Goal: Task Accomplishment & Management: Use online tool/utility

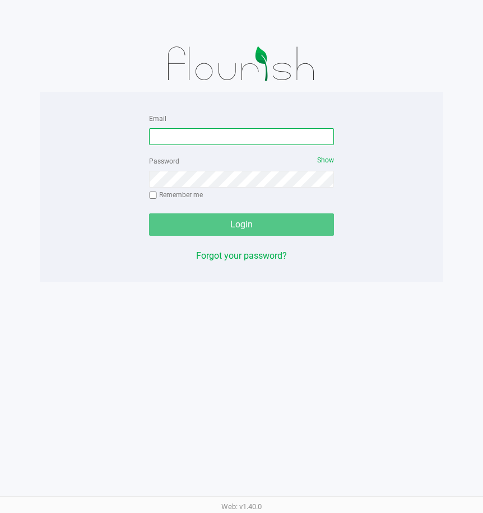
click at [274, 137] on input "Email" at bounding box center [241, 136] width 185 height 17
type input "[EMAIL_ADDRESS][DOMAIN_NAME]"
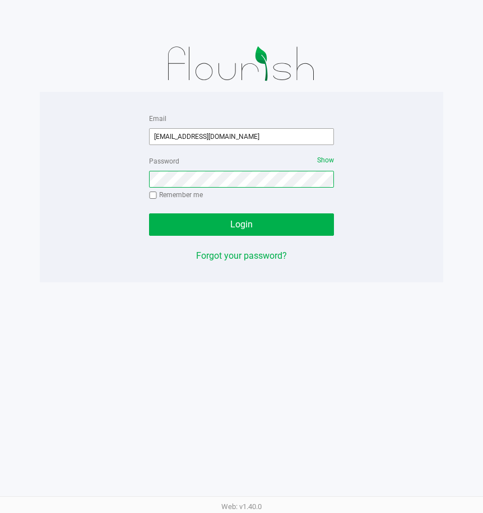
click at [149, 214] on button "Login" at bounding box center [241, 225] width 185 height 22
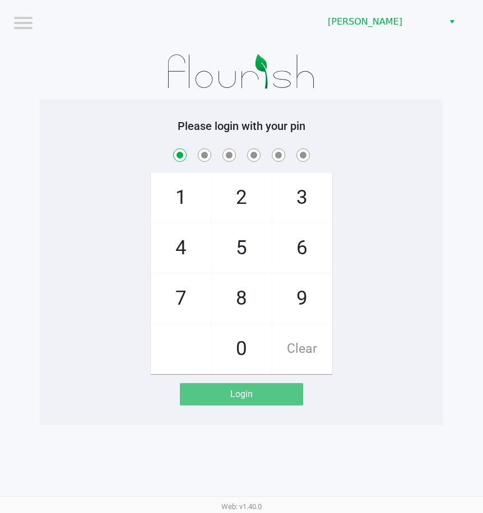
checkbox input "true"
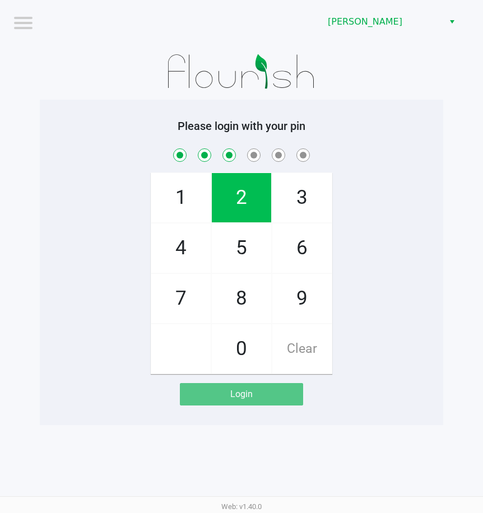
checkbox input "true"
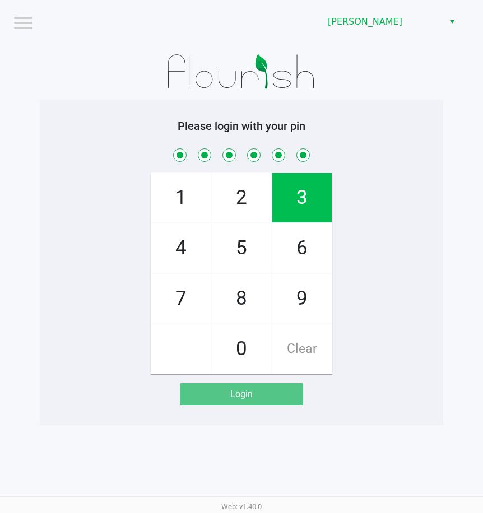
checkbox input "true"
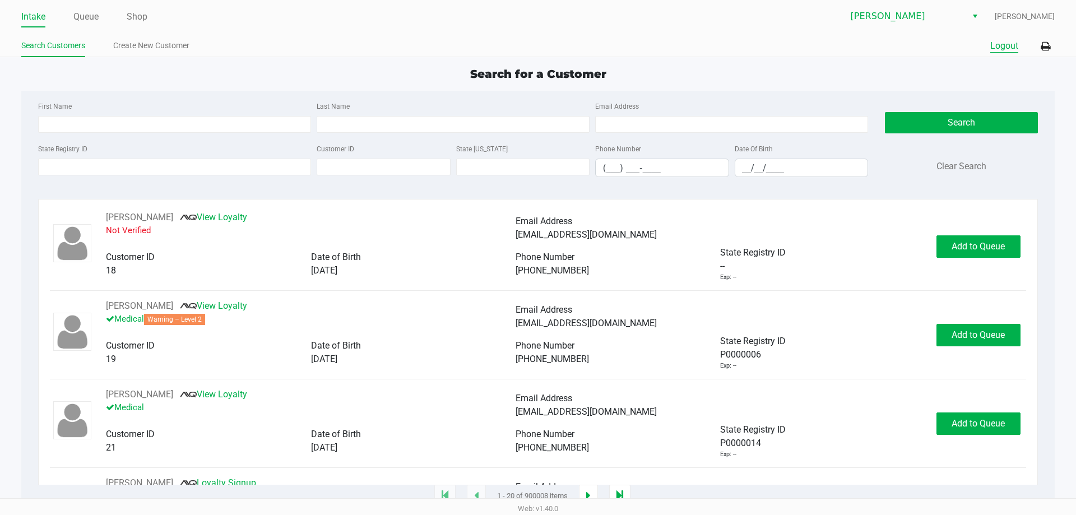
click at [483, 49] on button "Logout" at bounding box center [1005, 45] width 28 height 13
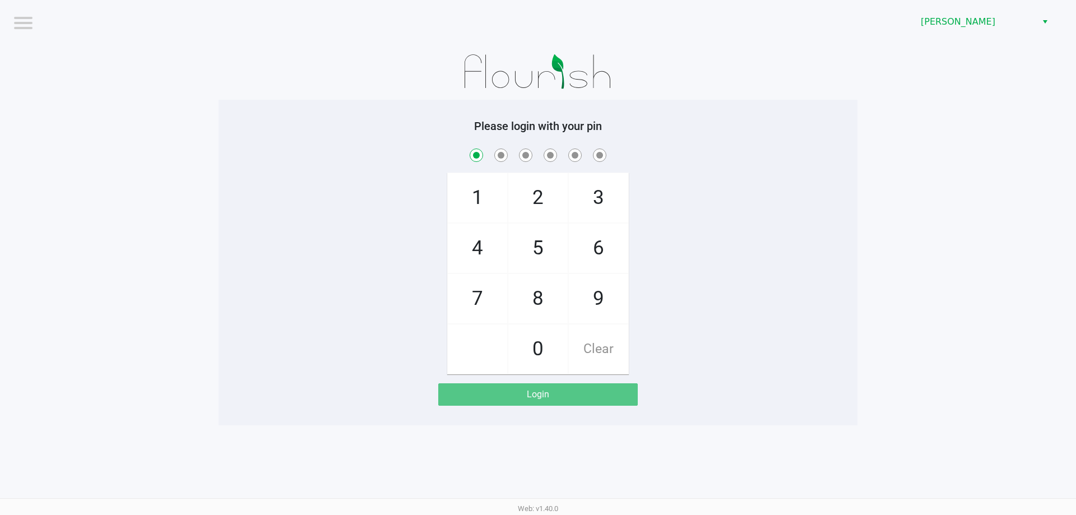
checkbox input "true"
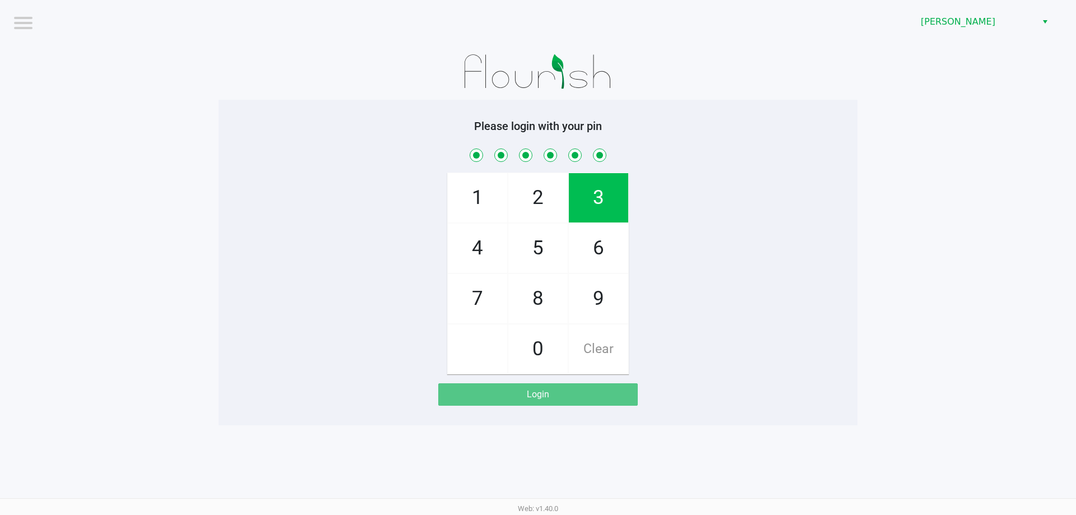
checkbox input "true"
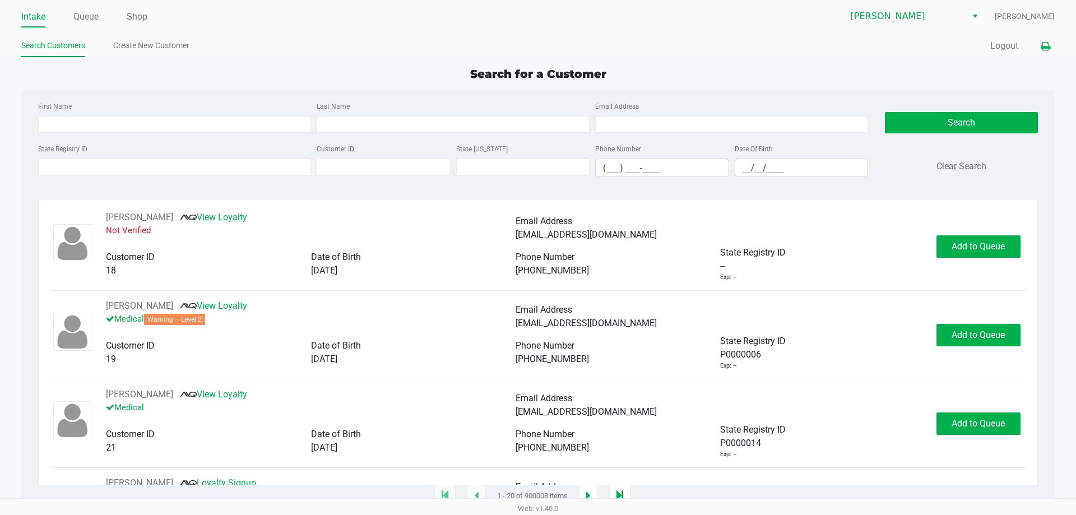
click at [483, 45] on icon at bounding box center [1046, 47] width 10 height 8
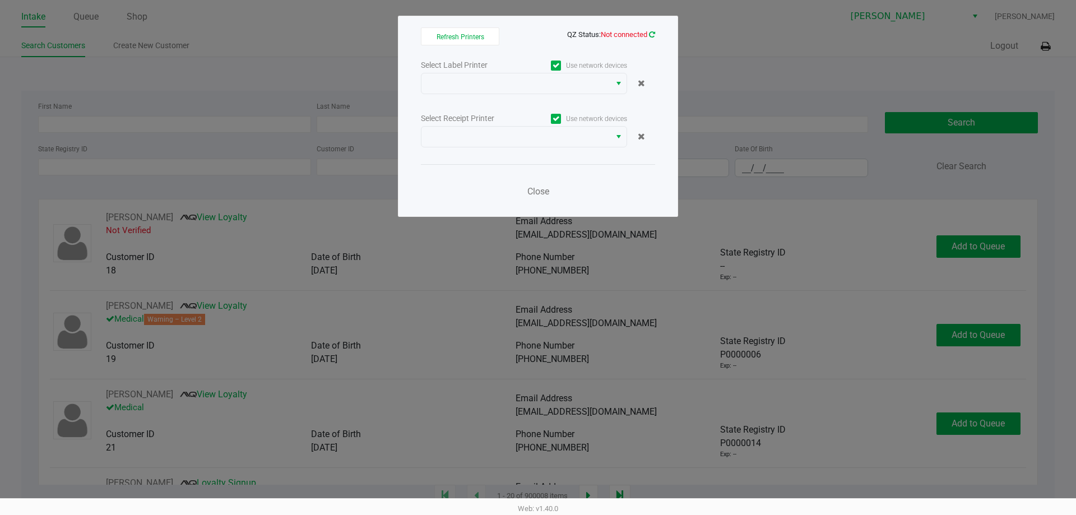
click at [483, 34] on icon at bounding box center [652, 34] width 6 height 7
click at [483, 35] on icon at bounding box center [652, 34] width 6 height 7
click at [483, 34] on icon at bounding box center [652, 34] width 6 height 7
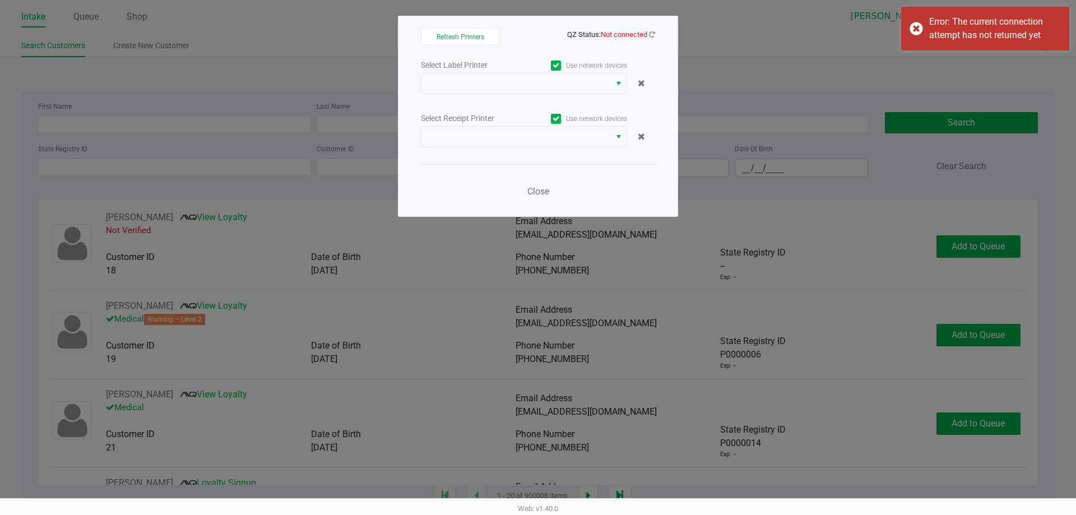
click at [483, 71] on div "Use network devices" at bounding box center [575, 65] width 103 height 15
click at [483, 85] on span at bounding box center [515, 83] width 175 height 13
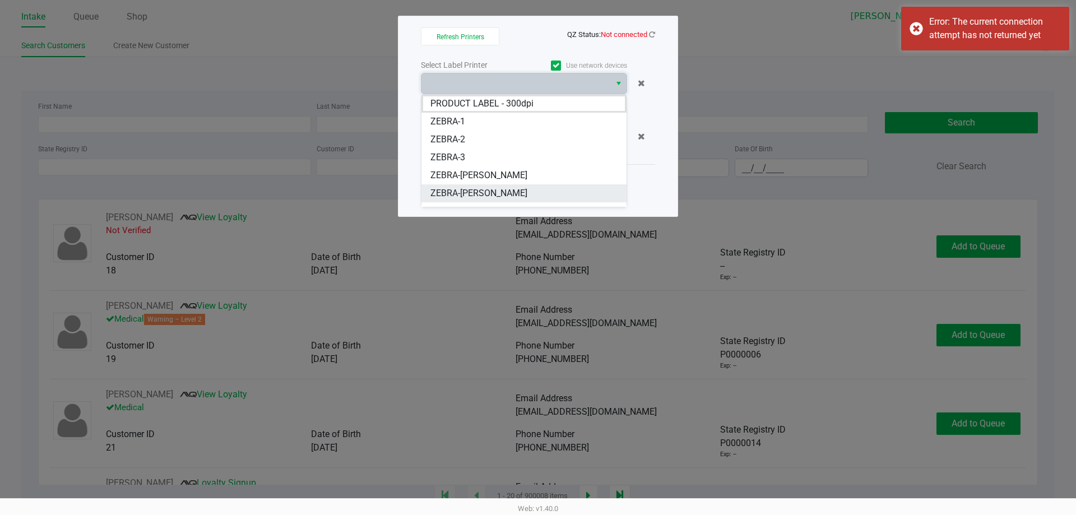
click at [481, 193] on span "ZEBRA-[PERSON_NAME]" at bounding box center [479, 193] width 97 height 13
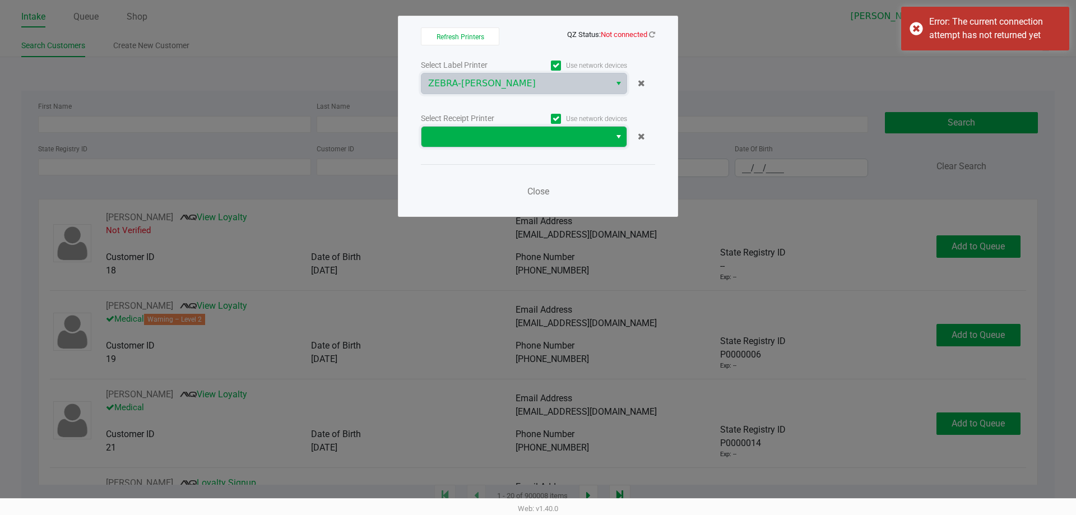
click at [483, 143] on span at bounding box center [515, 136] width 175 height 13
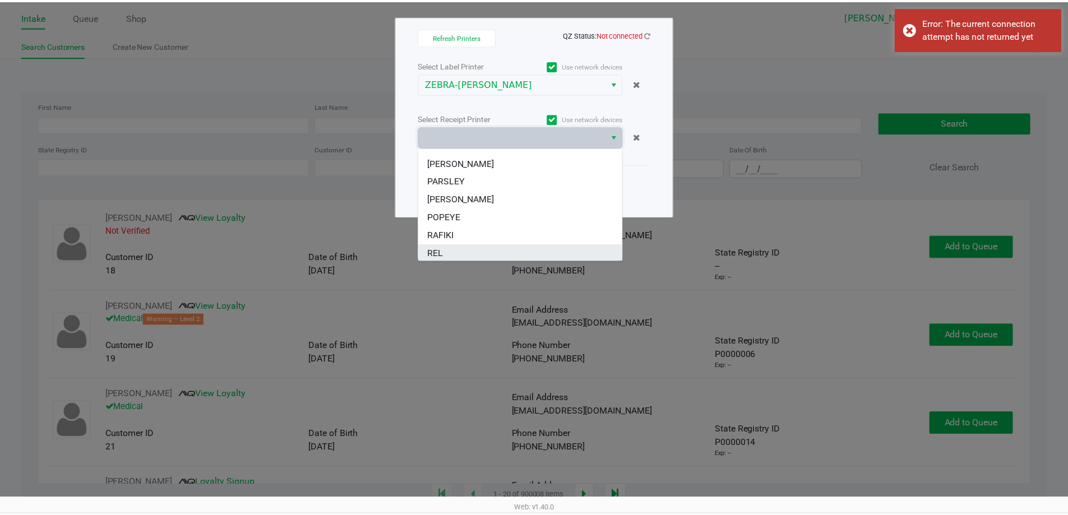
scroll to position [67, 0]
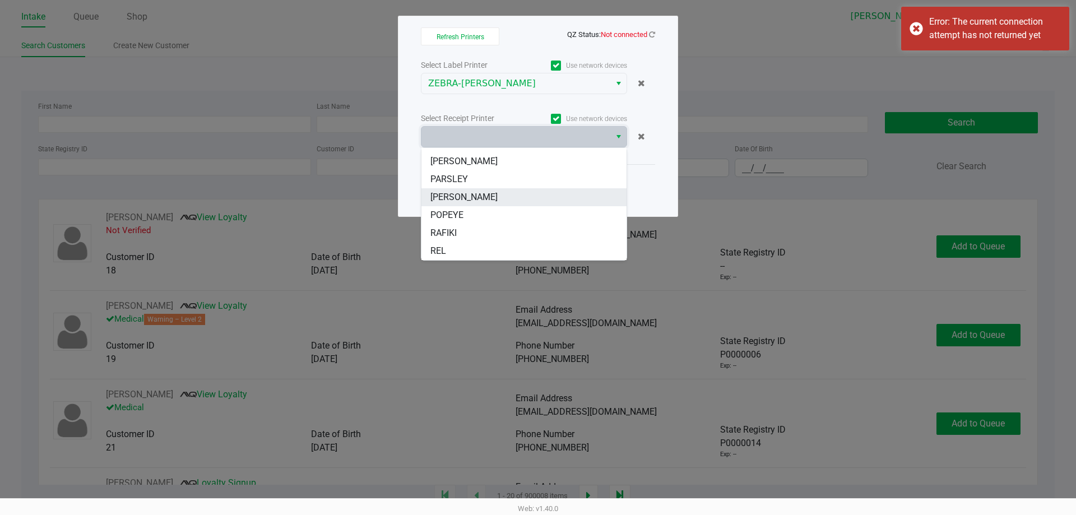
click at [476, 198] on li "[PERSON_NAME]" at bounding box center [524, 197] width 205 height 18
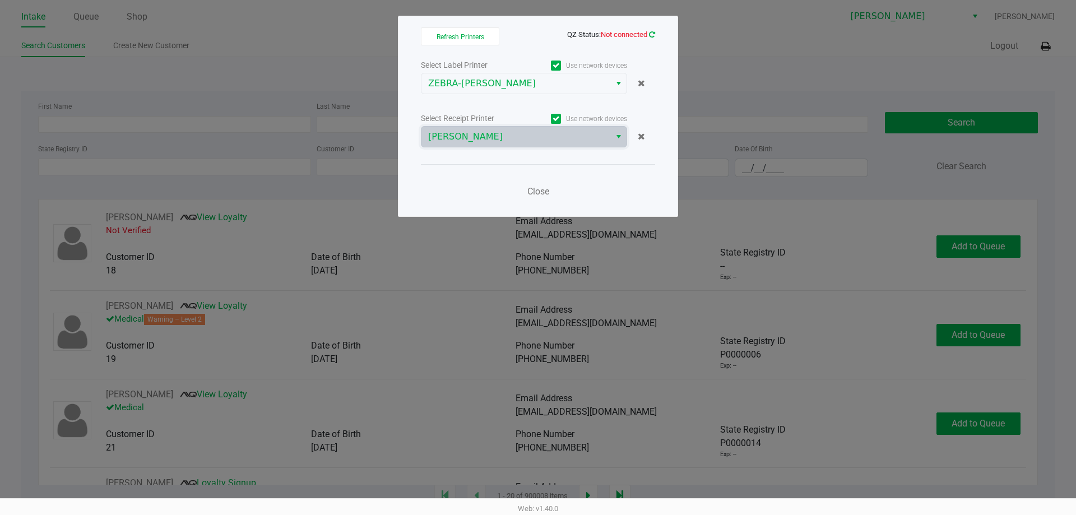
click at [483, 33] on icon at bounding box center [652, 34] width 6 height 7
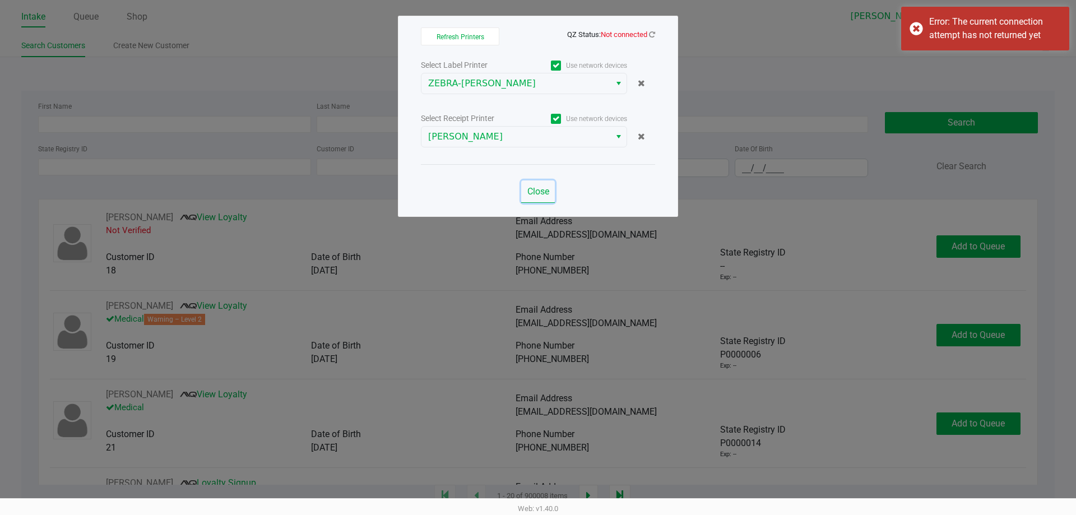
click at [483, 187] on span "Close" at bounding box center [539, 191] width 22 height 11
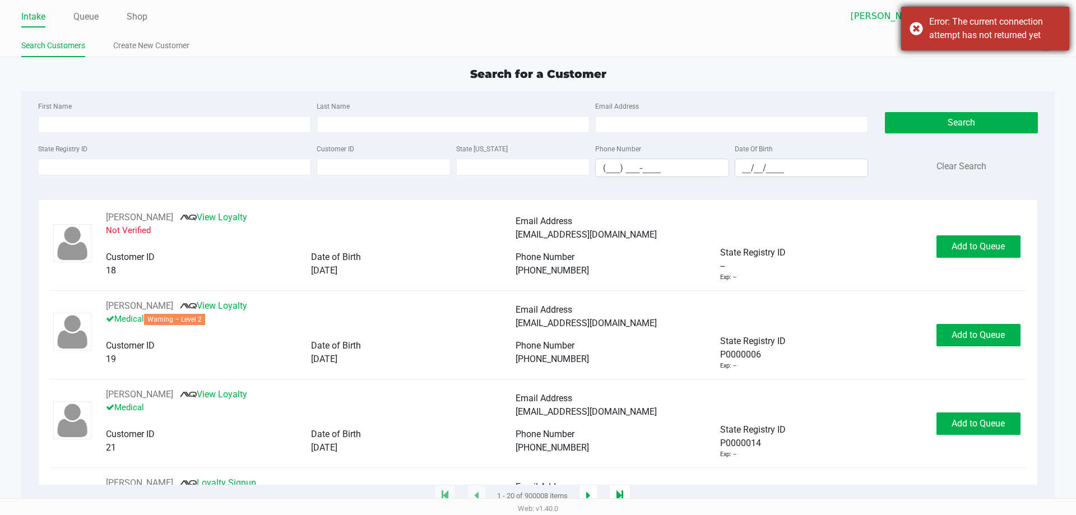
click at [483, 39] on div "Error: The current connection attempt has not returned yet" at bounding box center [985, 29] width 168 height 44
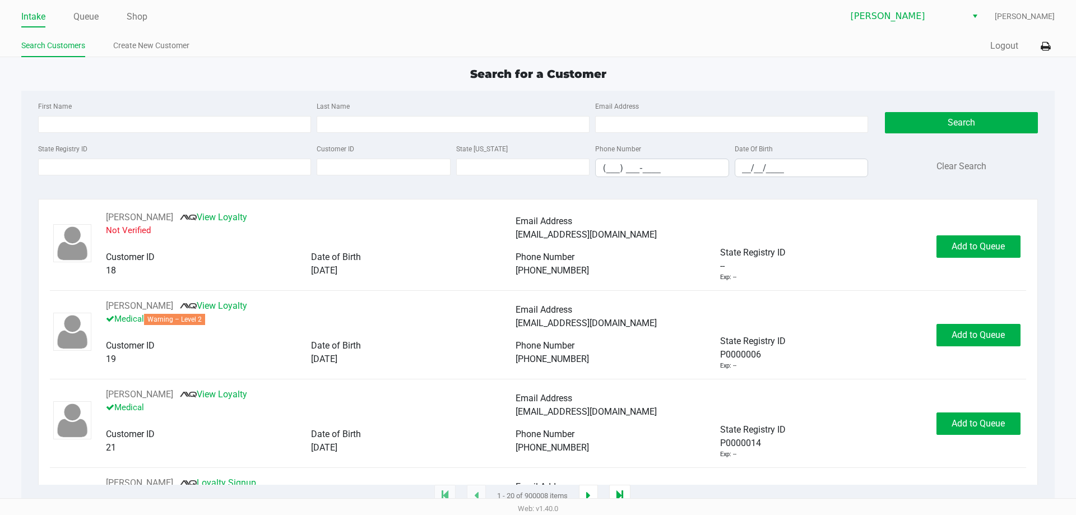
click at [483, 50] on div "Quick Sale Logout" at bounding box center [796, 46] width 517 height 21
click at [483, 47] on button "Logout" at bounding box center [1005, 45] width 28 height 13
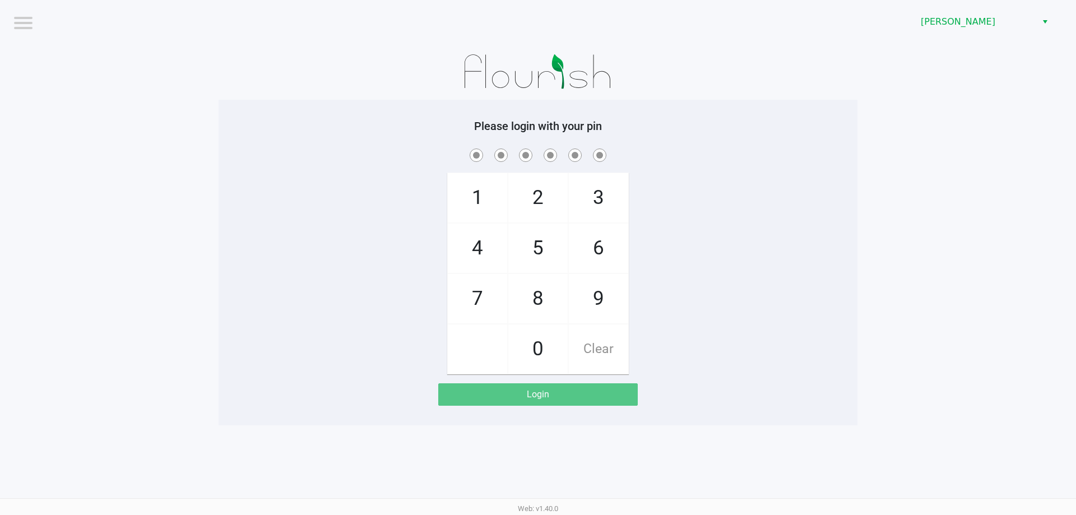
click at [427, 139] on div "Please login with your pin 1 4 7 2 5 8 0 3 6 9 Clear Login" at bounding box center [538, 262] width 639 height 286
checkbox input "true"
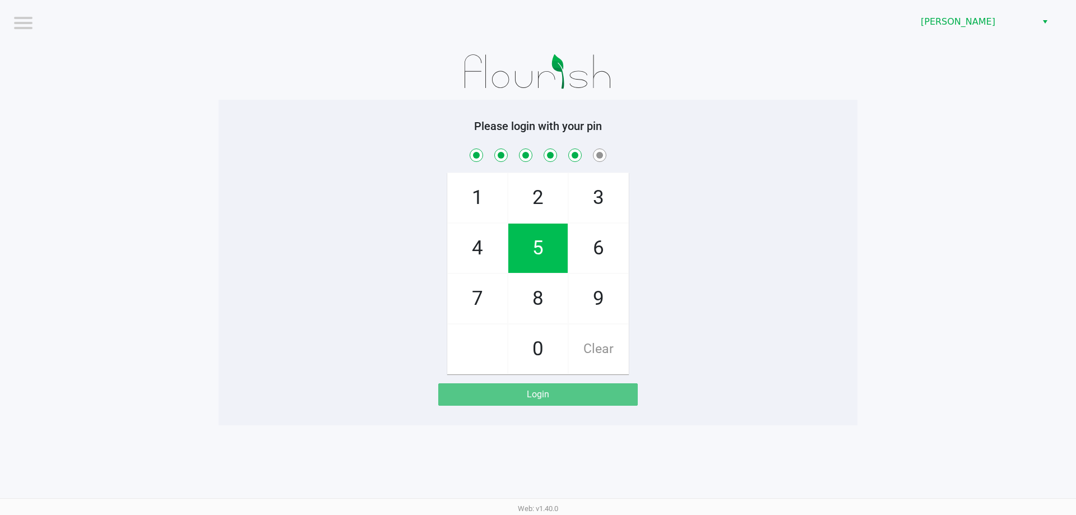
checkbox input "true"
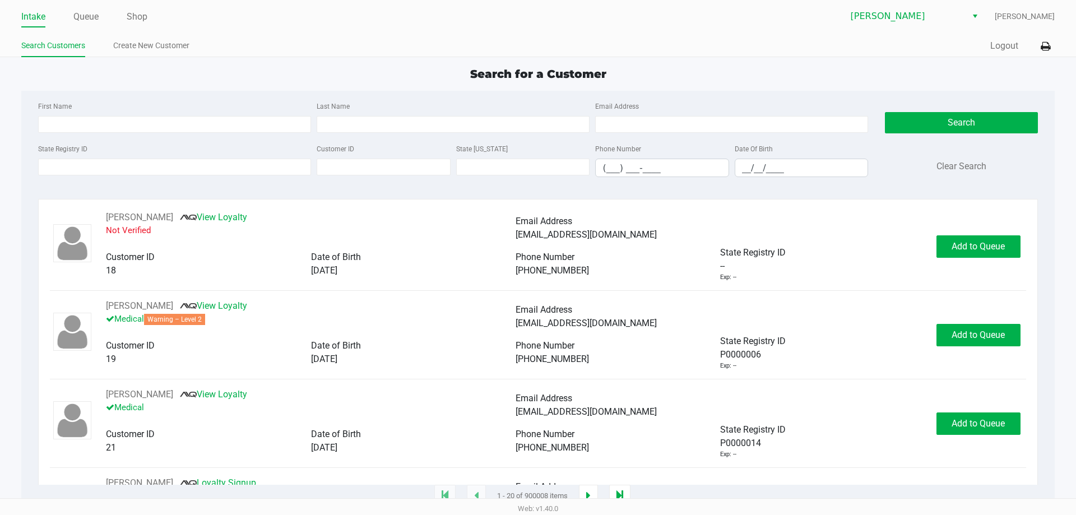
click at [316, 68] on div "Search for a Customer" at bounding box center [538, 74] width 1050 height 17
click at [200, 98] on div "First Name Last Name Email Address State Registry ID Customer ID State ID Phone…" at bounding box center [538, 143] width 1016 height 104
click at [219, 72] on div "Search for a Customer" at bounding box center [538, 74] width 1050 height 17
type input "SUSAN"
type input "MARA"
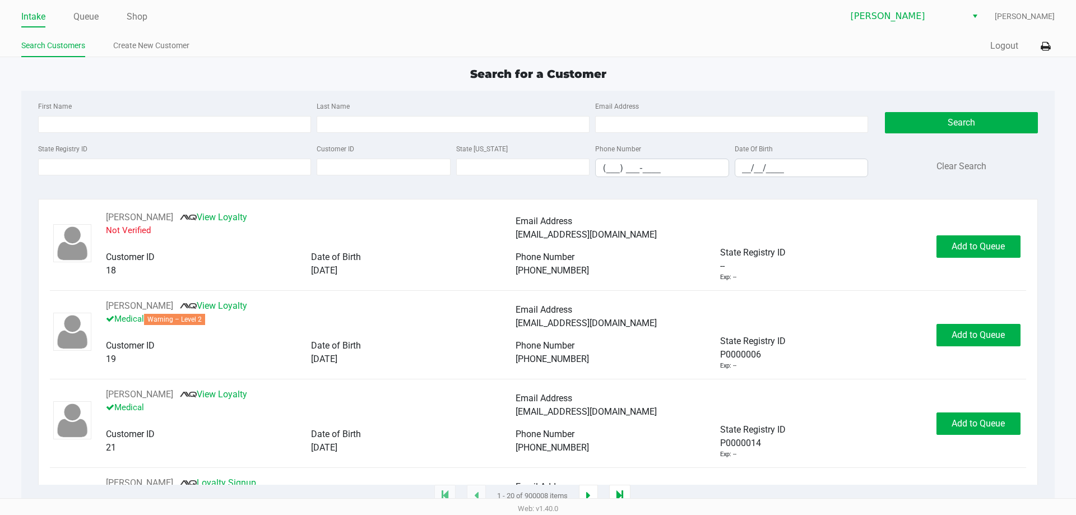
type input "07/14/1982"
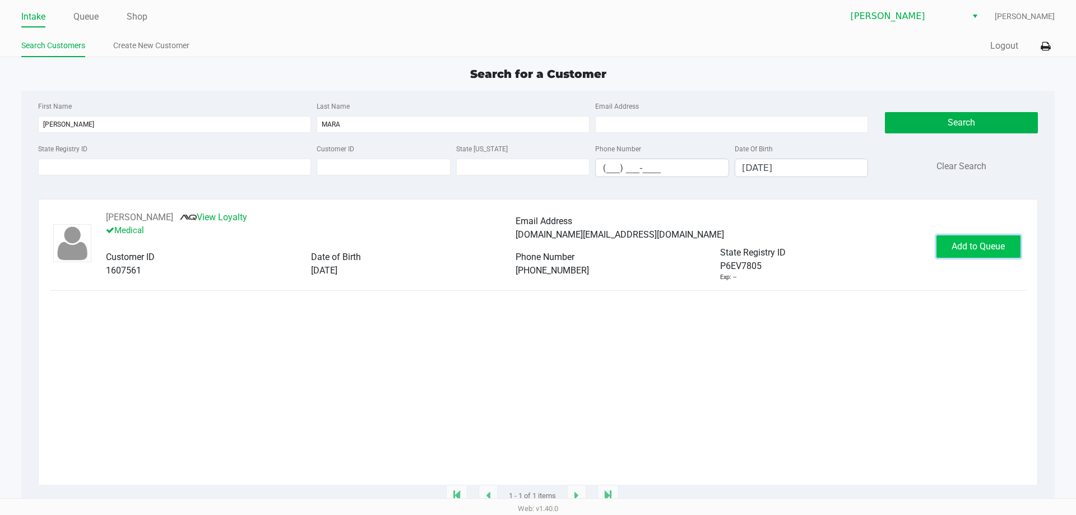
click at [483, 254] on button "Add to Queue" at bounding box center [979, 246] width 84 height 22
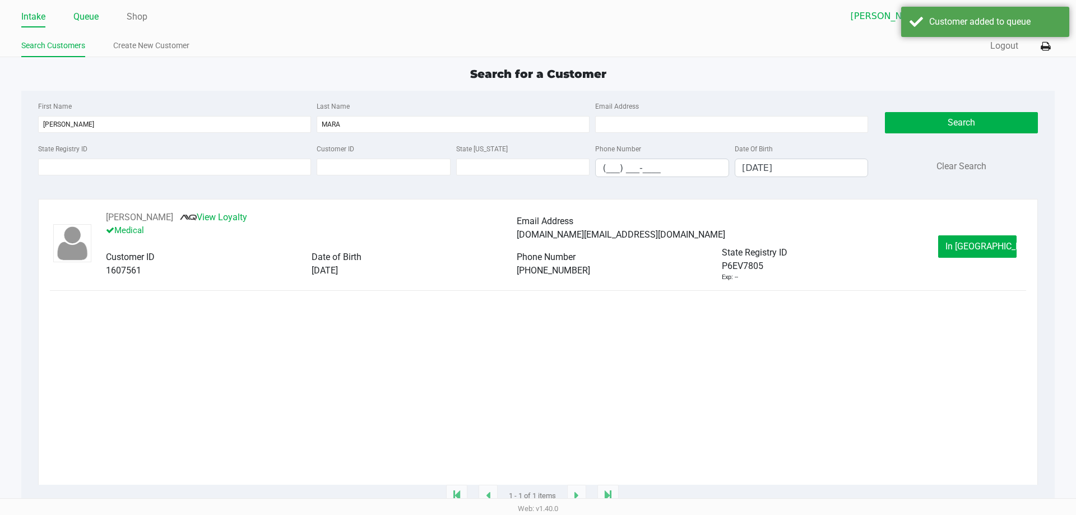
click at [84, 17] on link "Queue" at bounding box center [85, 17] width 25 height 16
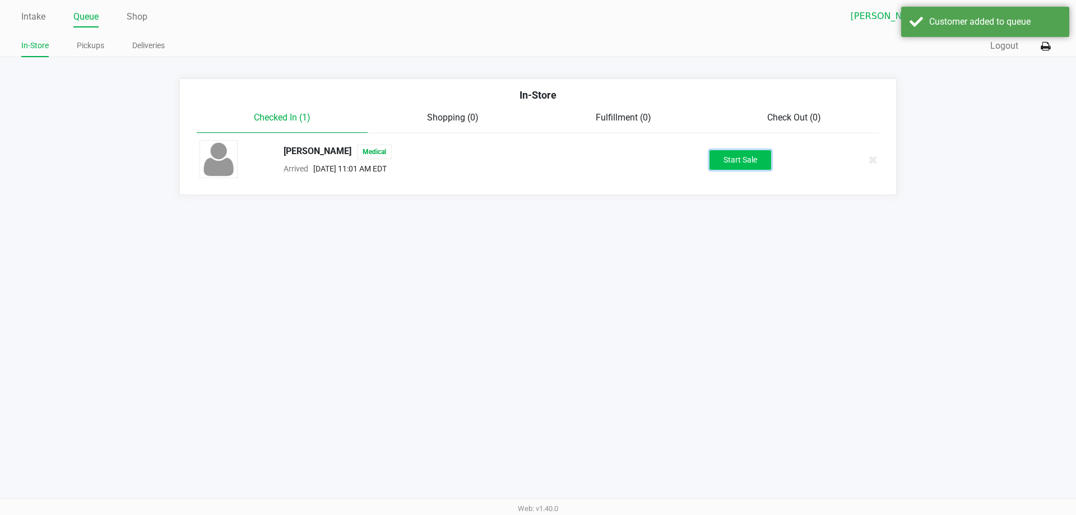
click at [483, 159] on button "Start Sale" at bounding box center [741, 160] width 62 height 20
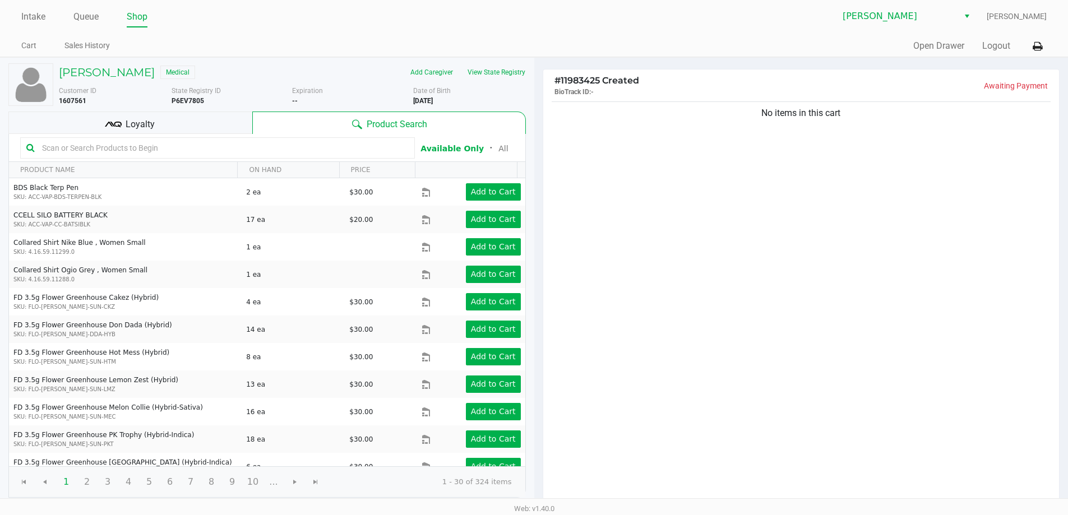
click at [283, 149] on input "text" at bounding box center [223, 148] width 371 height 17
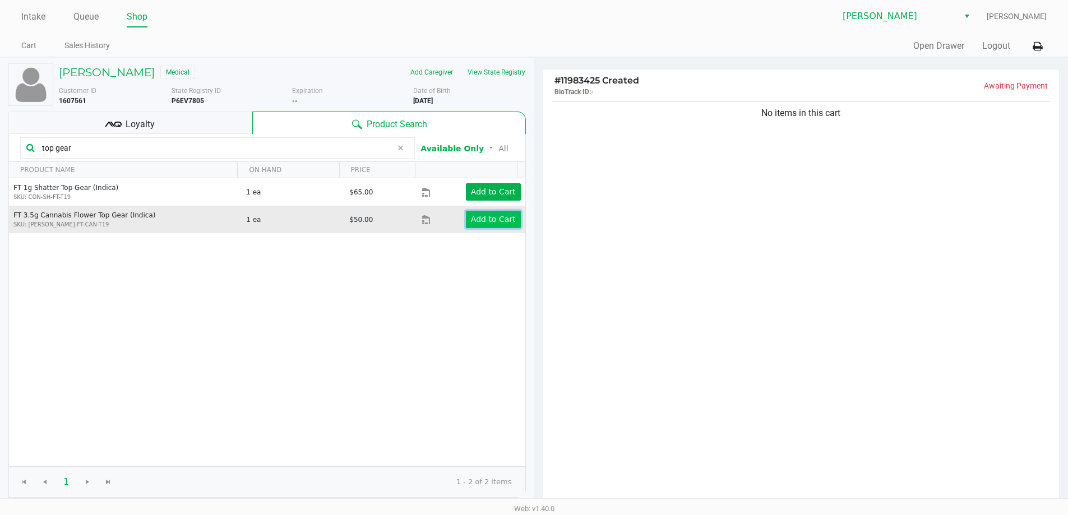
click at [476, 220] on app-button-loader "Add to Cart" at bounding box center [493, 219] width 45 height 9
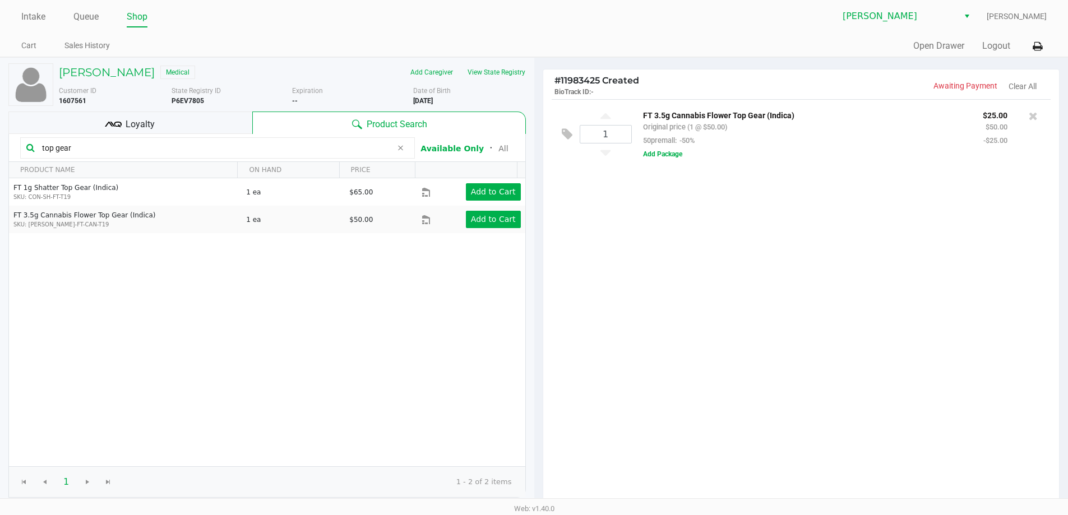
click at [193, 152] on input "top gear" at bounding box center [215, 148] width 354 height 17
type input "t"
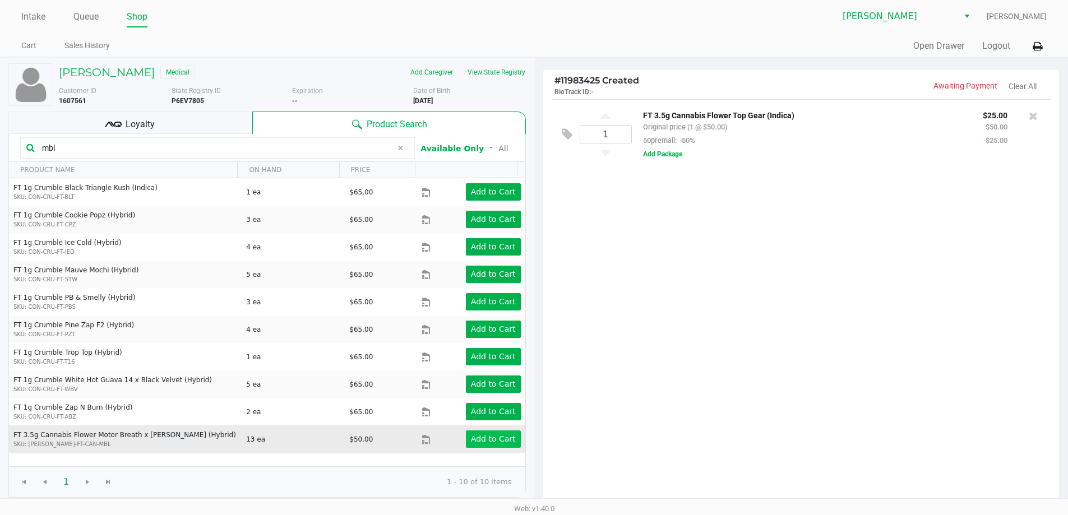
type input "mbl"
click at [472, 438] on app-button-loader "Add to Cart" at bounding box center [493, 438] width 45 height 9
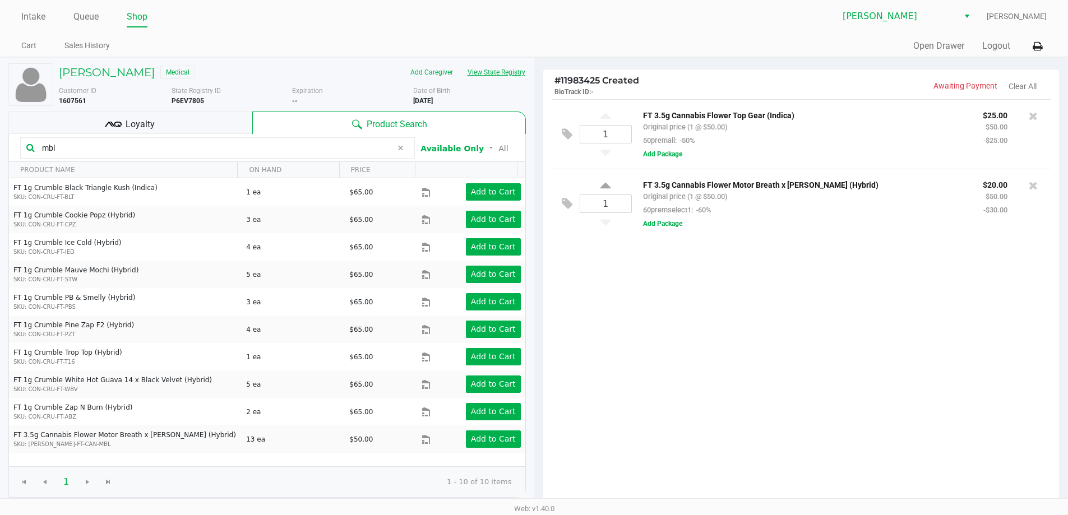
click at [483, 69] on button "View State Registry" at bounding box center [493, 72] width 66 height 18
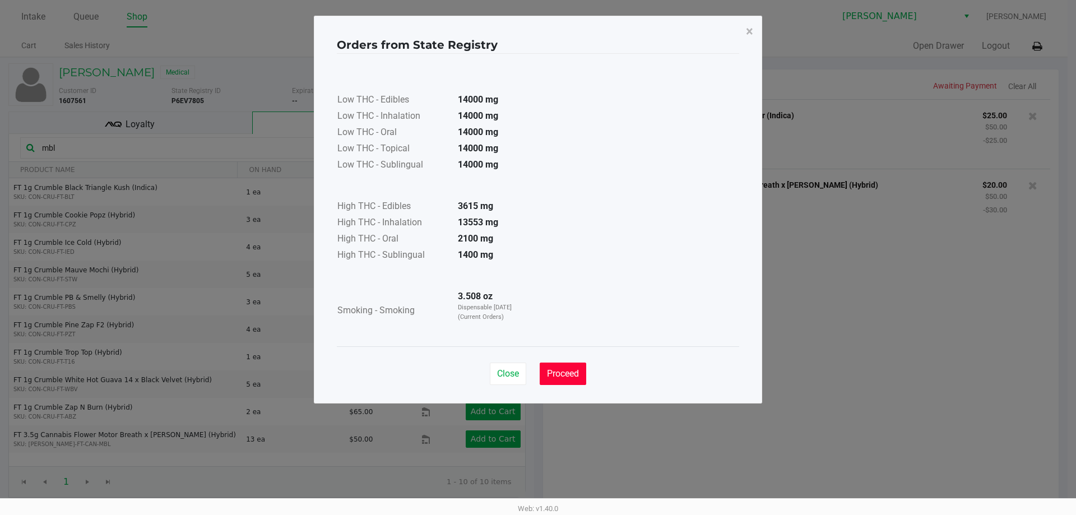
click at [483, 372] on span "Proceed" at bounding box center [563, 373] width 32 height 11
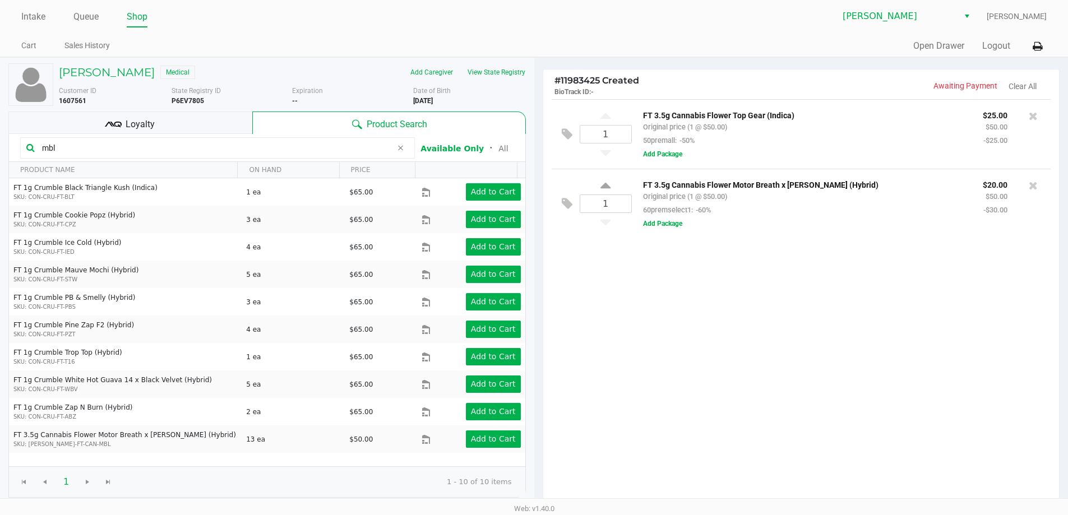
click at [181, 151] on input "mbl" at bounding box center [215, 148] width 354 height 17
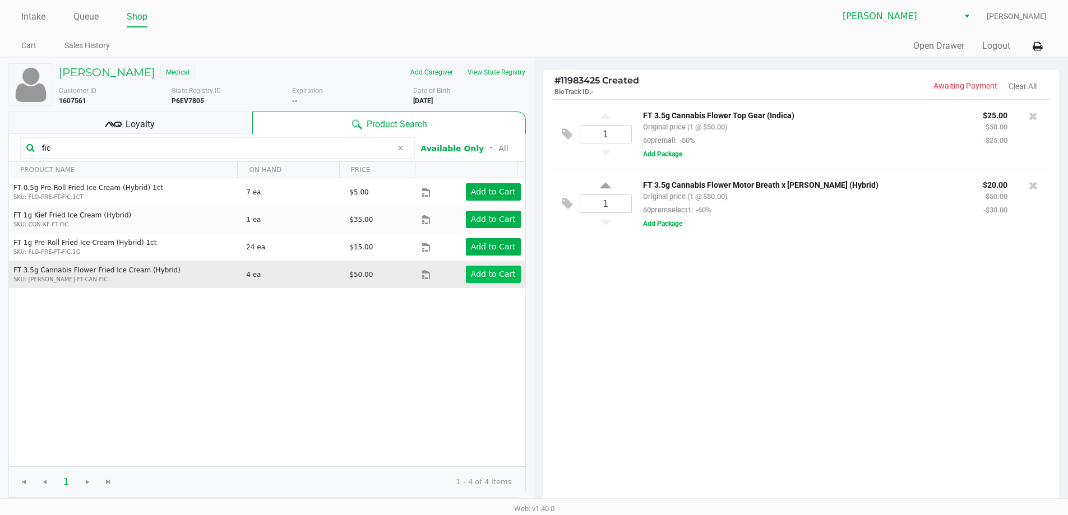
type input "fic"
click at [483, 281] on button "Add to Cart" at bounding box center [493, 274] width 55 height 17
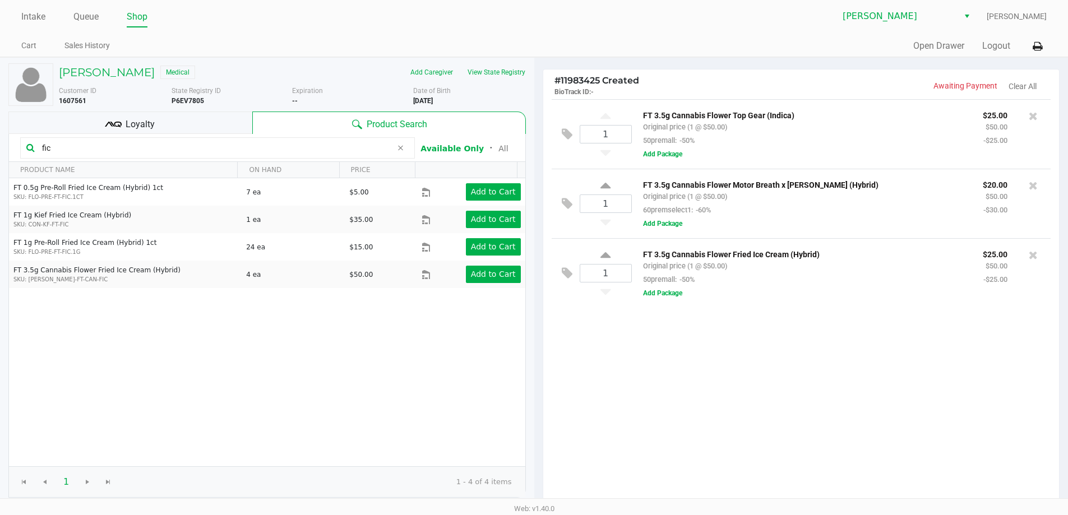
click at [483, 345] on div "1 FT 3.5g Cannabis Flower Top Gear (Indica) Original price (1 @ $50.00) 50prema…" at bounding box center [801, 302] width 516 height 407
click at [57, 143] on input "fic" at bounding box center [215, 148] width 354 height 17
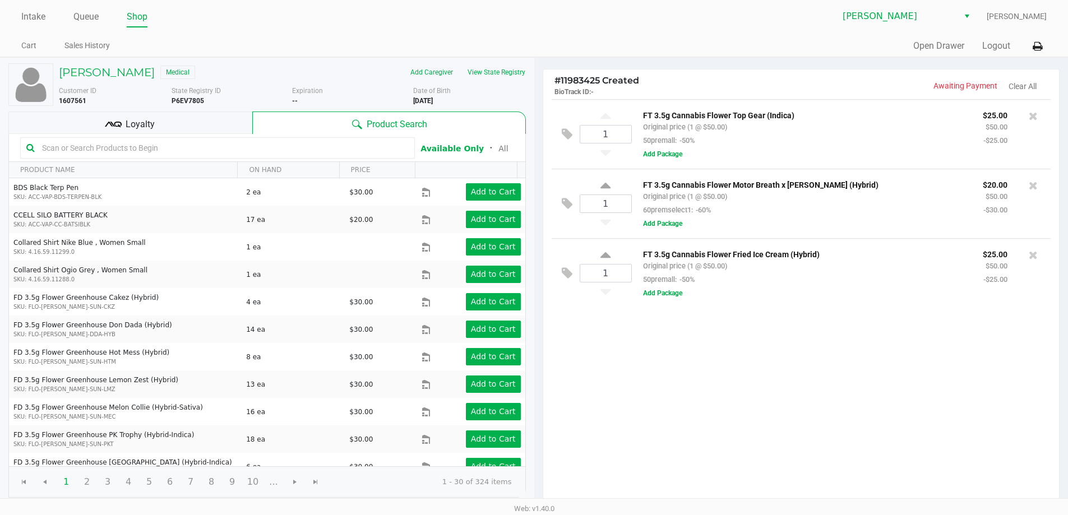
click at [118, 147] on input "text" at bounding box center [223, 148] width 371 height 17
type input "little"
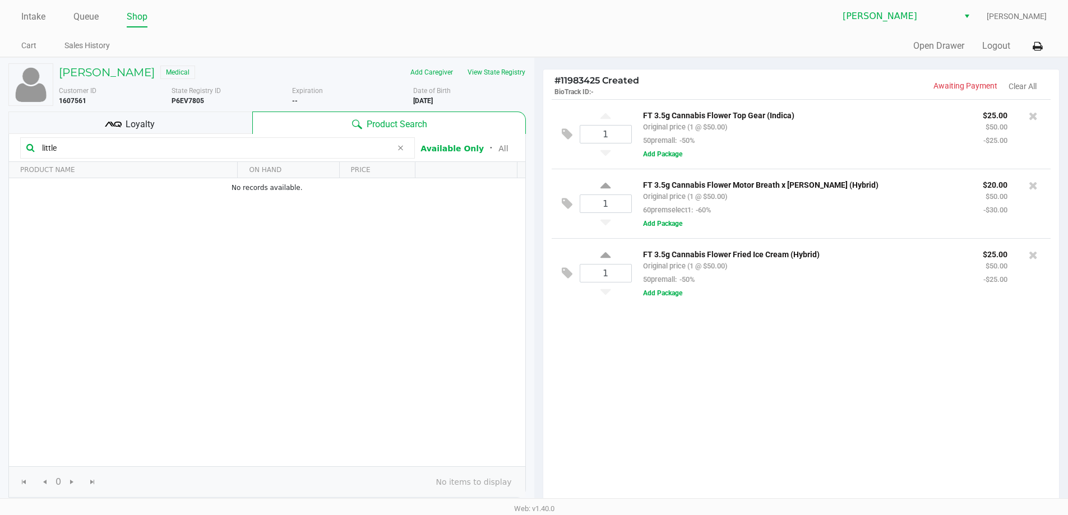
click at [118, 147] on input "little" at bounding box center [215, 148] width 354 height 17
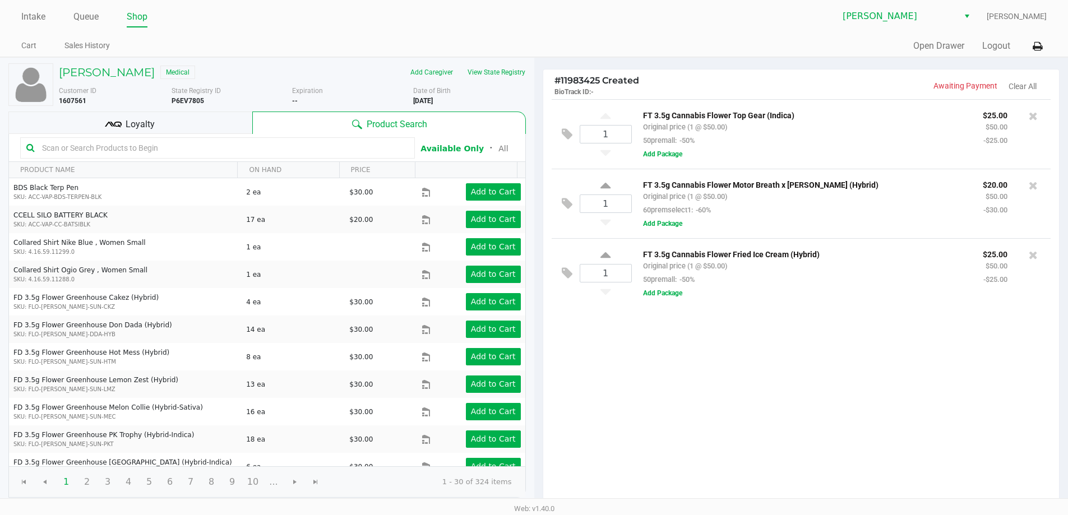
click at [118, 149] on input "text" at bounding box center [223, 148] width 371 height 17
click at [214, 149] on input "text" at bounding box center [223, 148] width 371 height 17
click at [483, 327] on div "1 FT 3.5g Cannabis Flower Top Gear (Indica) Original price (1 @ $50.00) 50prema…" at bounding box center [801, 302] width 516 height 407
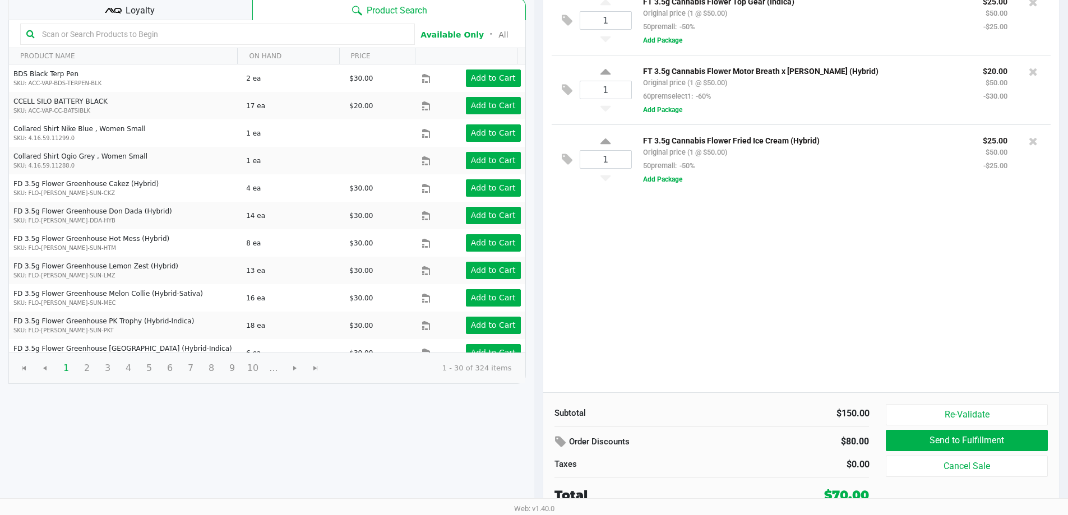
scroll to position [115, 0]
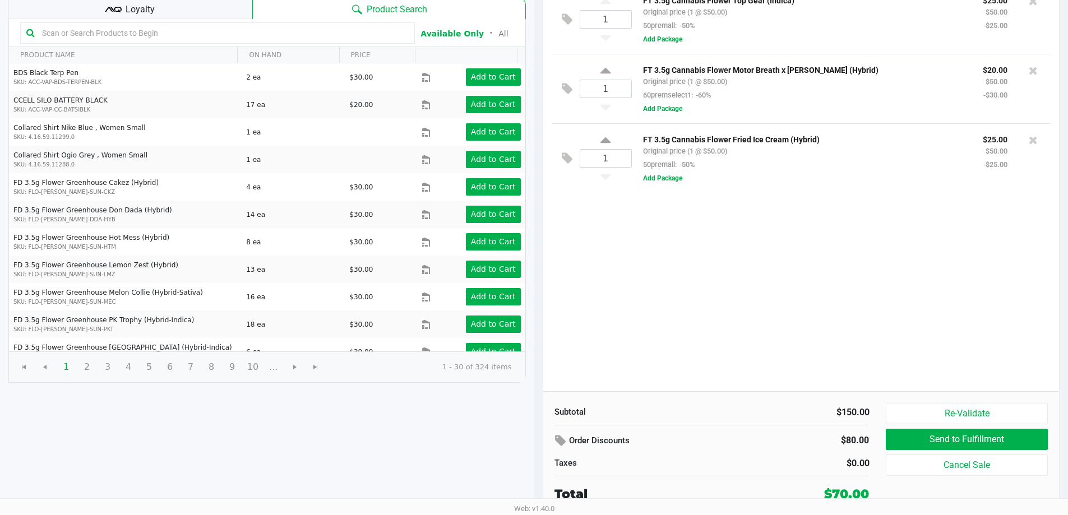
click at [54, 8] on div "Loyalty" at bounding box center [130, 8] width 244 height 22
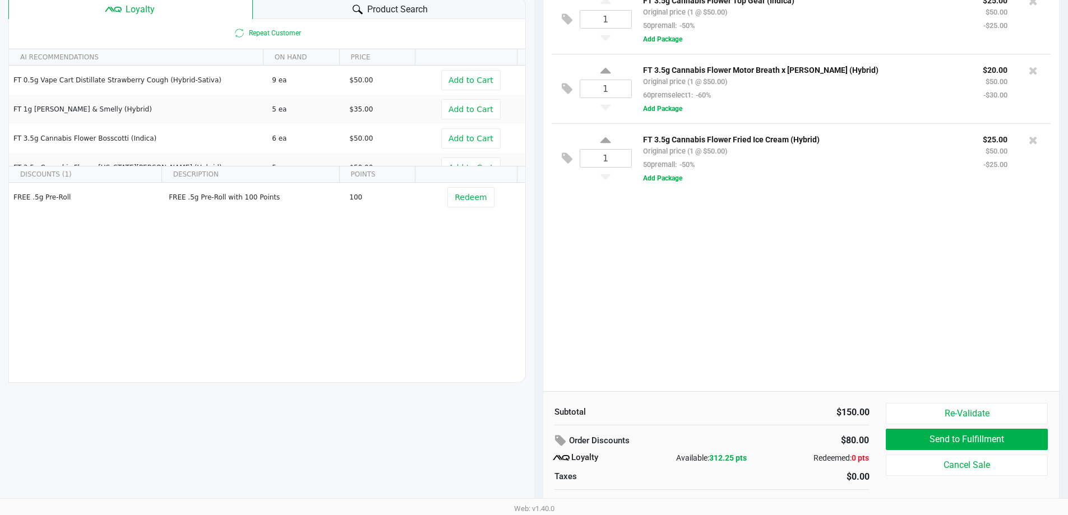
click at [483, 283] on div "1 FT 3.5g Cannabis Flower Top Gear (Indica) Original price (1 @ $50.00) 50prema…" at bounding box center [801, 187] width 516 height 407
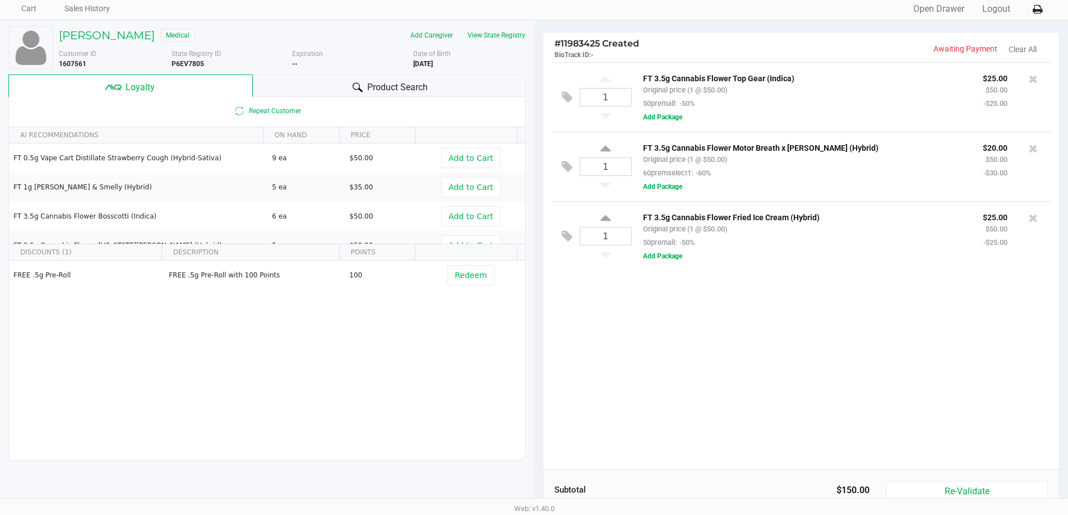
scroll to position [56, 0]
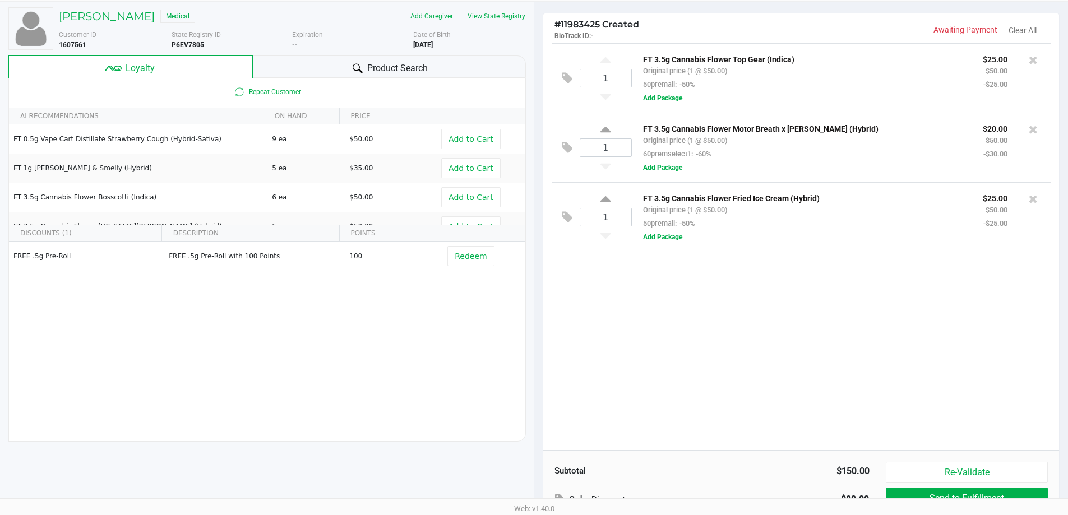
click at [321, 73] on div "Product Search" at bounding box center [389, 66] width 273 height 22
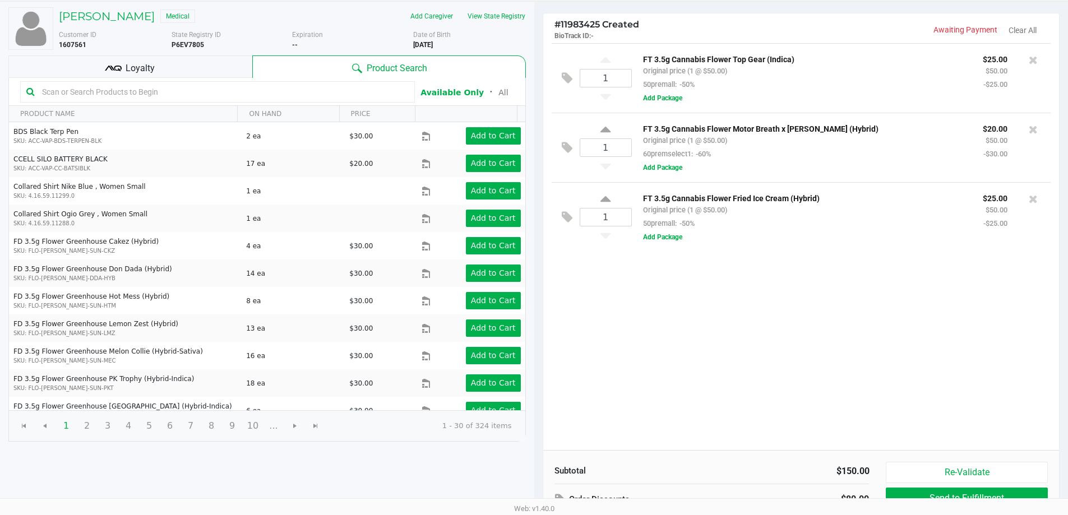
click at [236, 97] on input "text" at bounding box center [223, 92] width 371 height 17
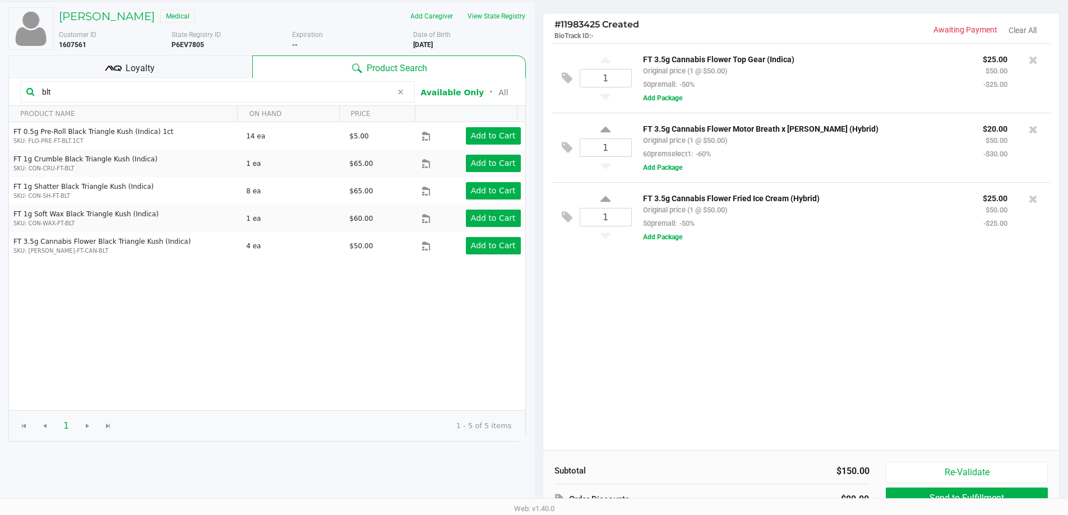
click at [134, 90] on input "blt" at bounding box center [215, 92] width 354 height 17
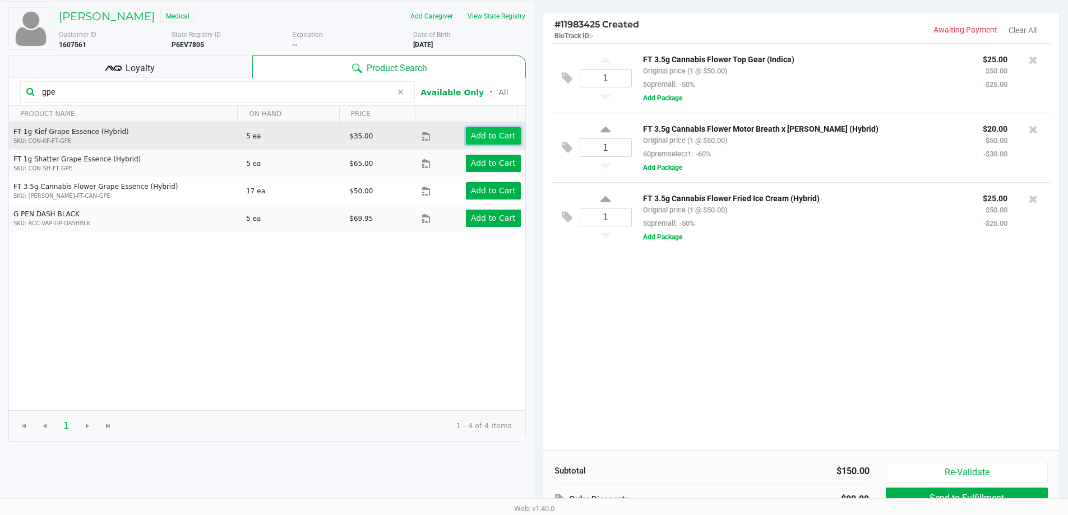
click at [473, 128] on button "Add to Cart" at bounding box center [493, 135] width 55 height 17
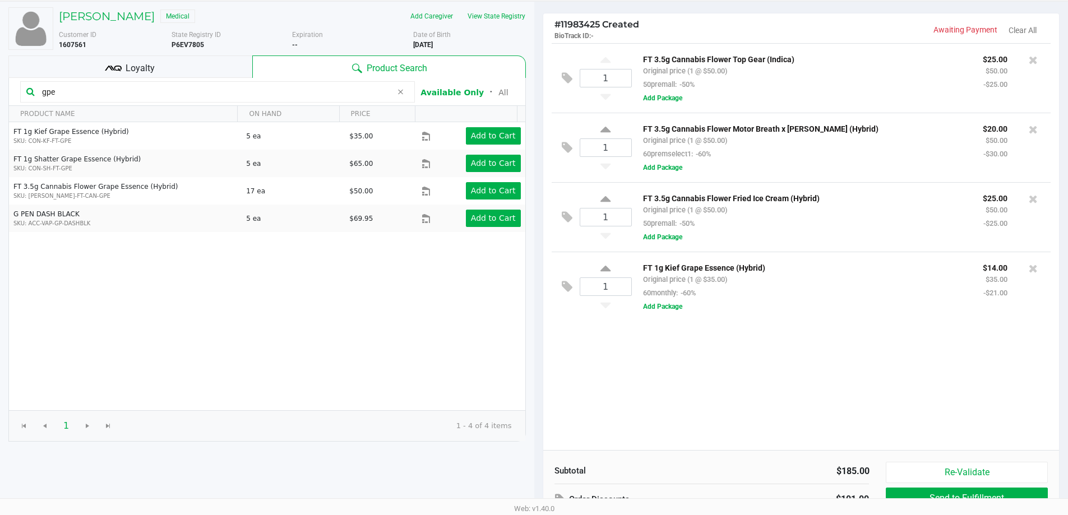
click at [73, 91] on input "gpe" at bounding box center [215, 92] width 354 height 17
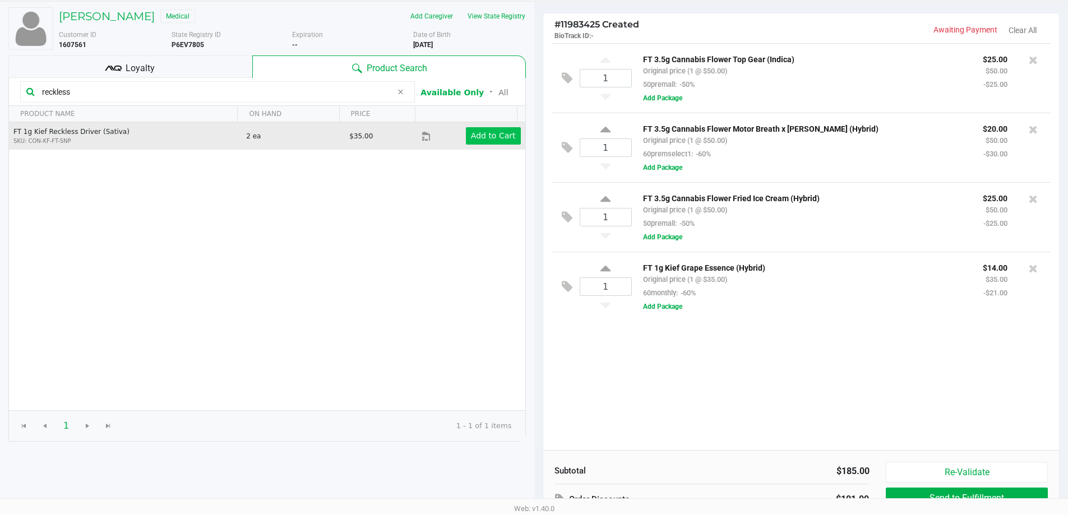
type input "reckless"
click at [483, 138] on app-button-loader "Add to Cart" at bounding box center [493, 135] width 45 height 9
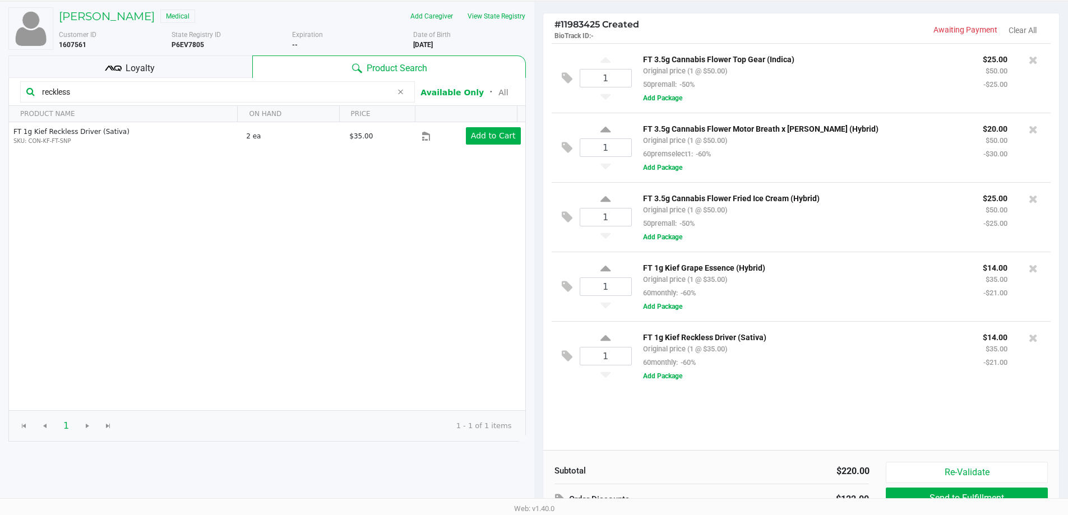
click at [402, 94] on icon at bounding box center [400, 91] width 7 height 9
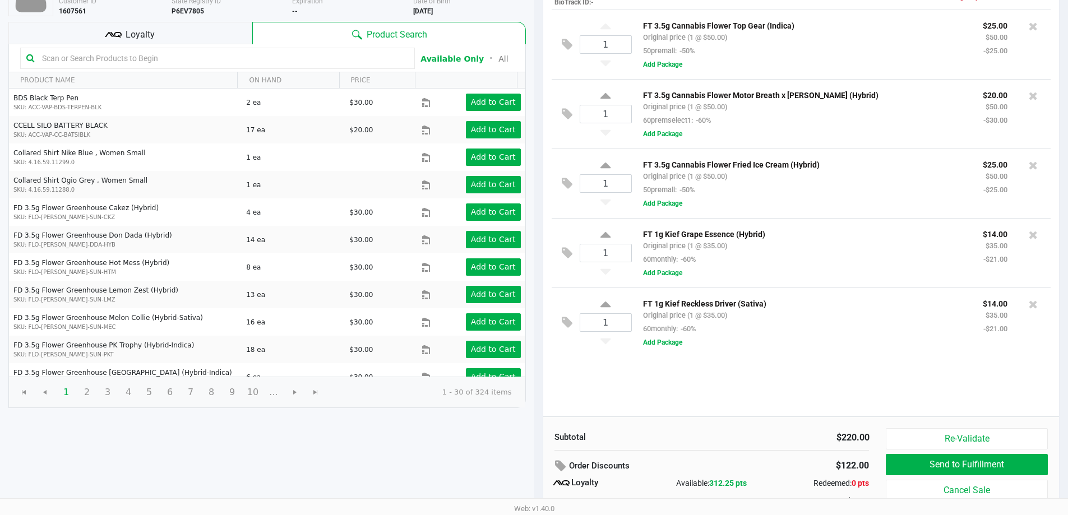
scroll to position [72, 0]
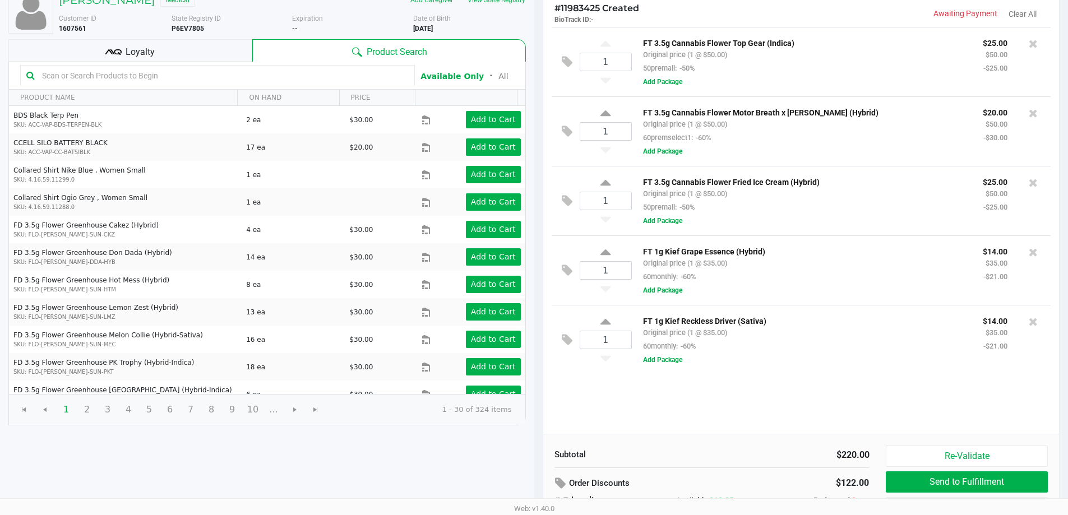
click at [149, 75] on input "text" at bounding box center [223, 75] width 371 height 17
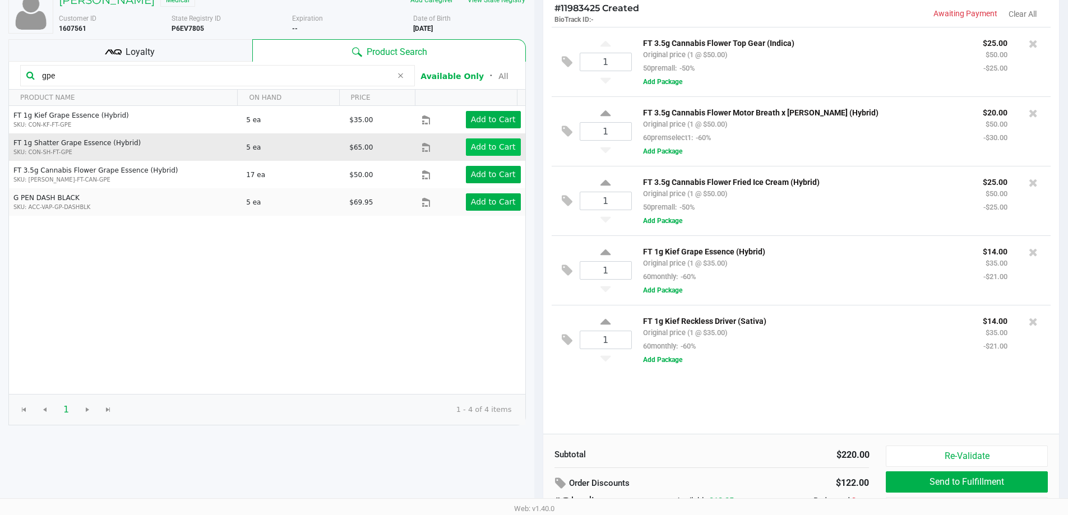
type input "gpe"
click at [483, 150] on app-button-loader "Add to Cart" at bounding box center [493, 146] width 45 height 9
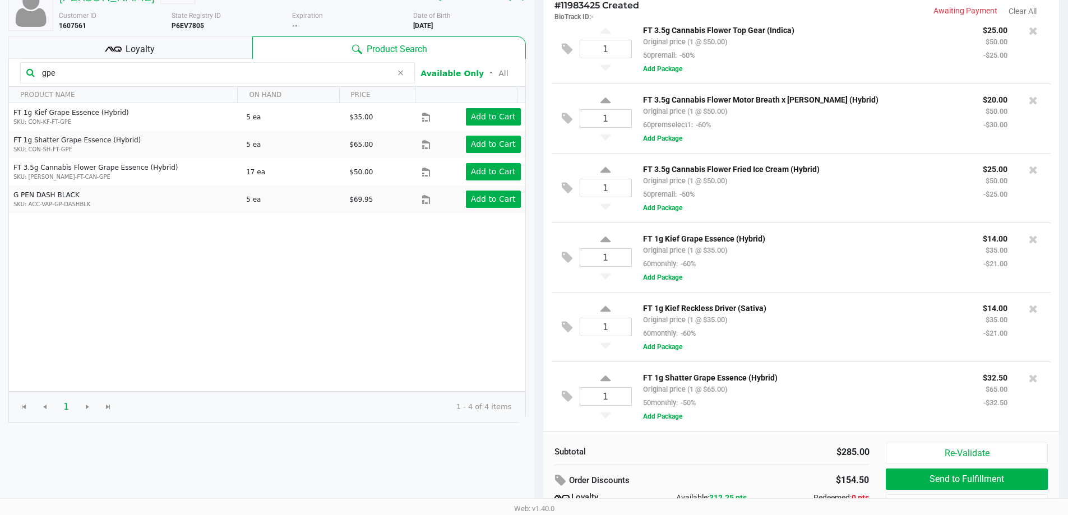
scroll to position [0, 0]
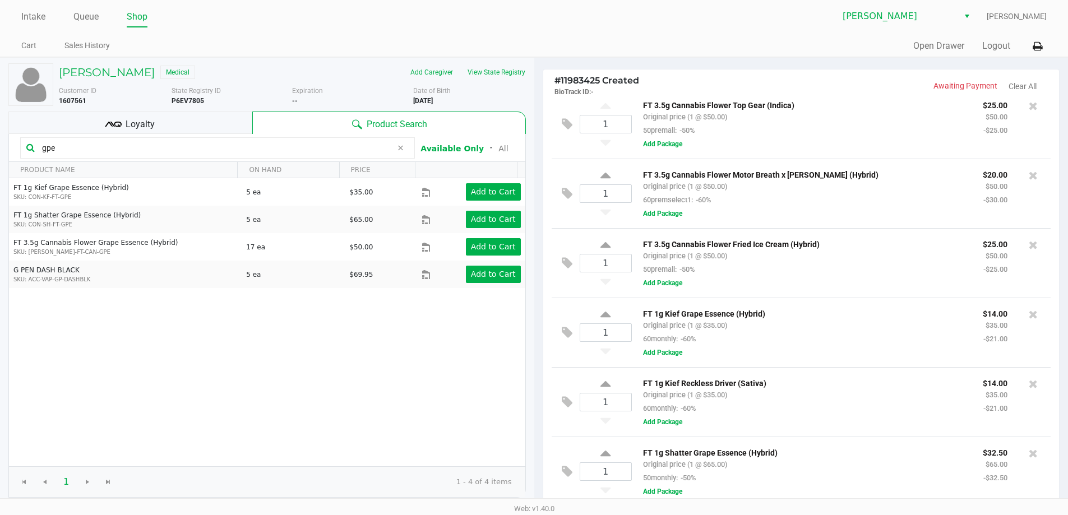
click at [135, 131] on div "Loyalty" at bounding box center [130, 123] width 244 height 22
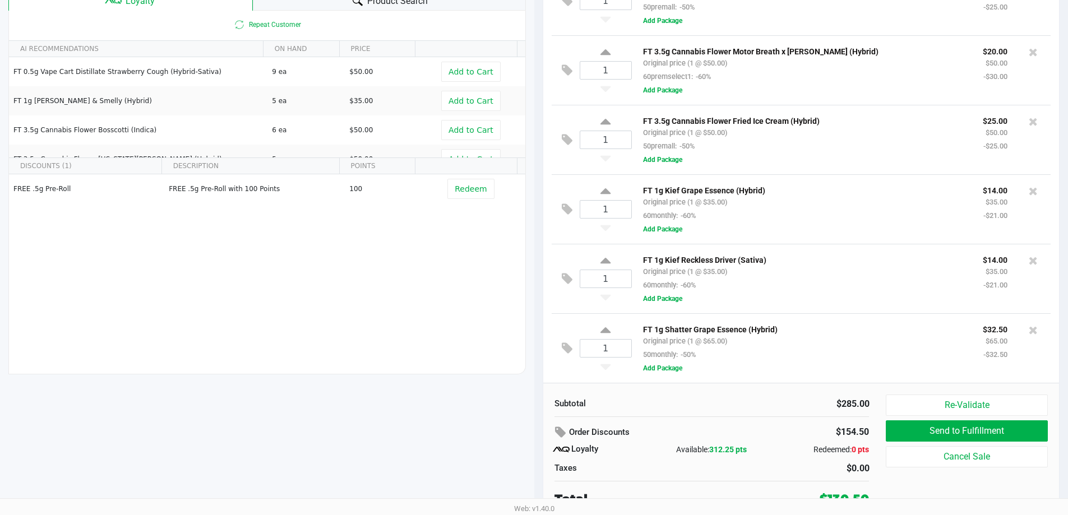
scroll to position [128, 0]
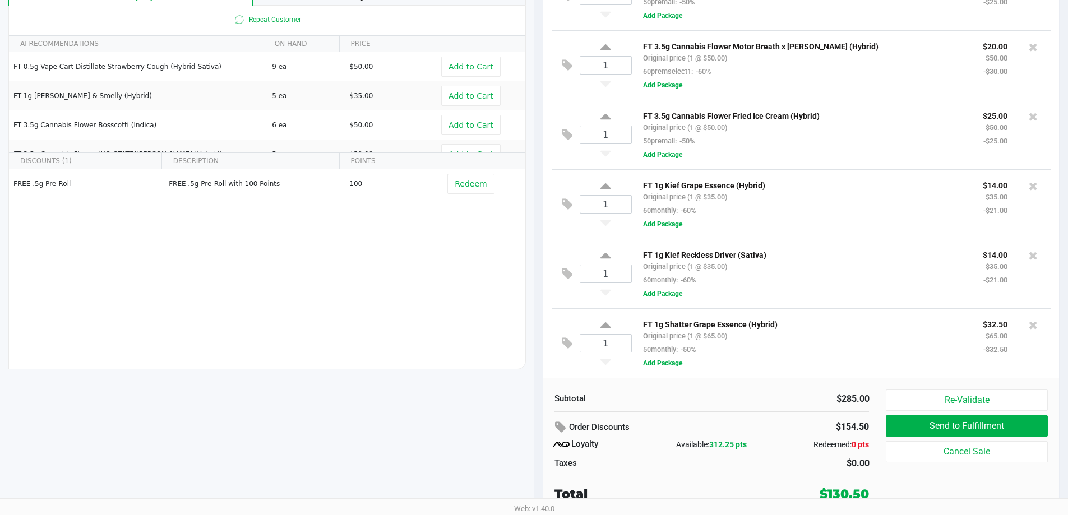
click at [483, 413] on div "Subtotal $285.00 Order Discounts $154.50 Loyalty Available: 312.25 pts Redeemed…" at bounding box center [712, 447] width 332 height 114
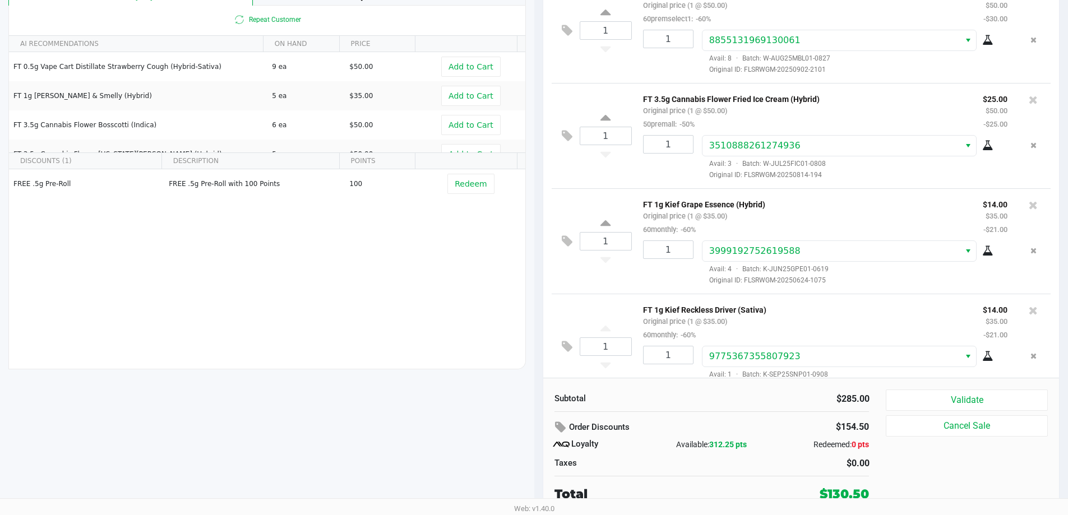
scroll to position [224, 0]
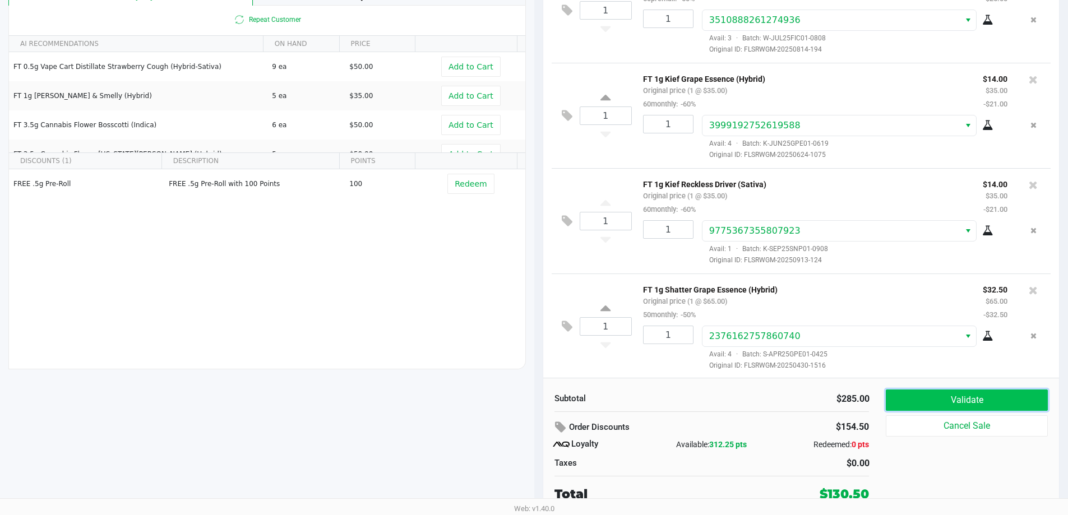
click at [483, 403] on button "Validate" at bounding box center [966, 400] width 161 height 21
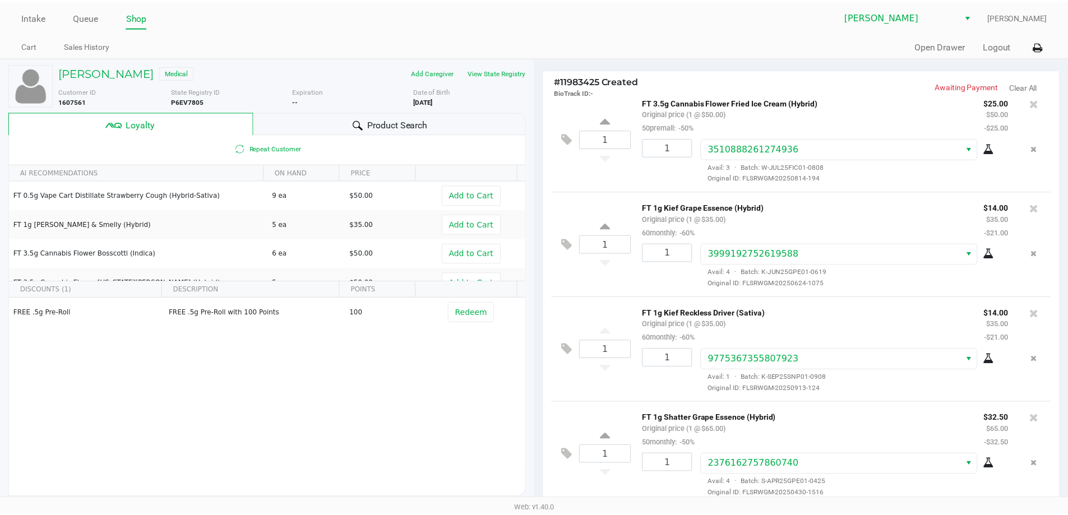
scroll to position [229, 0]
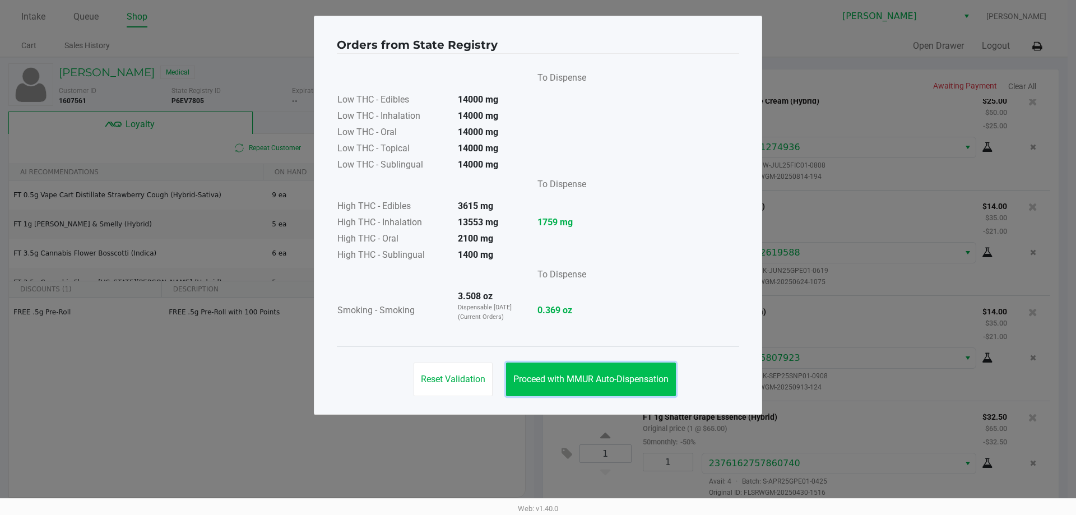
click at [483, 369] on button "Proceed with MMUR Auto-Dispensation" at bounding box center [591, 380] width 170 height 34
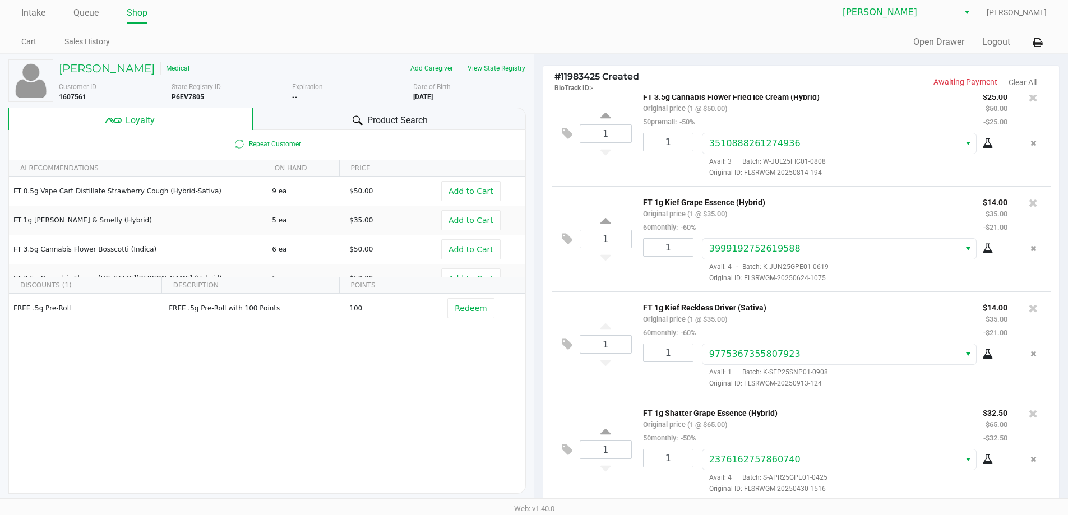
scroll to position [128, 0]
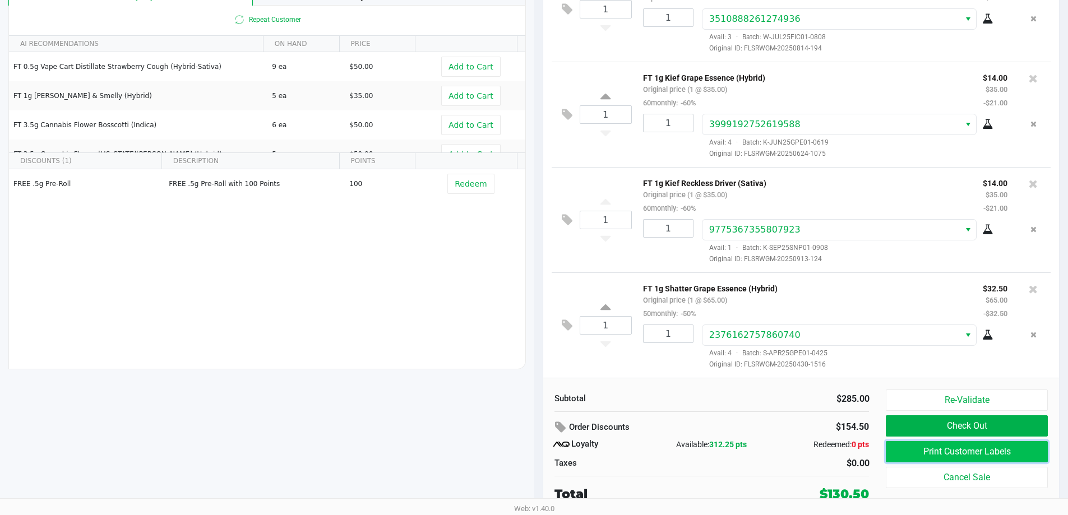
click at [483, 450] on button "Print Customer Labels" at bounding box center [966, 451] width 161 height 21
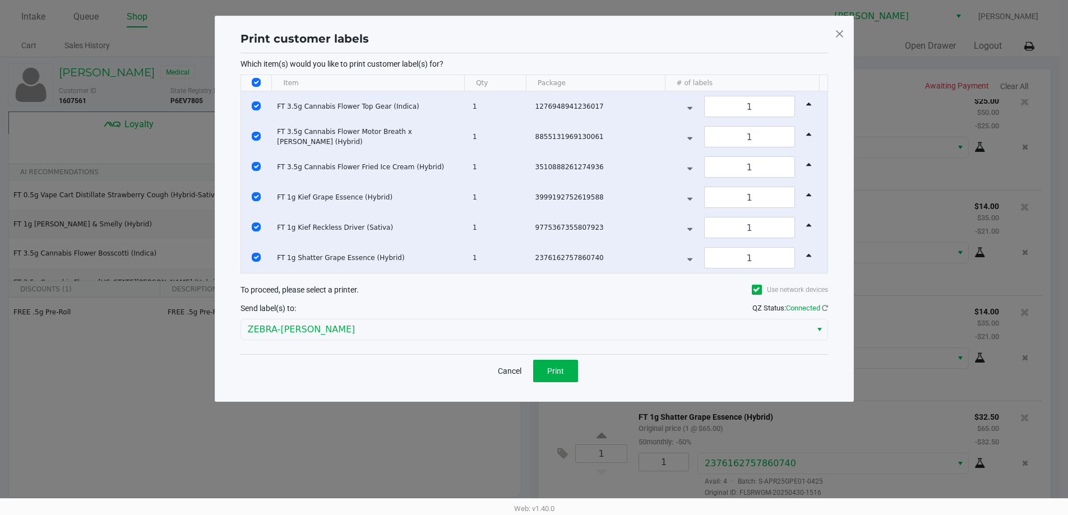
scroll to position [0, 0]
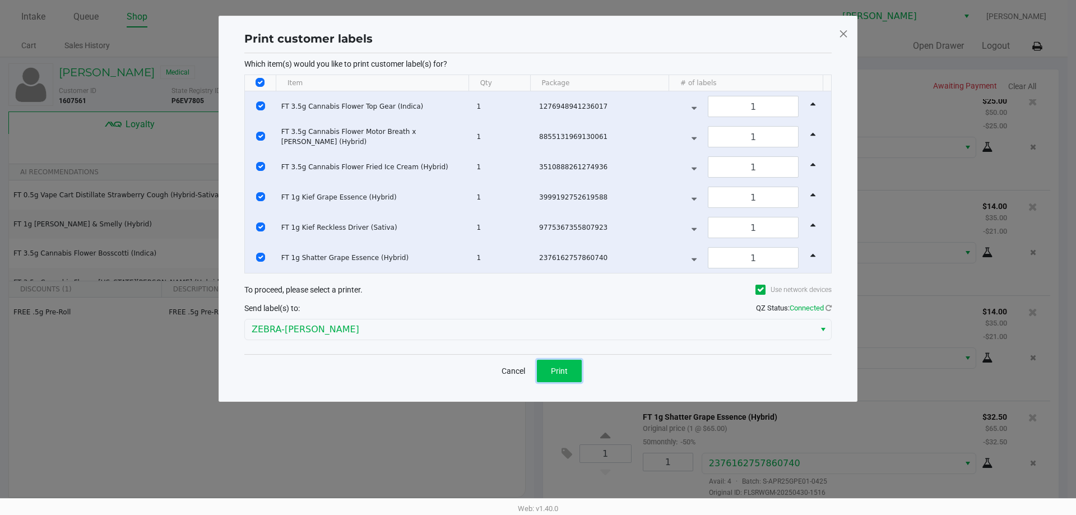
click at [483, 367] on span "Print" at bounding box center [559, 371] width 17 height 9
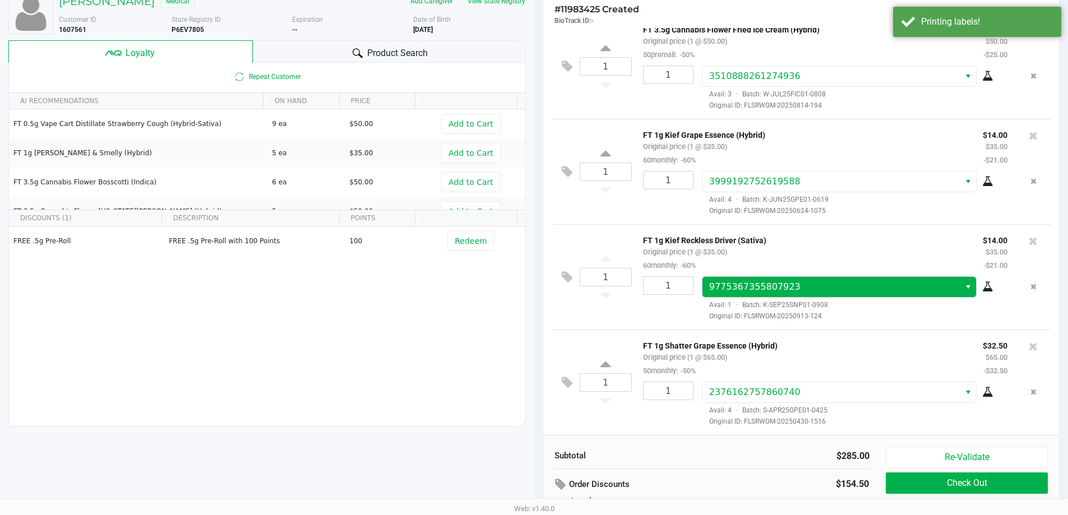
scroll to position [128, 0]
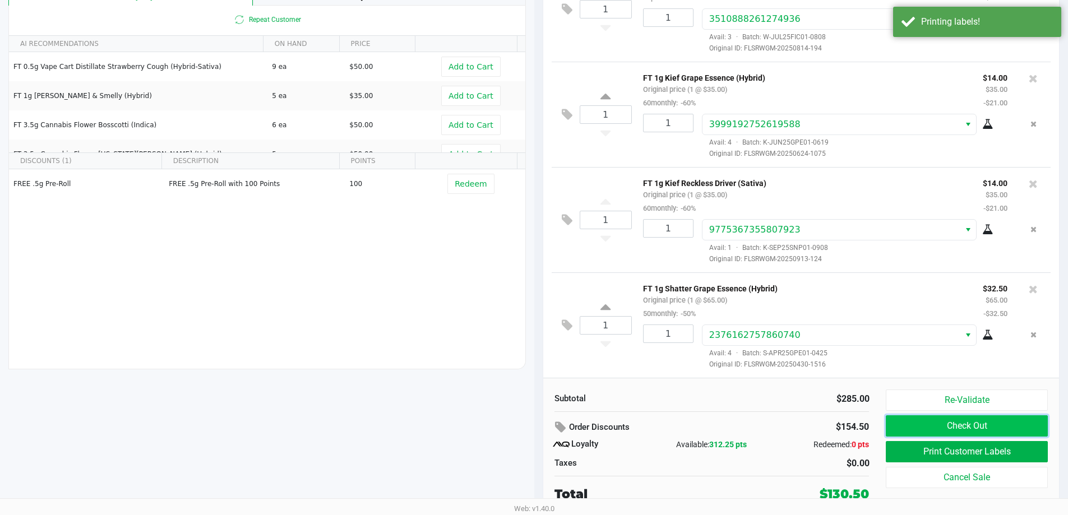
click at [483, 424] on button "Check Out" at bounding box center [966, 425] width 161 height 21
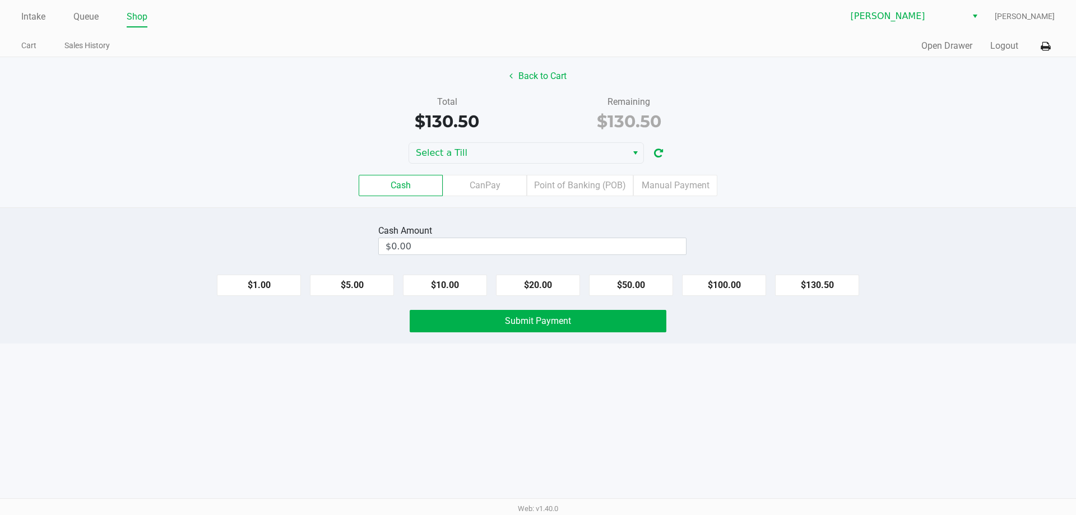
click at [483, 141] on div "Back to Cart Total $130.50 Remaining $130.50 Select a Till Cash CanPay Point of…" at bounding box center [538, 132] width 1076 height 150
click at [483, 148] on span "Select a Till" at bounding box center [518, 152] width 205 height 13
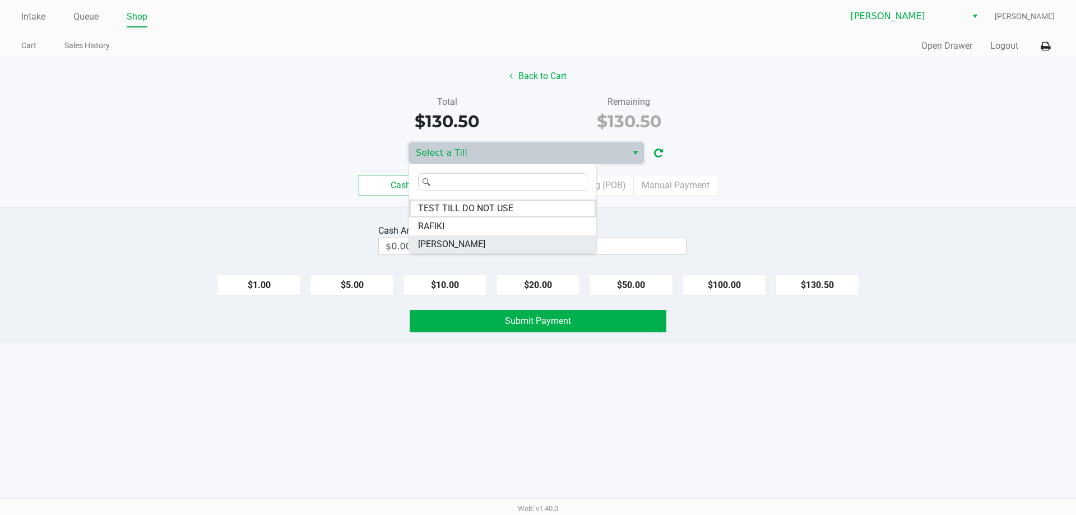
click at [464, 243] on li "[PERSON_NAME]" at bounding box center [502, 244] width 187 height 18
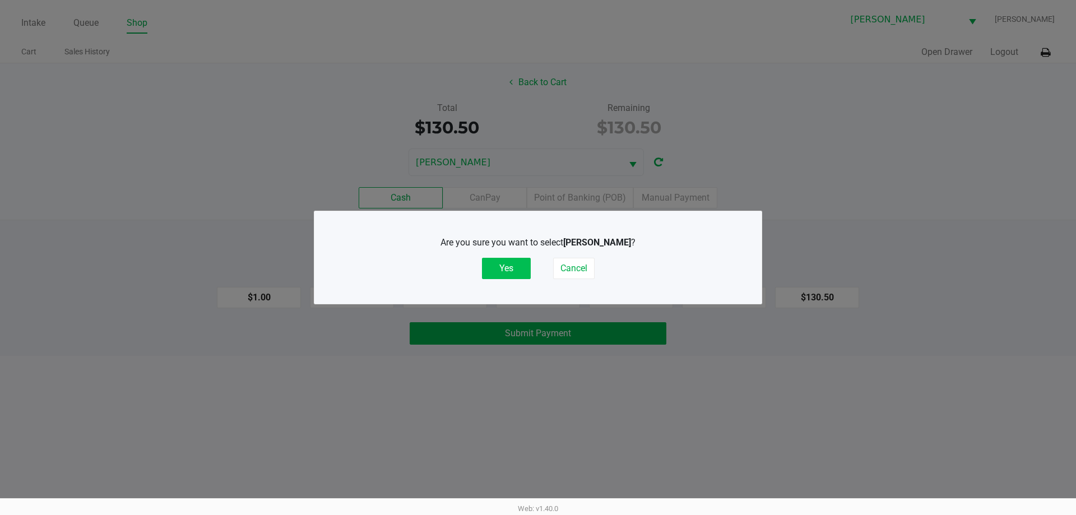
click at [483, 271] on button "Yes" at bounding box center [506, 268] width 49 height 21
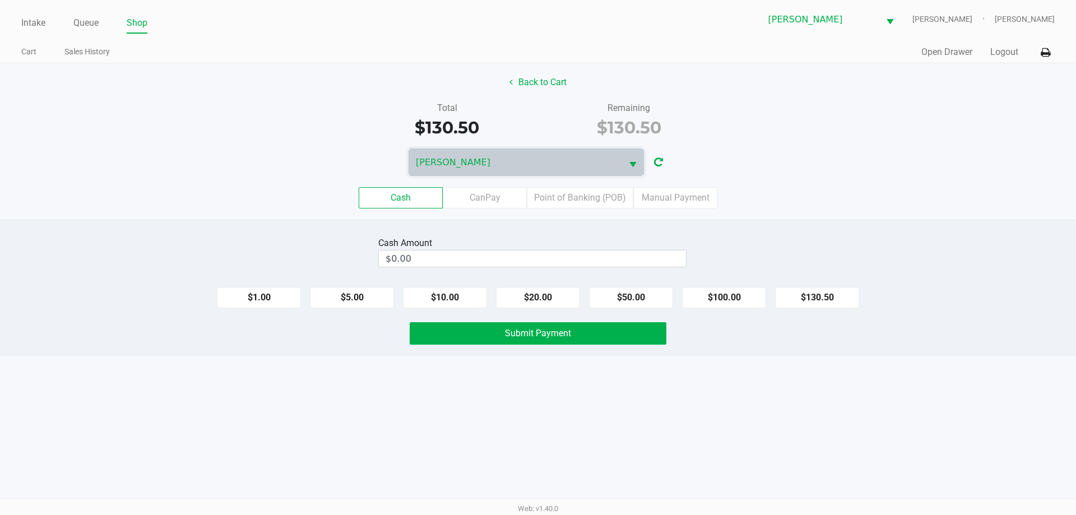
click at [483, 165] on div "[PERSON_NAME]" at bounding box center [538, 162] width 1076 height 27
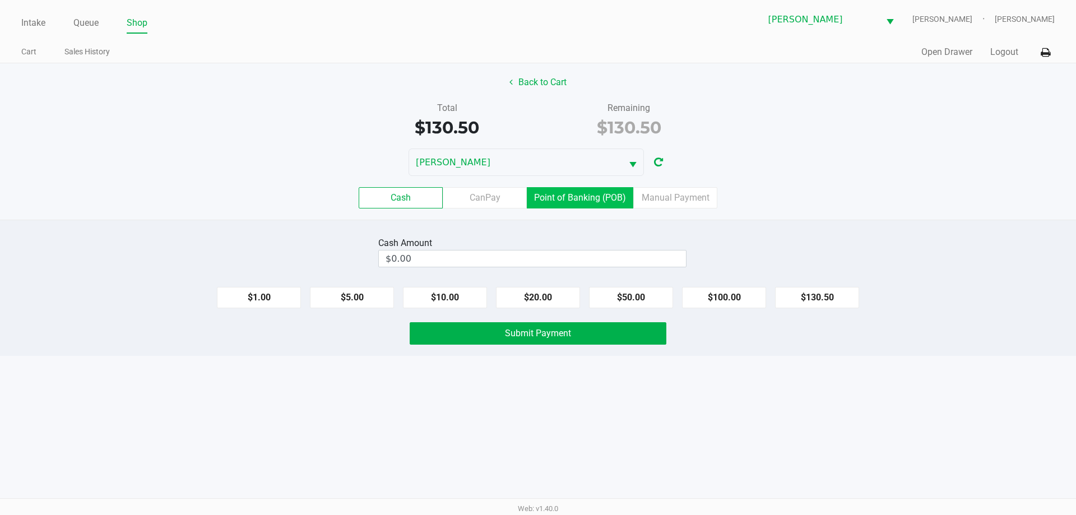
click at [483, 197] on label "Point of Banking (POB)" at bounding box center [580, 197] width 107 height 21
click at [0, 0] on 7 "Point of Banking (POB)" at bounding box center [0, 0] width 0 height 0
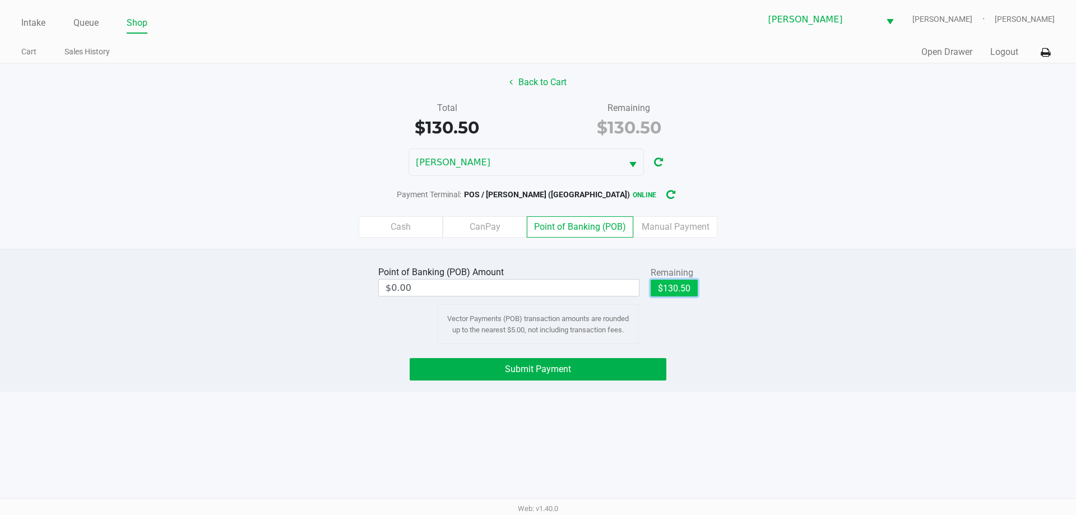
click at [483, 289] on button "$130.50" at bounding box center [674, 288] width 47 height 17
type input "$130.50"
click at [483, 361] on button "Submit Payment" at bounding box center [538, 369] width 257 height 22
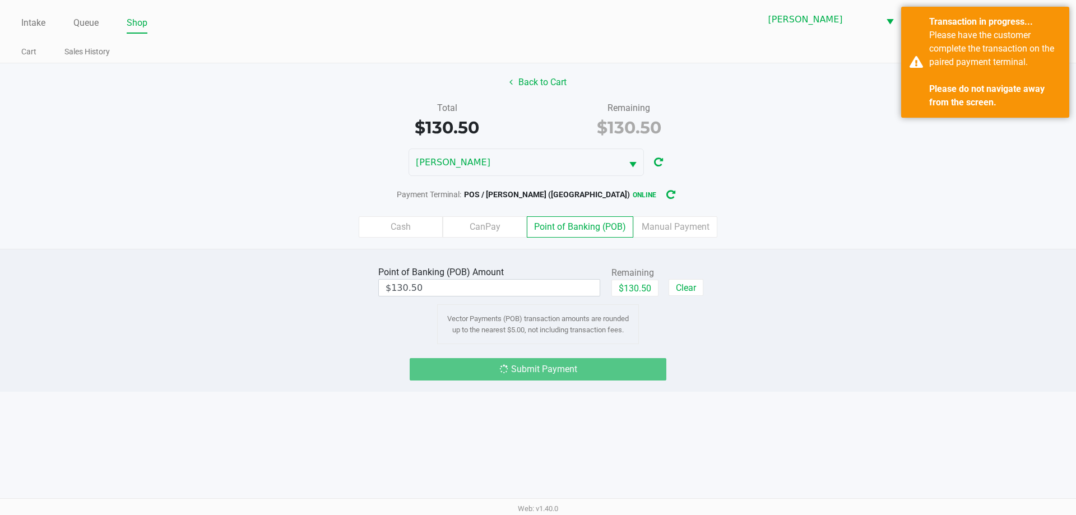
click at [483, 147] on div "Back to Cart Total $130.50 Remaining $130.50 PETE Payment Terminal: POS / PETE …" at bounding box center [538, 156] width 1076 height 186
click at [483, 119] on div "Total $130.50 Remaining $130.50" at bounding box center [538, 120] width 1093 height 39
click at [483, 66] on div "Transaction in progress... Please have the customer complete the transaction on…" at bounding box center [985, 62] width 168 height 111
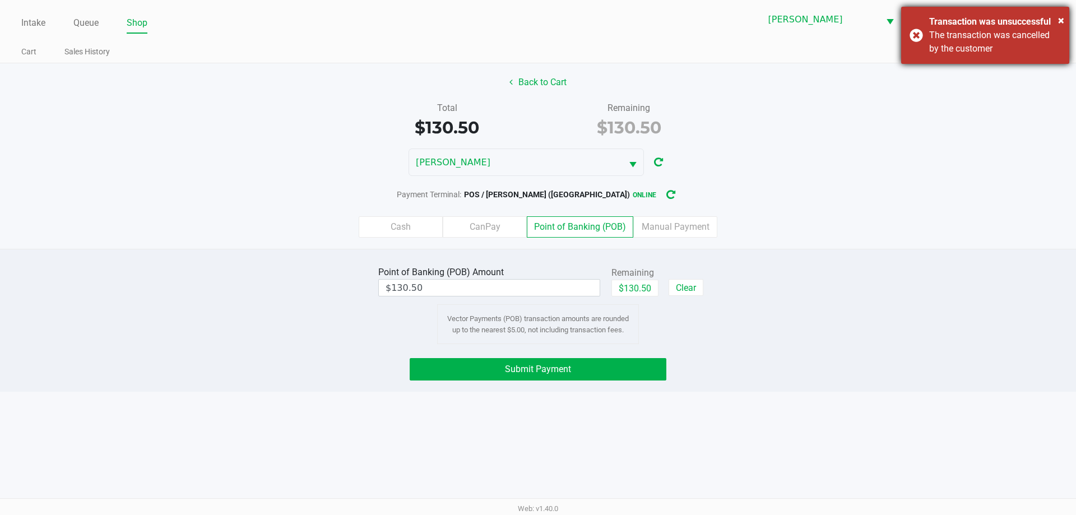
click at [483, 38] on div "The transaction was cancelled by the customer" at bounding box center [995, 42] width 132 height 27
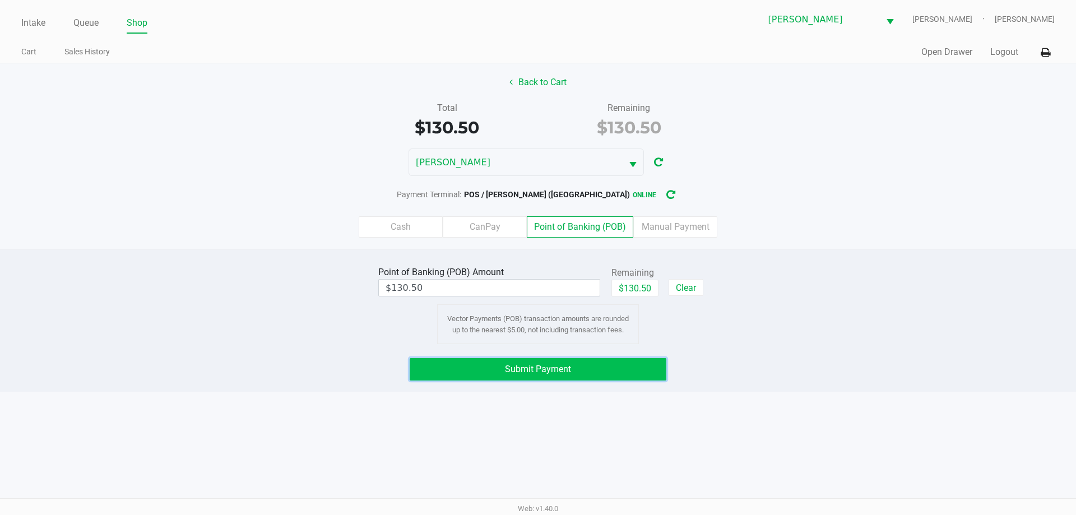
click at [483, 374] on button "Submit Payment" at bounding box center [538, 369] width 257 height 22
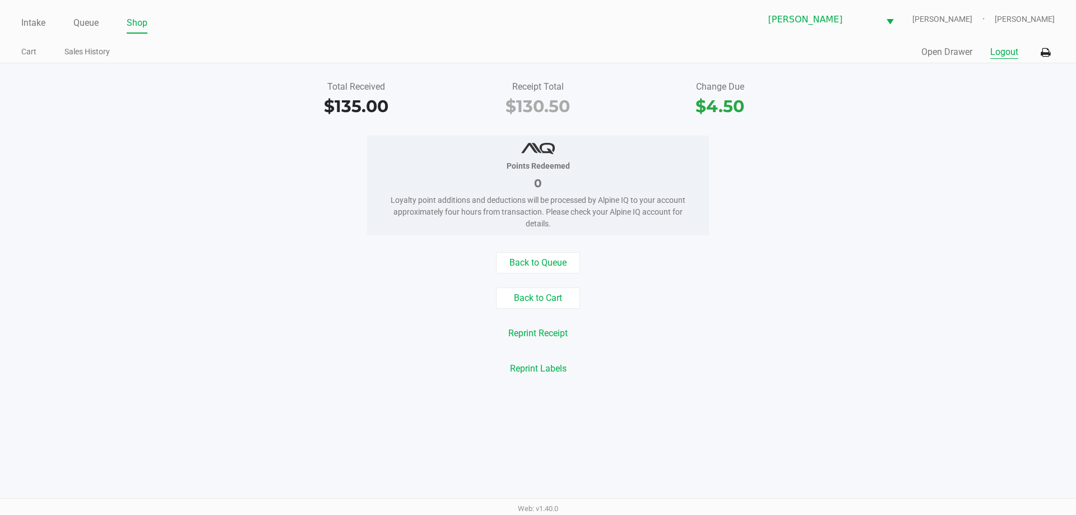
click at [483, 52] on button "Logout" at bounding box center [1005, 51] width 28 height 13
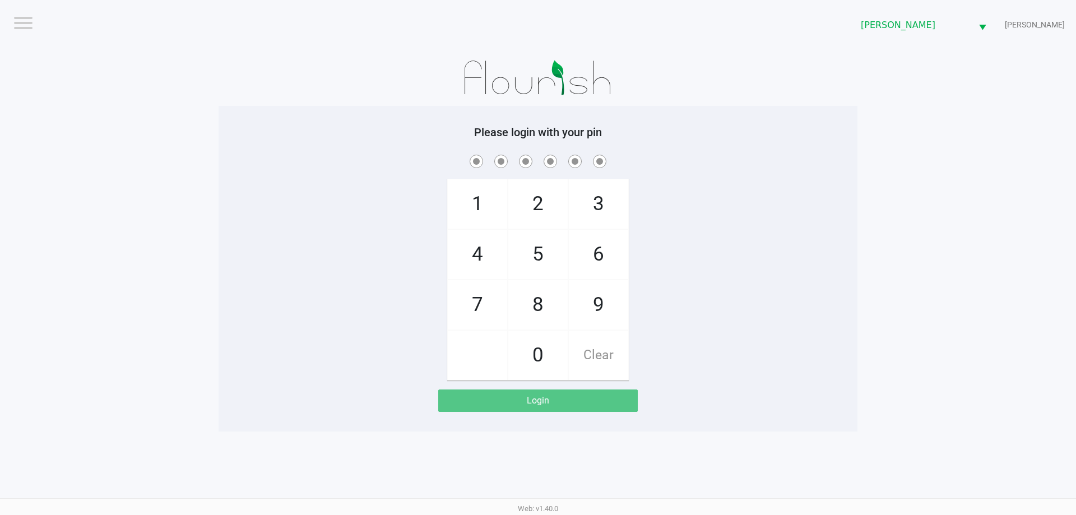
click at [483, 226] on div "1 4 7 2 5 8 0 3 6 9 Clear" at bounding box center [538, 266] width 639 height 228
click at [483, 45] on div "Oviedo WC PETE" at bounding box center [812, 25] width 530 height 50
checkbox input "true"
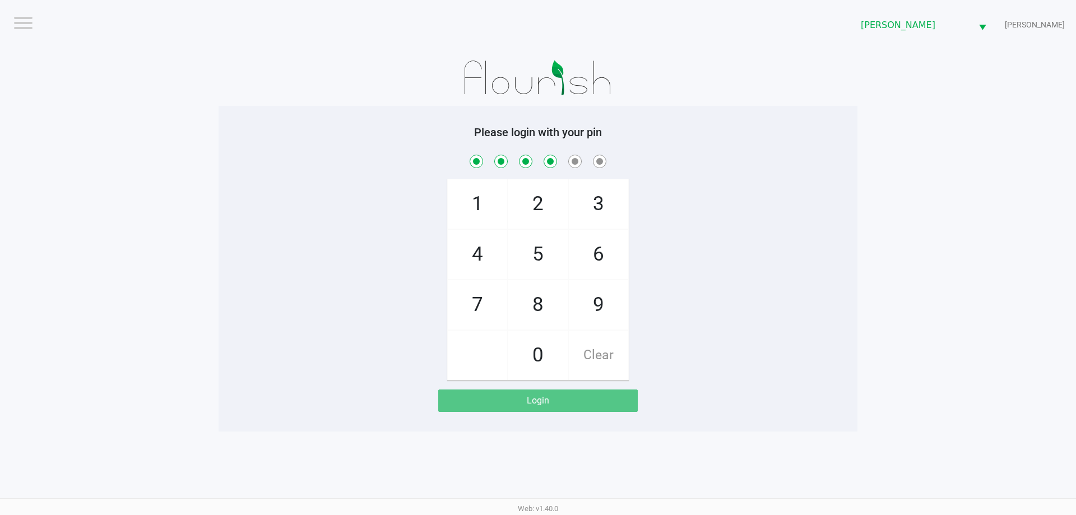
checkbox input "true"
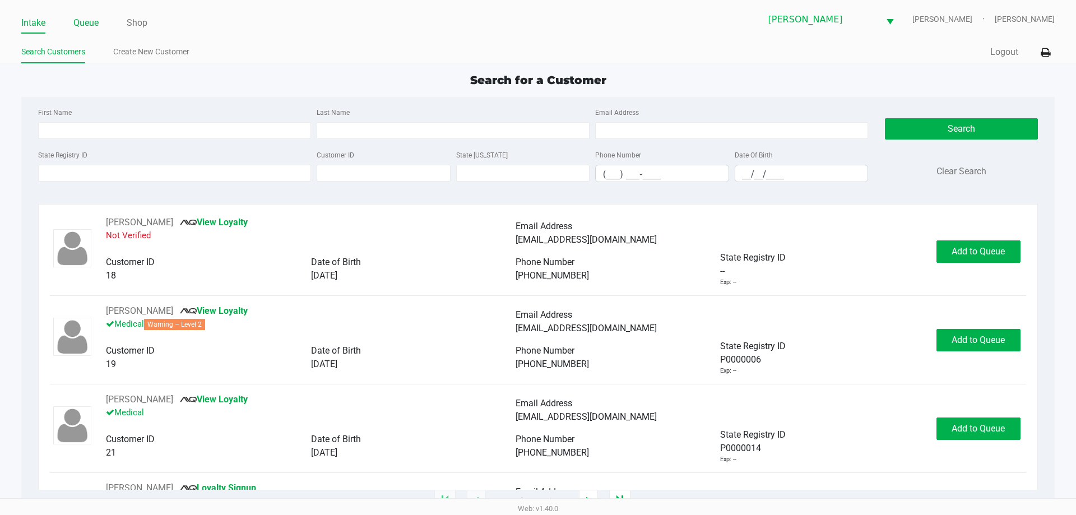
click at [86, 27] on link "Queue" at bounding box center [85, 23] width 25 height 16
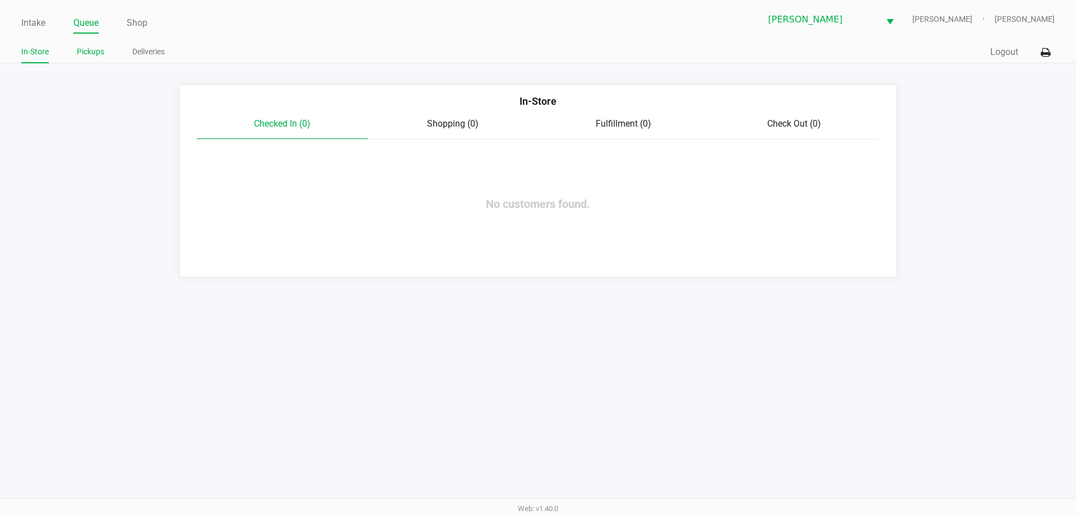
click at [84, 53] on link "Pickups" at bounding box center [90, 52] width 27 height 14
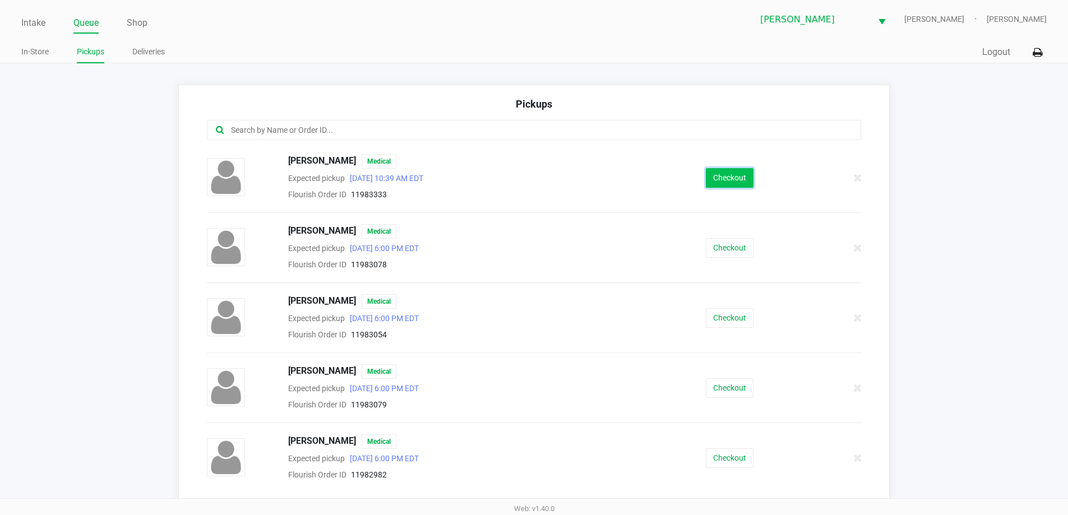
click at [483, 173] on button "Checkout" at bounding box center [730, 178] width 48 height 20
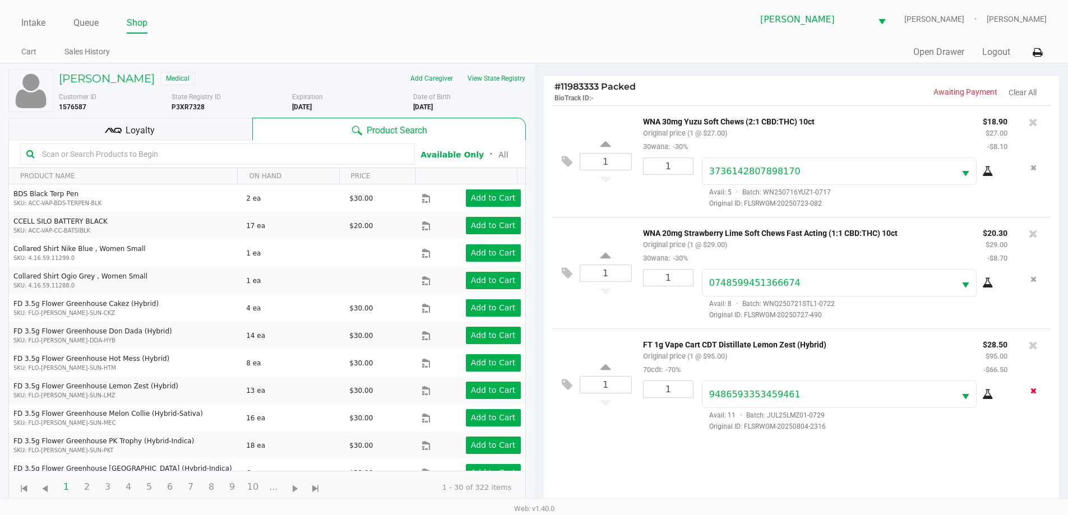
click at [483, 392] on icon "Remove the package from the orderLine" at bounding box center [1033, 391] width 6 height 8
click at [483, 348] on icon at bounding box center [1033, 345] width 9 height 11
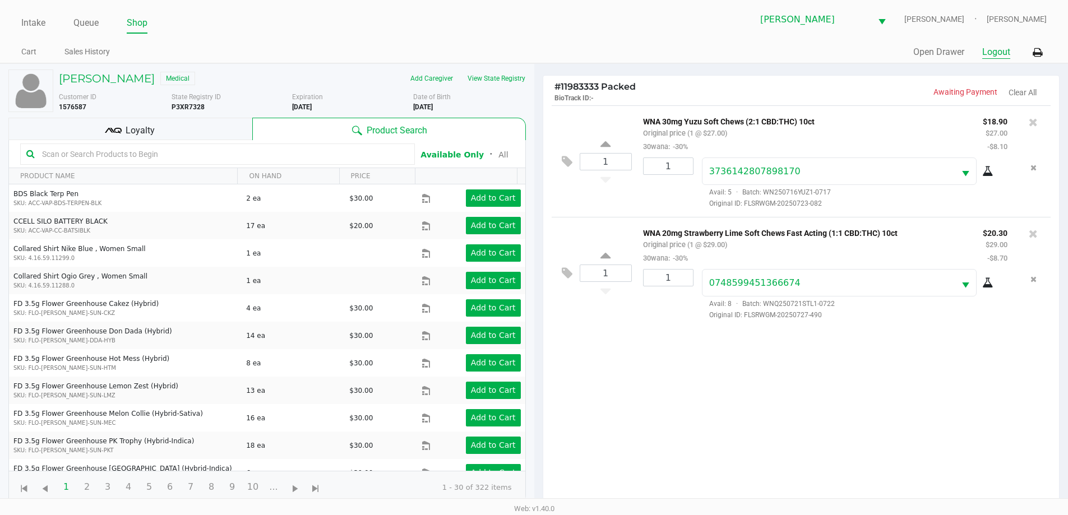
click at [483, 50] on button "Logout" at bounding box center [996, 51] width 28 height 13
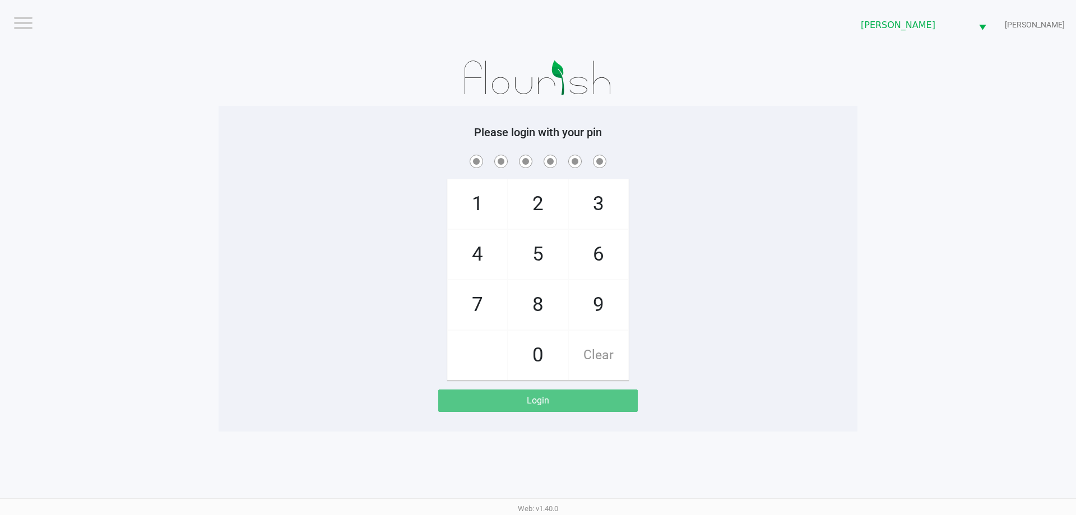
click at [483, 226] on div "1 4 7 2 5 8 0 3 6 9 Clear" at bounding box center [538, 266] width 639 height 228
checkbox input "true"
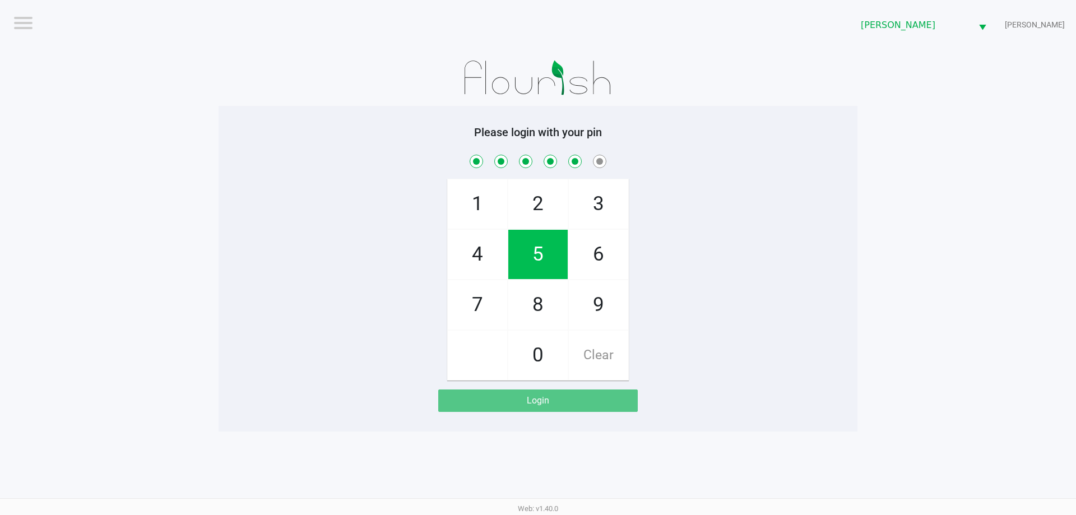
checkbox input "true"
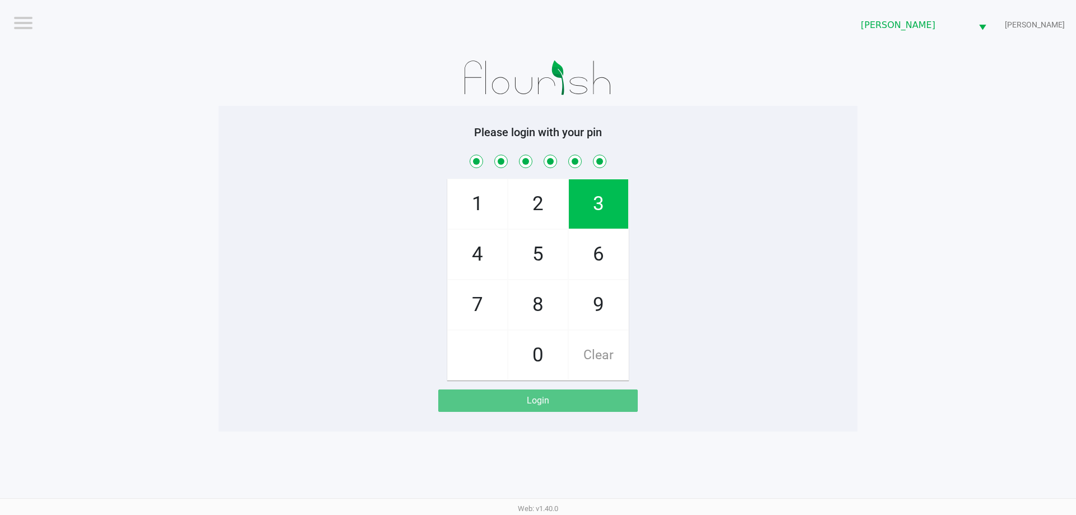
checkbox input "true"
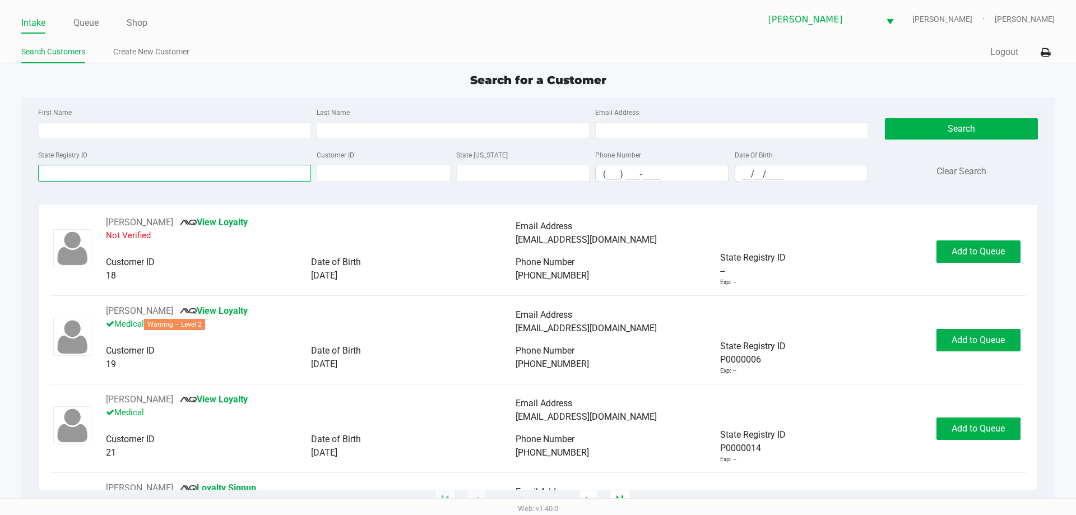
click at [245, 172] on input "State Registry ID" at bounding box center [174, 173] width 273 height 17
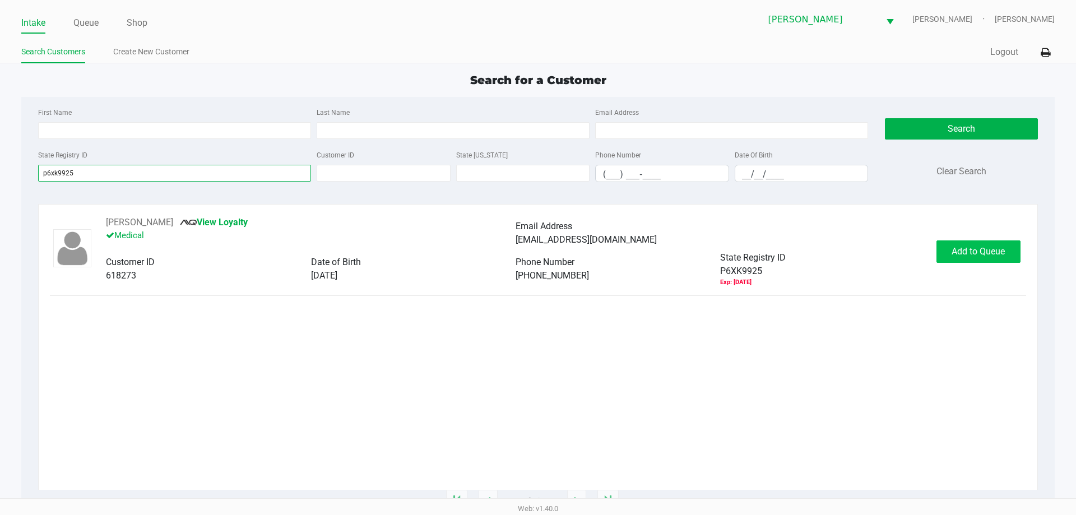
type input "p6xk9925"
click at [483, 254] on button "Add to Queue" at bounding box center [979, 251] width 84 height 22
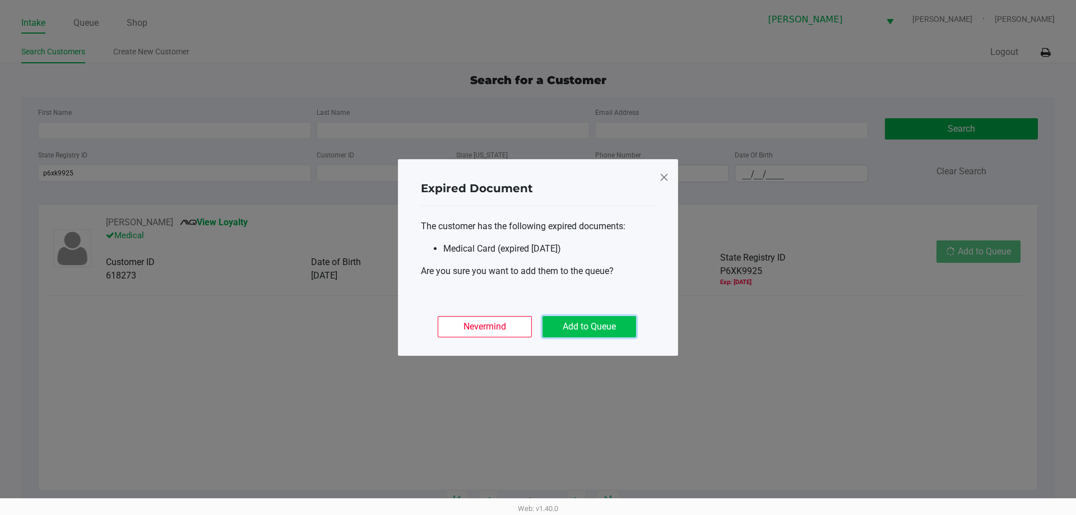
click at [483, 325] on button "Add to Queue" at bounding box center [590, 326] width 94 height 21
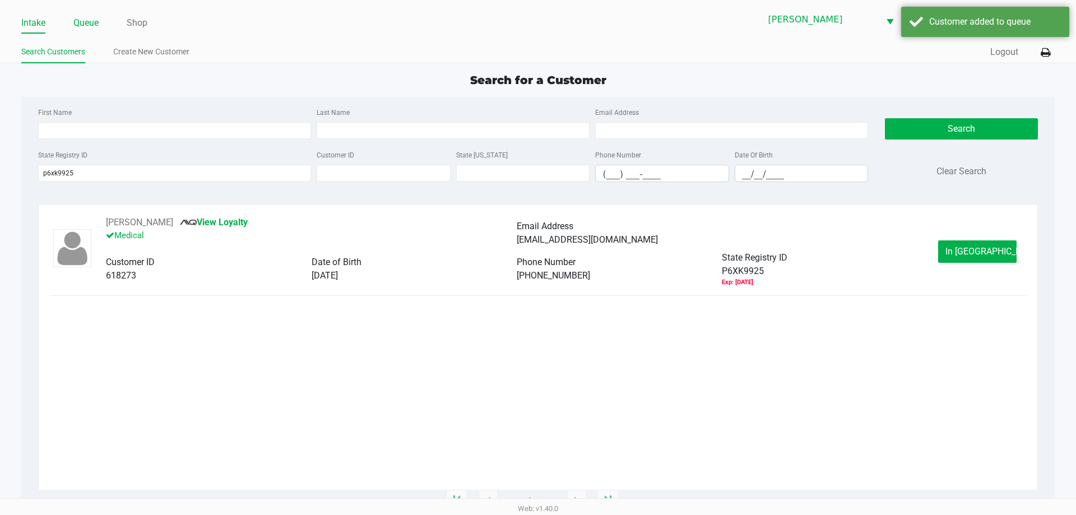
click at [83, 25] on link "Queue" at bounding box center [85, 23] width 25 height 16
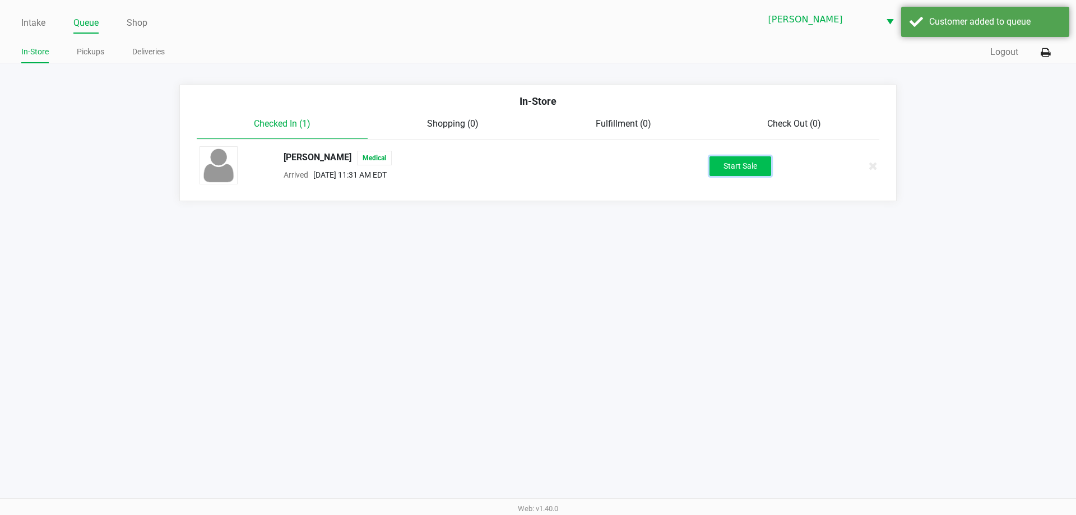
click at [483, 165] on button "Start Sale" at bounding box center [741, 166] width 62 height 20
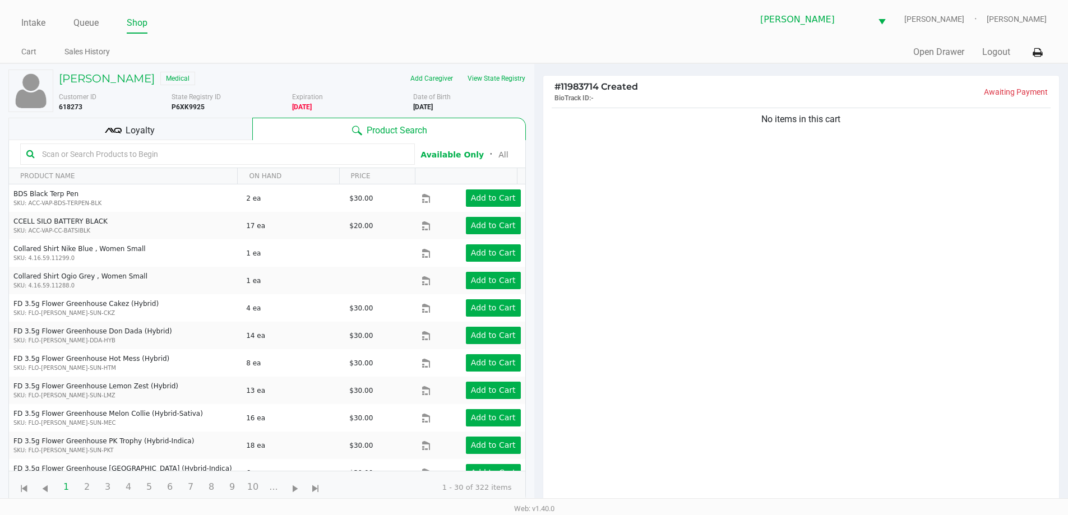
click at [101, 151] on input "text" at bounding box center [223, 154] width 371 height 17
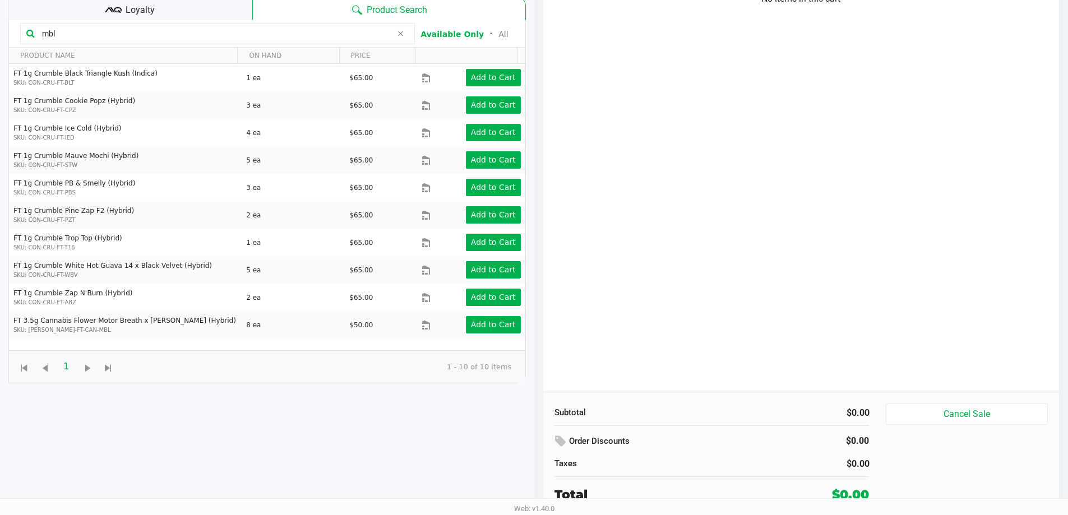
scroll to position [121, 0]
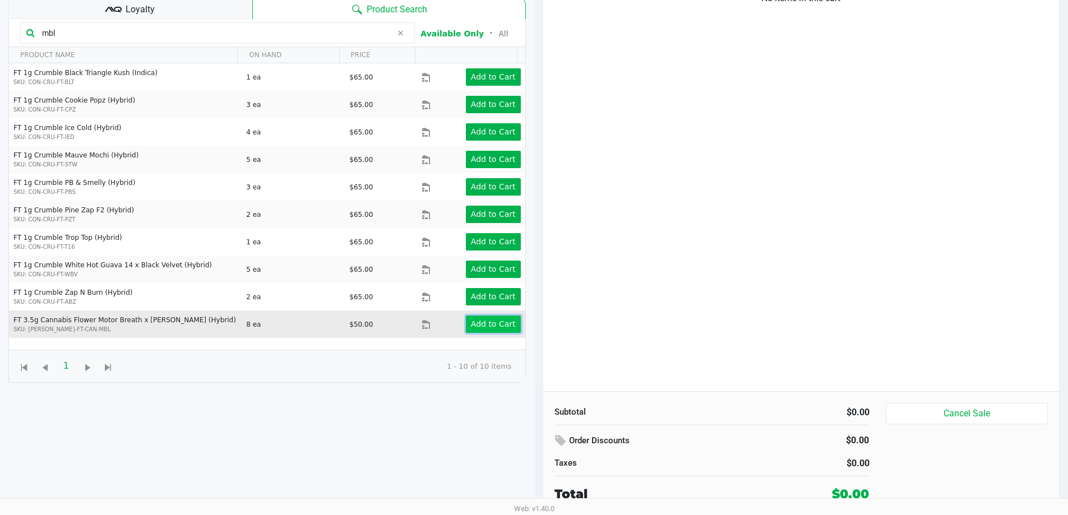
click at [483, 329] on app-button-loader "Add to Cart" at bounding box center [493, 324] width 45 height 9
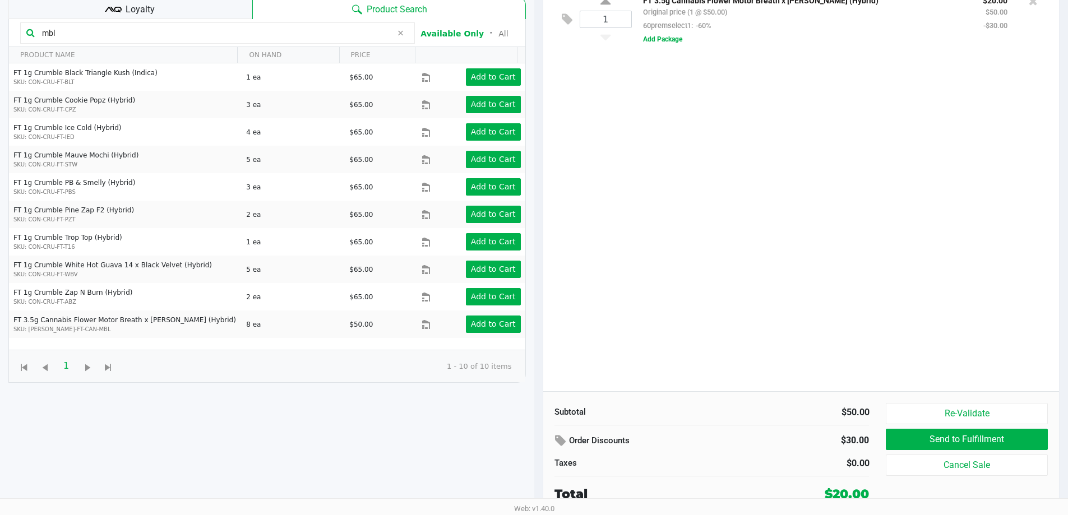
click at [68, 29] on input "mbl" at bounding box center [215, 33] width 354 height 17
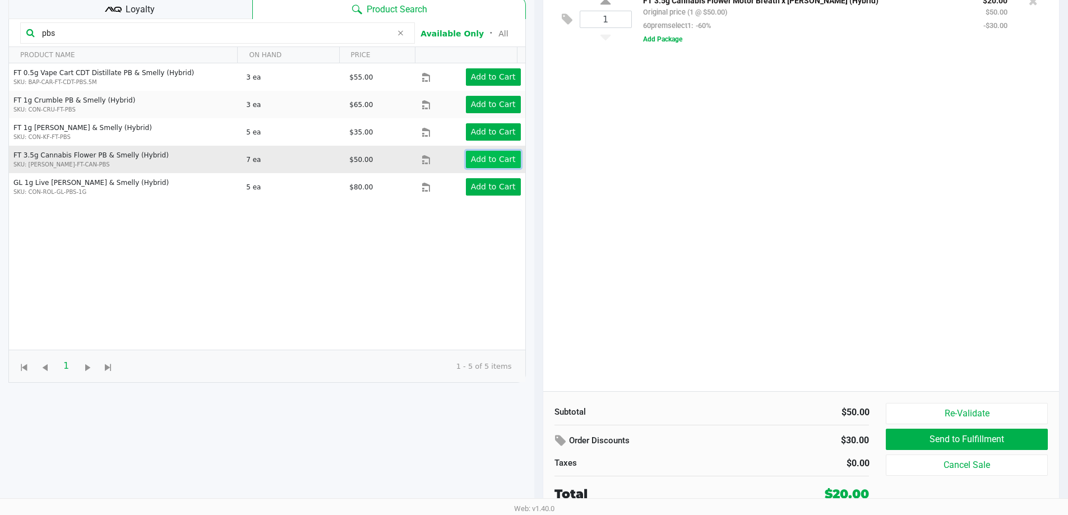
click at [478, 161] on app-button-loader "Add to Cart" at bounding box center [493, 159] width 45 height 9
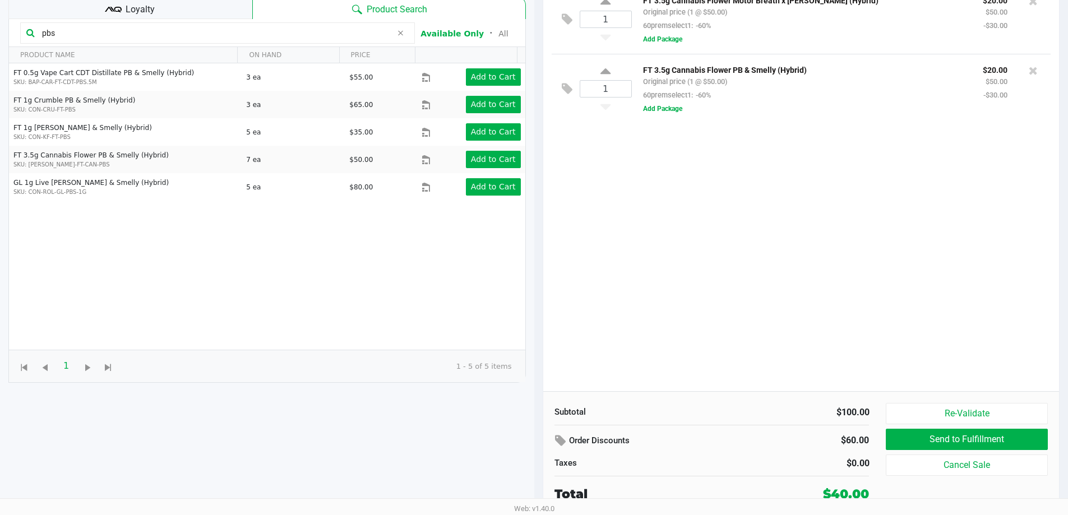
click at [116, 35] on input "pbs" at bounding box center [215, 33] width 354 height 17
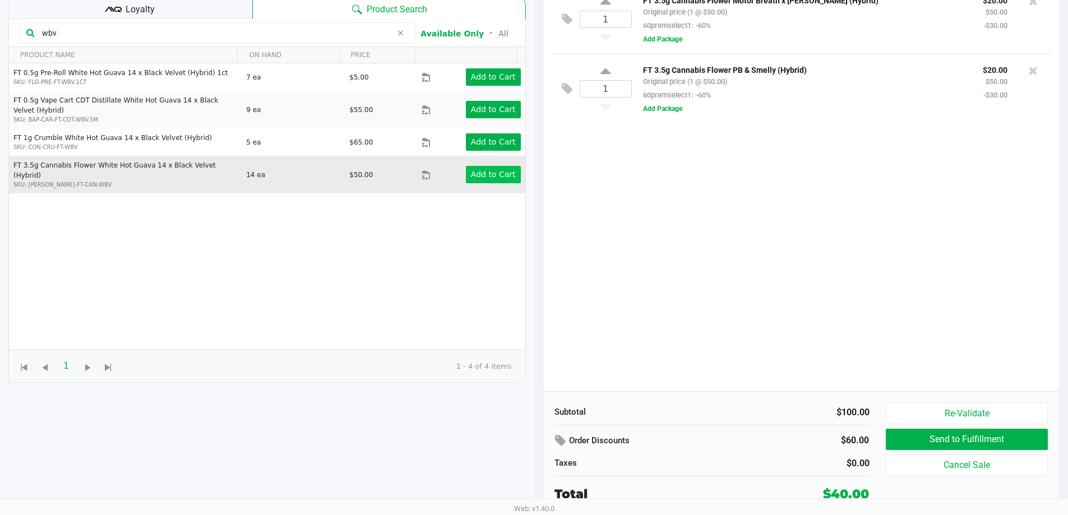
type input "wbv"
click at [483, 170] on app-button-loader "Add to Cart" at bounding box center [493, 174] width 45 height 9
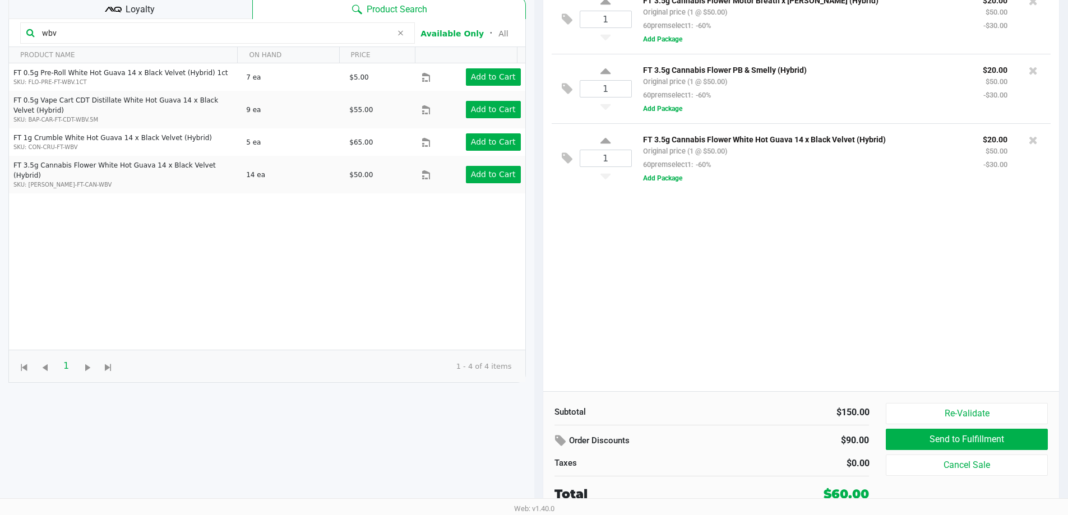
click at [483, 332] on div "1 FT 3.5g Cannabis Flower Motor Breath x Mike Larry (Hybrid) Original price (1 …" at bounding box center [801, 187] width 516 height 407
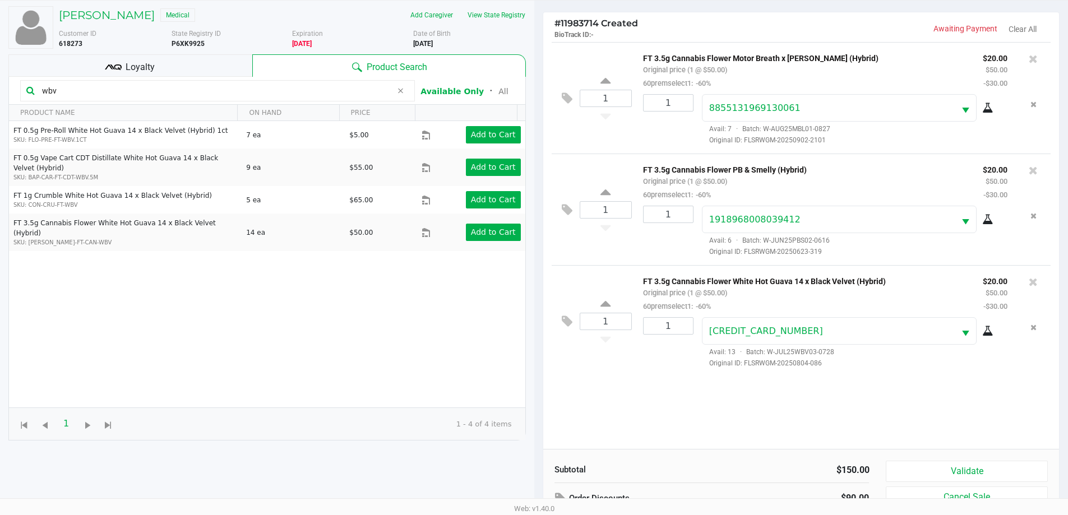
scroll to position [112, 0]
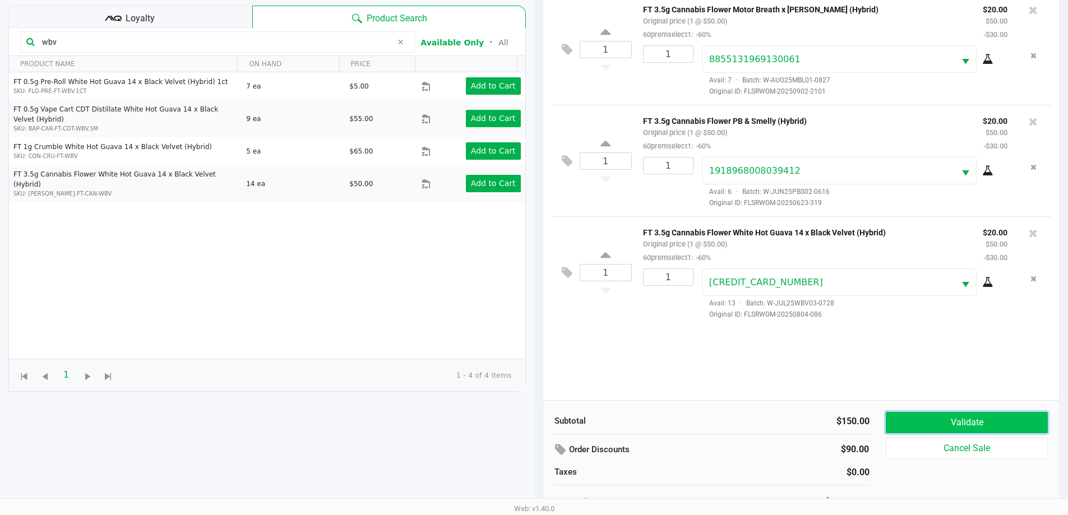
click at [483, 418] on button "Validate" at bounding box center [966, 422] width 161 height 21
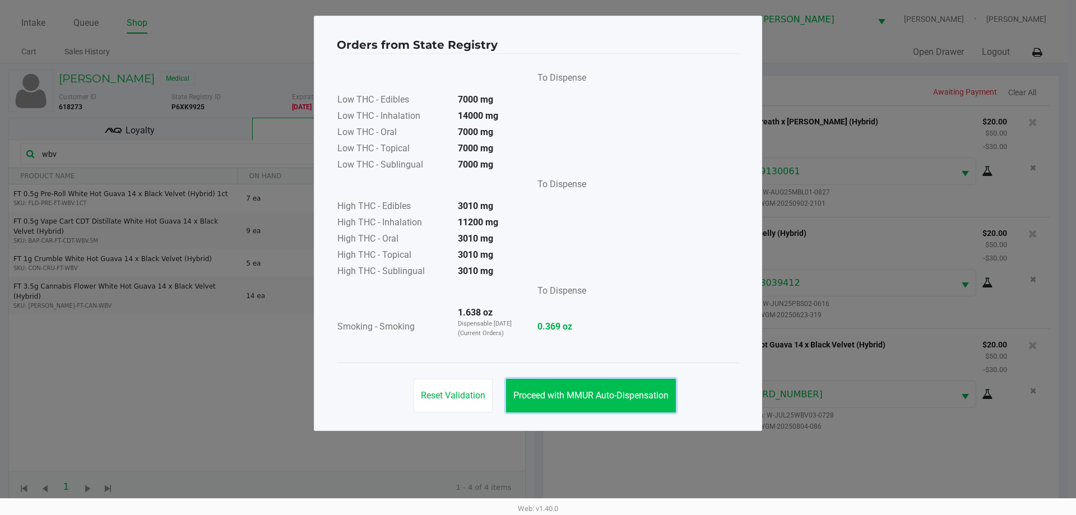
click at [483, 393] on span "Proceed with MMUR Auto-Dispensation" at bounding box center [590, 395] width 155 height 11
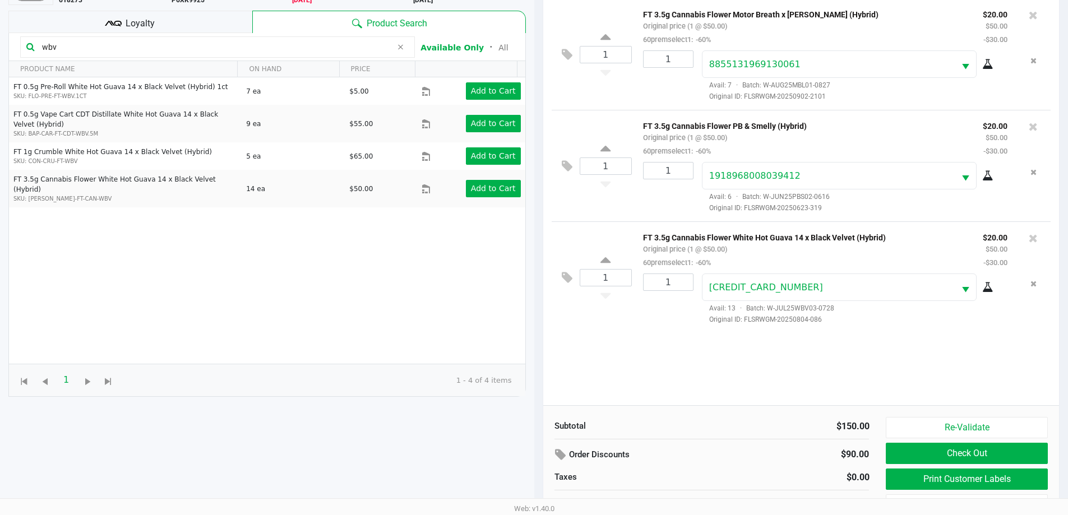
scroll to position [112, 0]
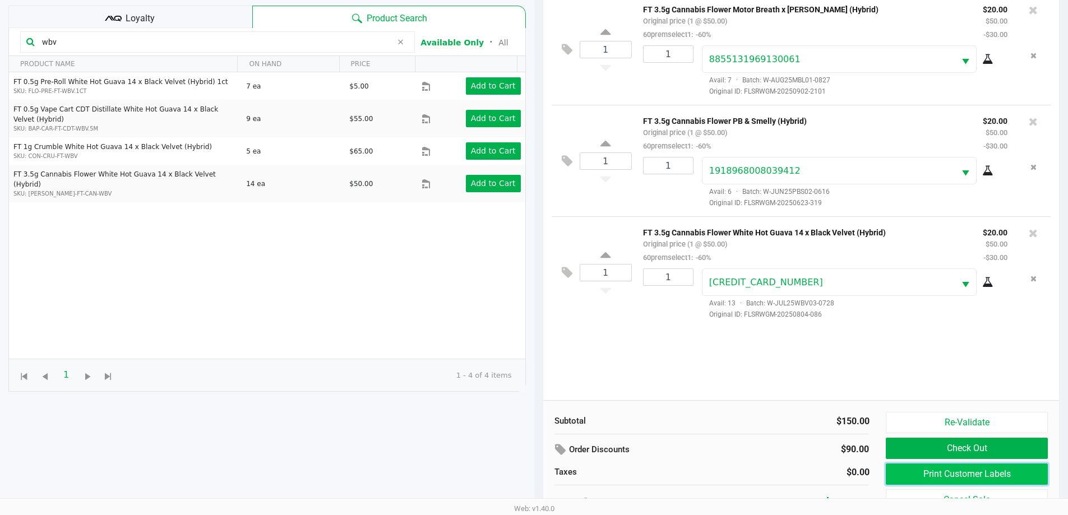
click at [483, 472] on button "Print Customer Labels" at bounding box center [966, 474] width 161 height 21
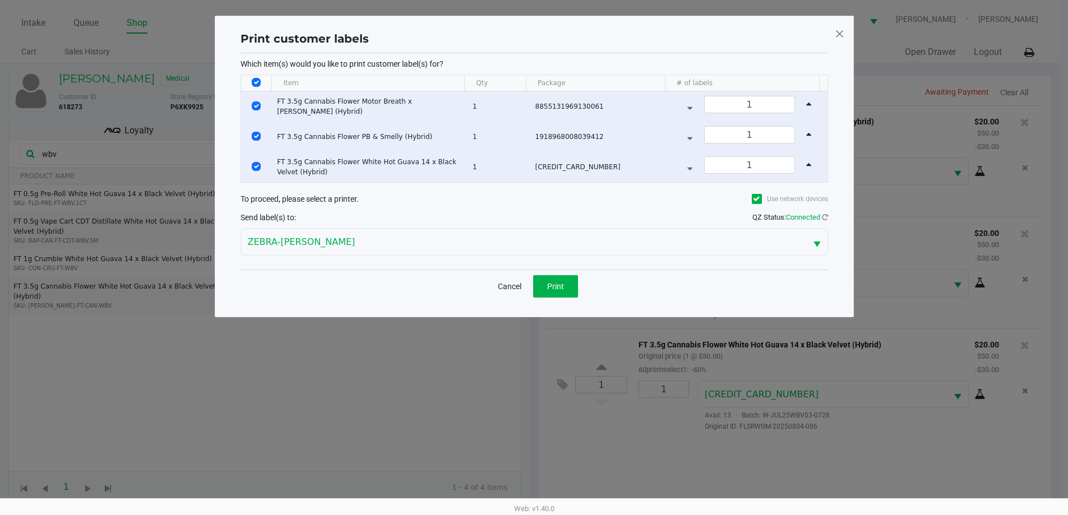
scroll to position [0, 0]
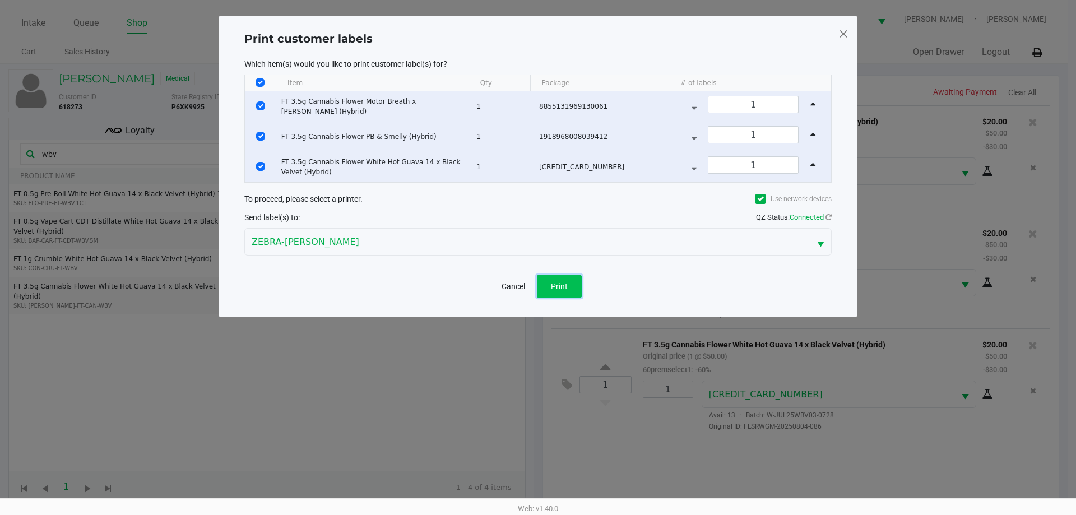
click at [483, 286] on span "Print" at bounding box center [559, 286] width 17 height 9
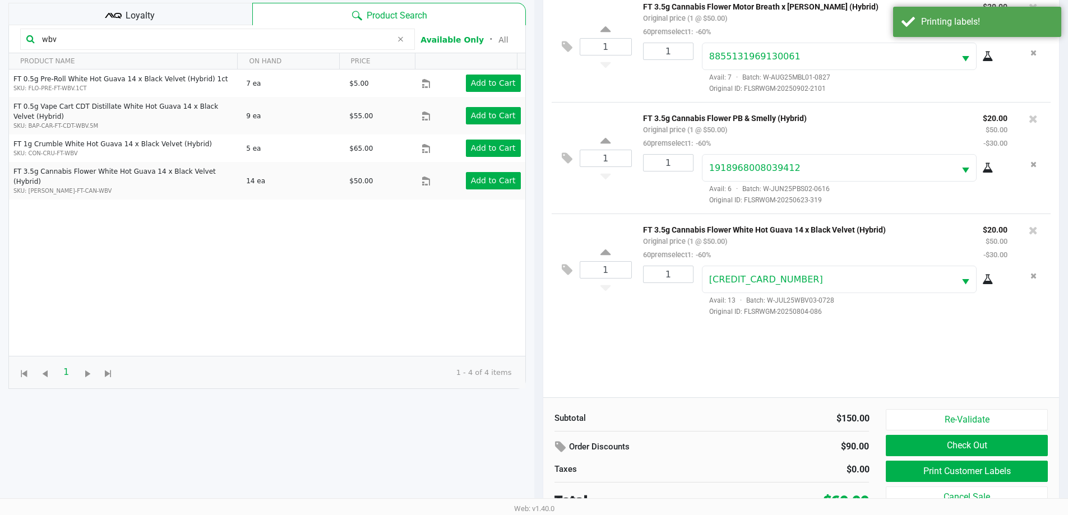
scroll to position [121, 0]
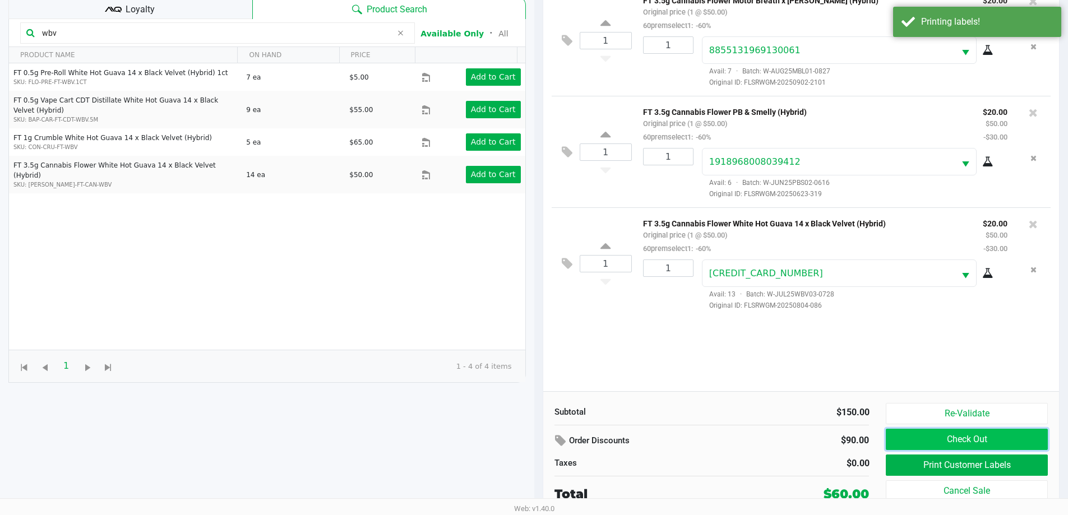
click at [483, 437] on button "Check Out" at bounding box center [966, 439] width 161 height 21
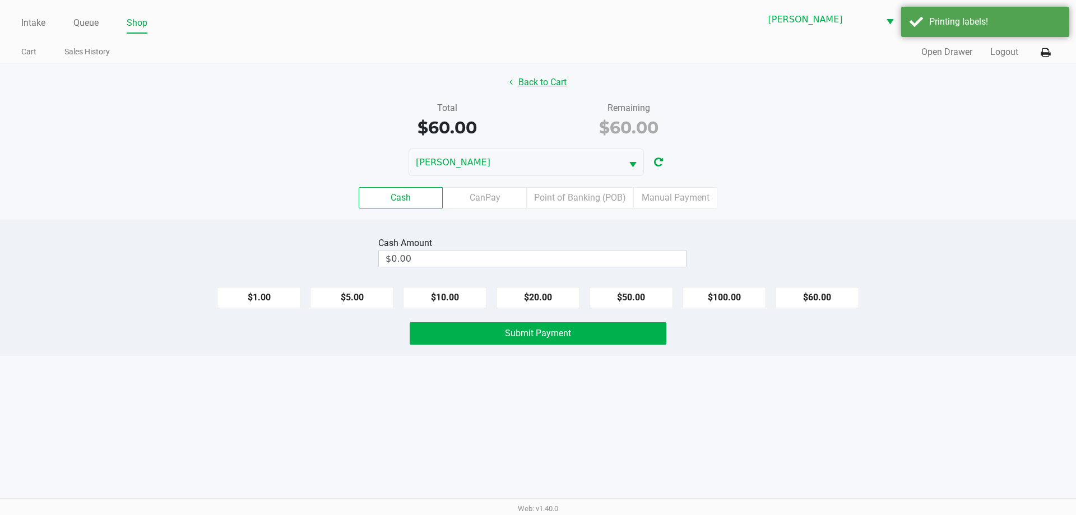
click at [483, 81] on button "Back to Cart" at bounding box center [538, 82] width 72 height 21
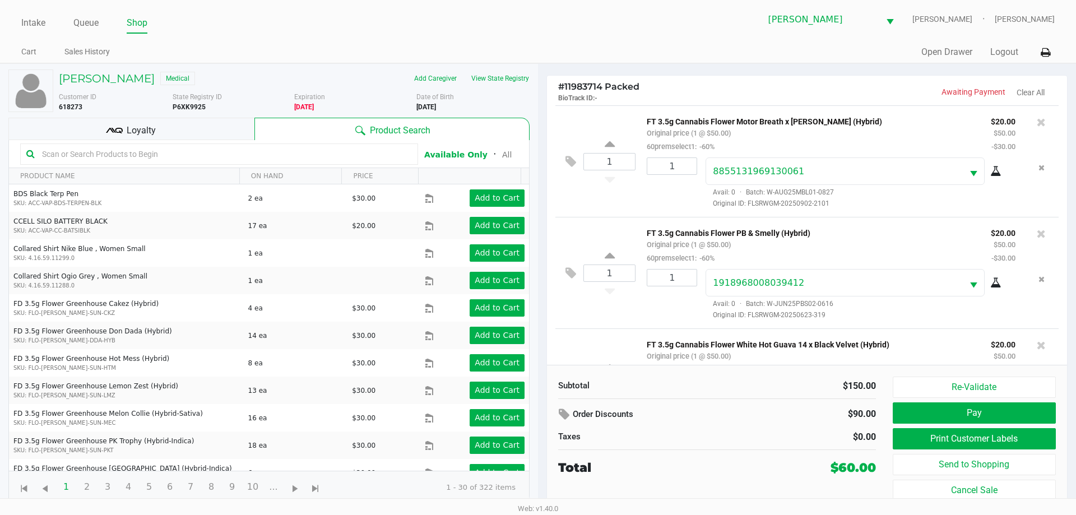
click at [119, 124] on icon at bounding box center [114, 130] width 17 height 17
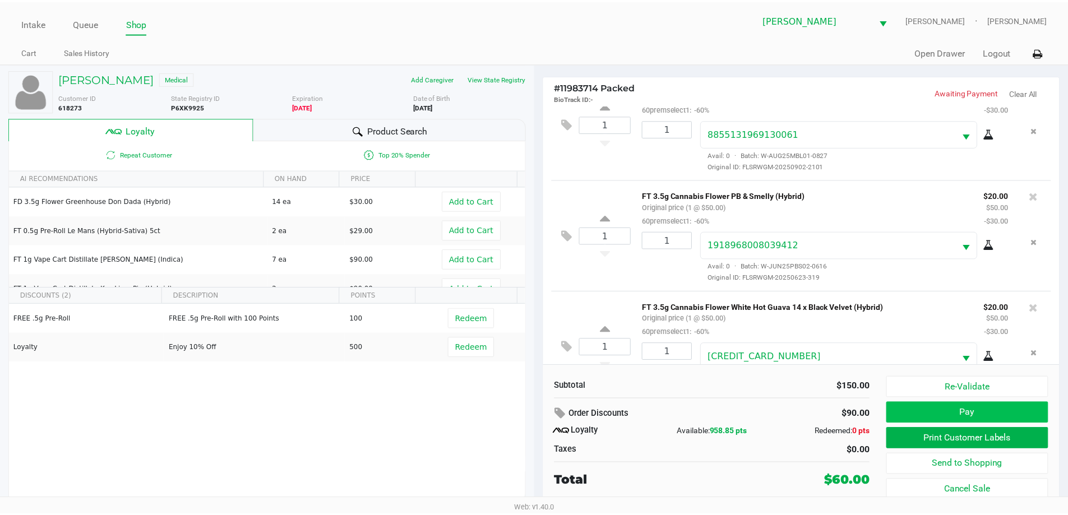
scroll to position [77, 0]
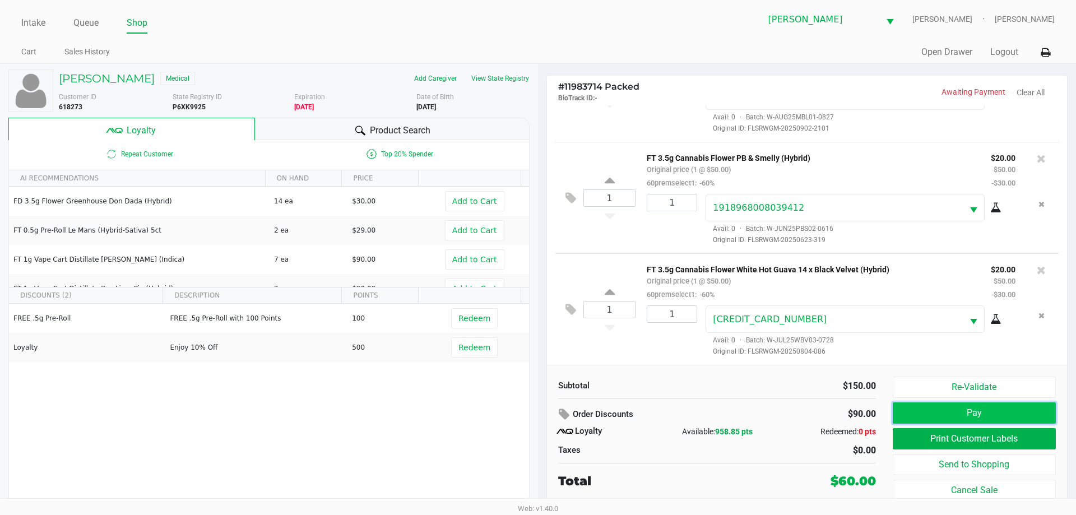
click at [483, 417] on button "Pay" at bounding box center [974, 413] width 163 height 21
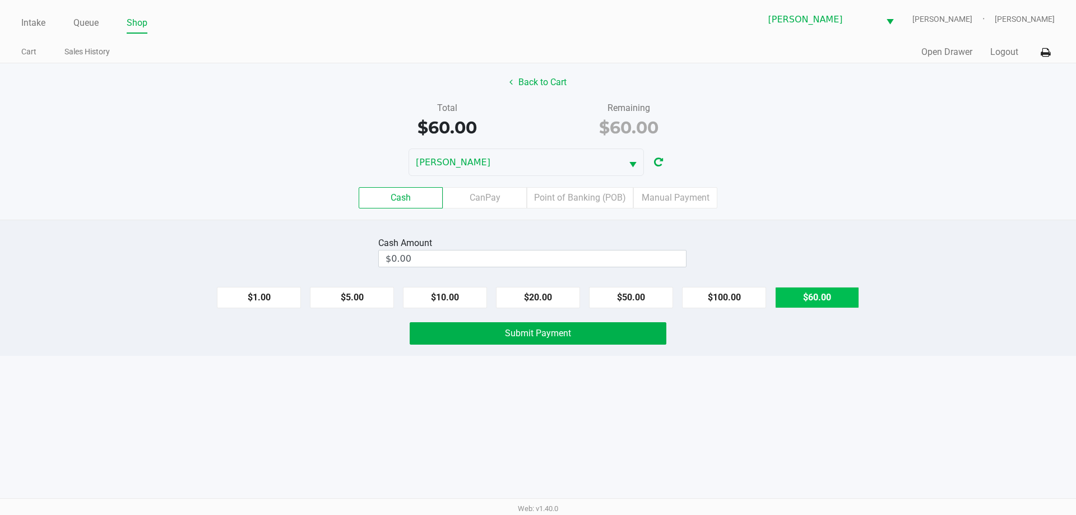
click at [483, 299] on button "$60.00" at bounding box center [817, 297] width 84 height 21
type input "$60.00"
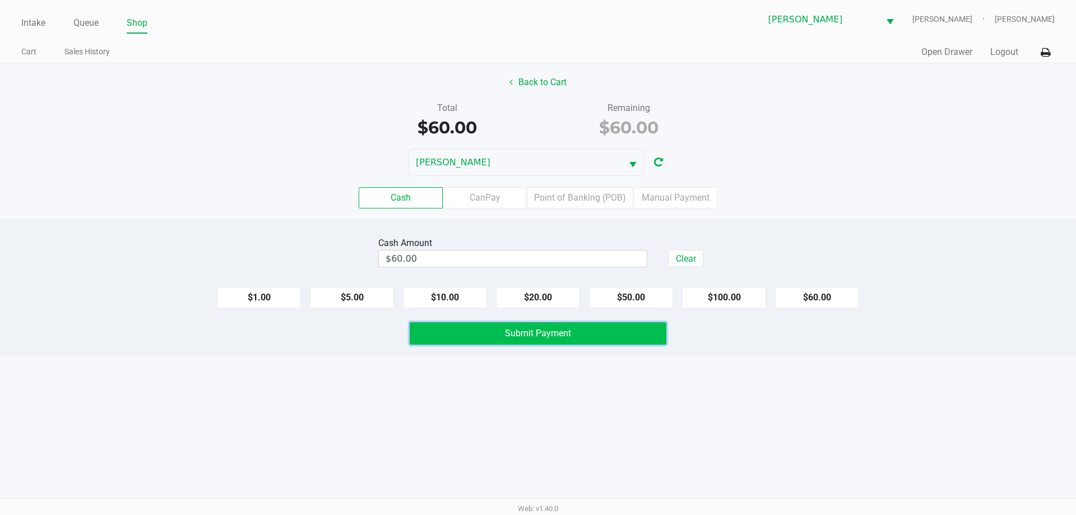
click at [483, 329] on button "Submit Payment" at bounding box center [538, 333] width 257 height 22
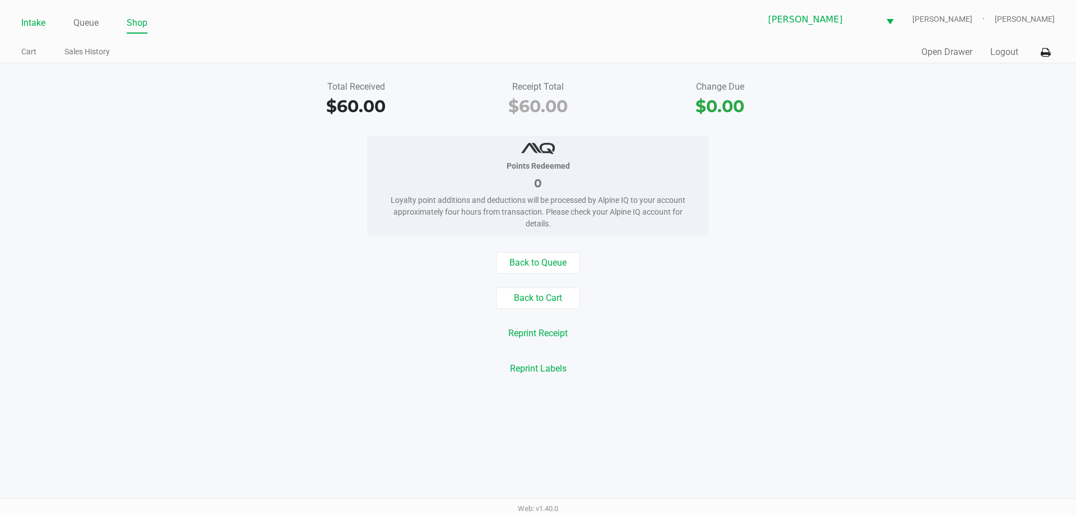
click at [31, 19] on link "Intake" at bounding box center [33, 23] width 24 height 16
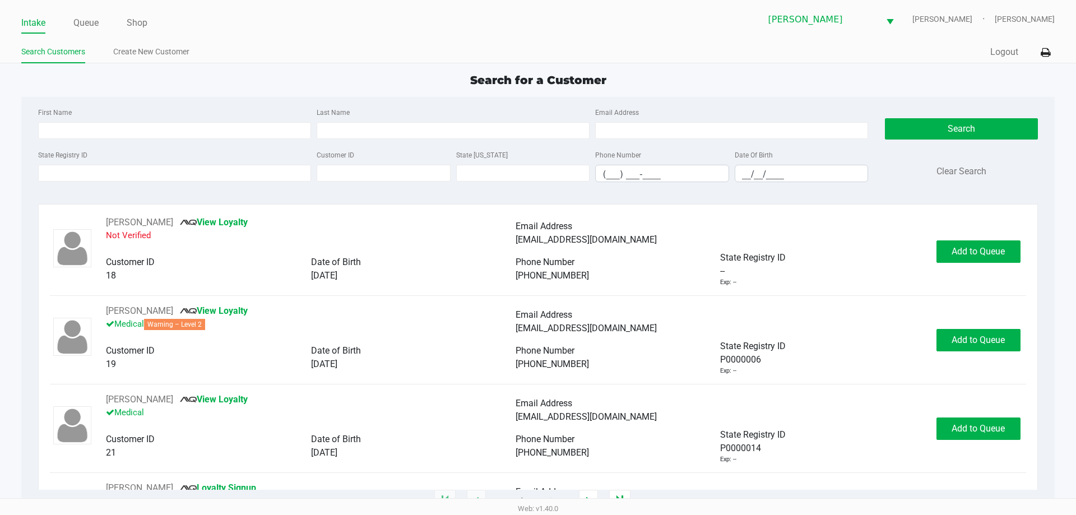
click at [320, 73] on div "Search for a Customer" at bounding box center [538, 80] width 1050 height 17
type input "KIMBERLY"
type input "HARRIS"
type input "06/10/1992"
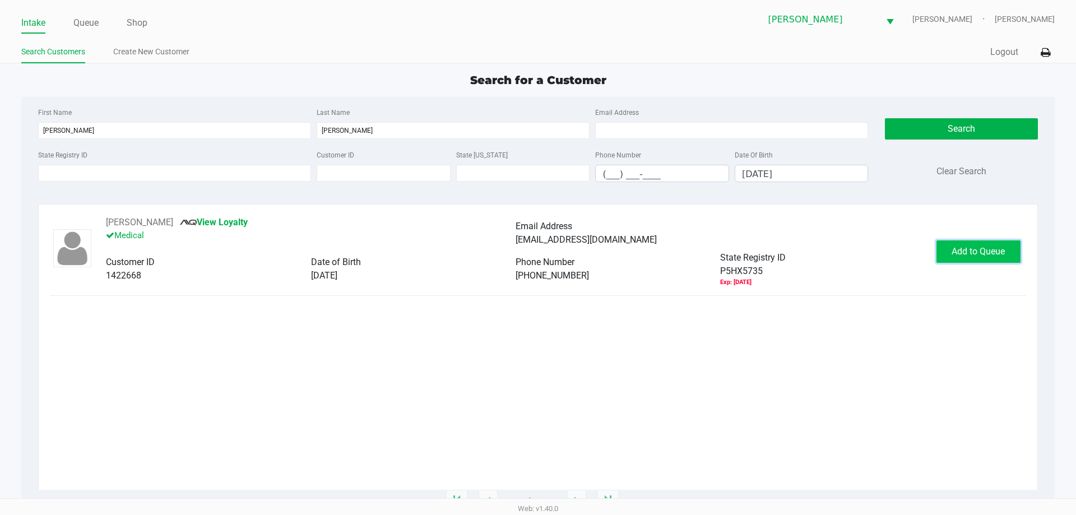
click at [483, 248] on span "Add to Queue" at bounding box center [978, 251] width 53 height 11
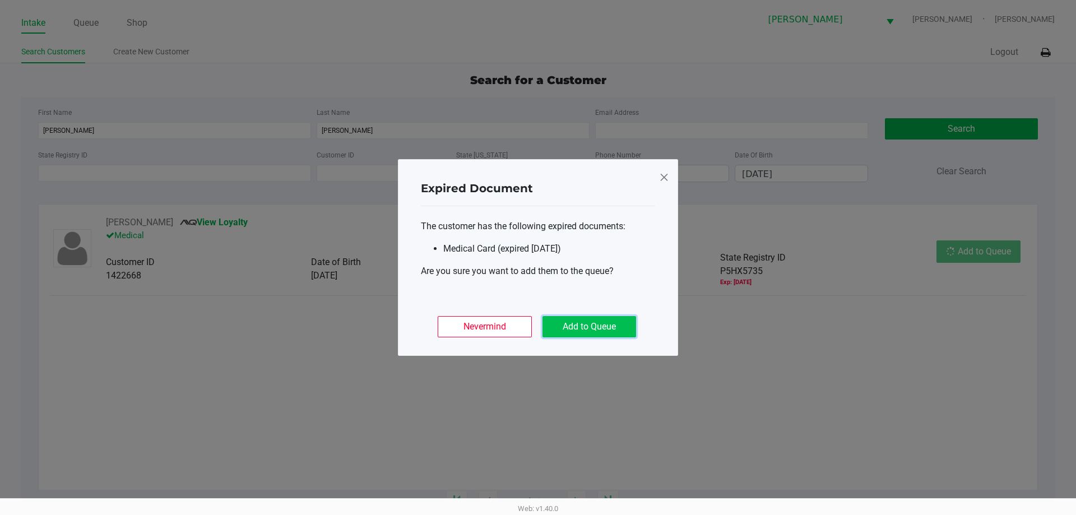
click at [483, 329] on button "Add to Queue" at bounding box center [590, 326] width 94 height 21
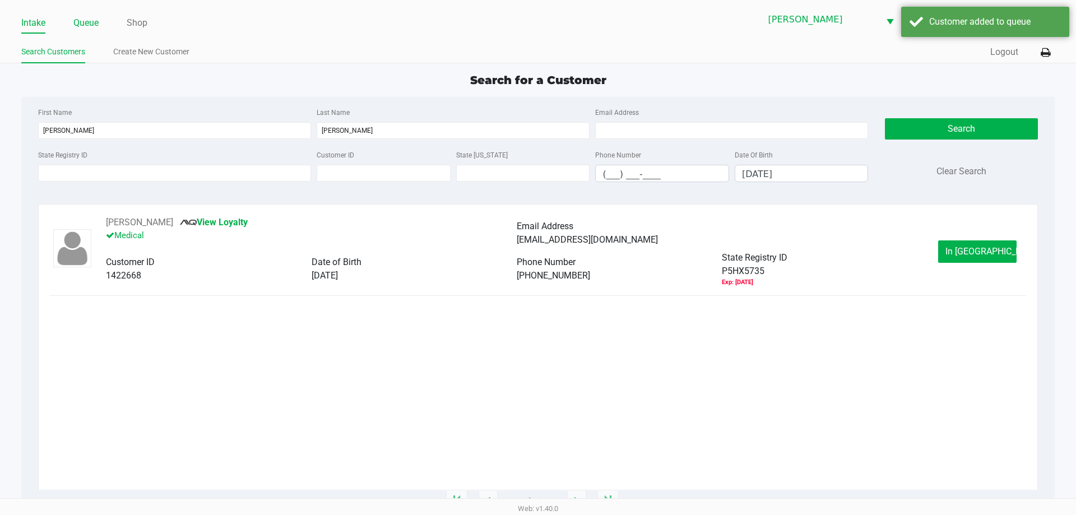
click at [82, 22] on link "Queue" at bounding box center [85, 23] width 25 height 16
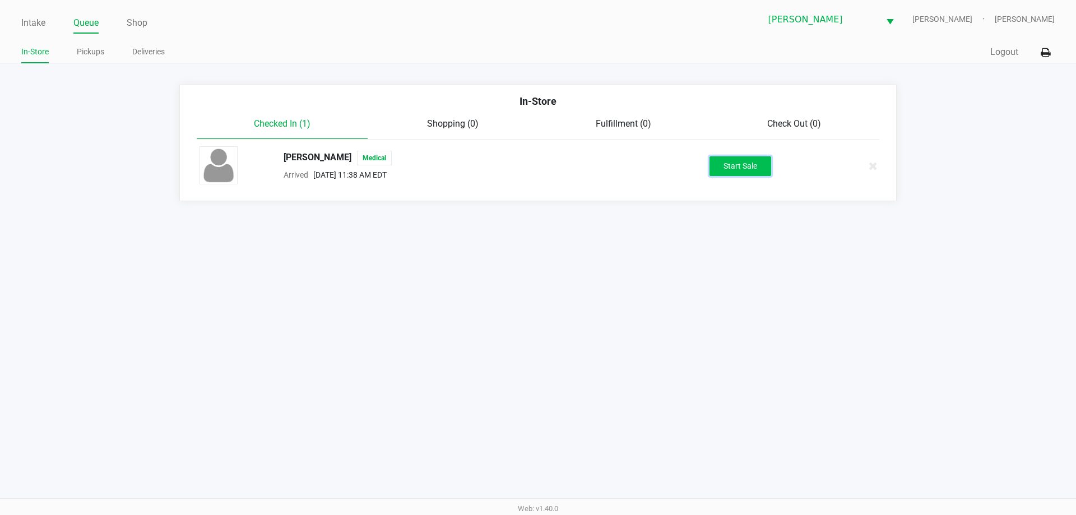
click at [483, 162] on button "Start Sale" at bounding box center [741, 166] width 62 height 20
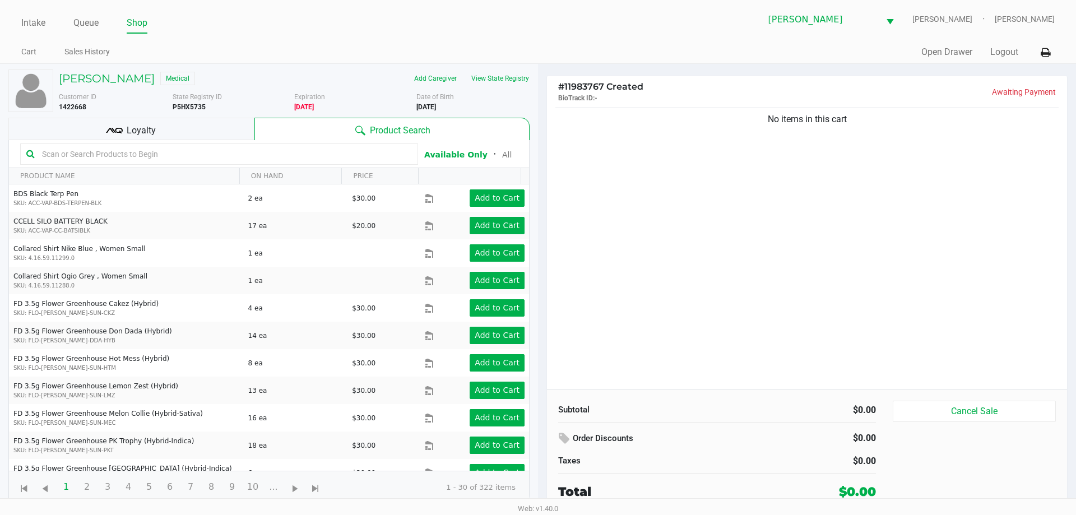
click at [92, 131] on div "Loyalty" at bounding box center [131, 129] width 246 height 22
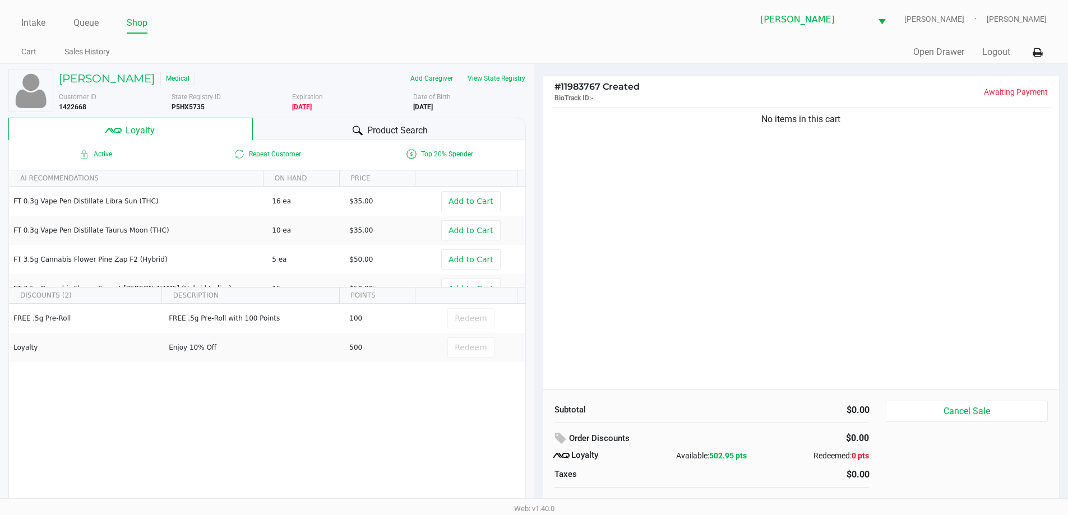
click at [393, 124] on span "Product Search" at bounding box center [397, 130] width 61 height 13
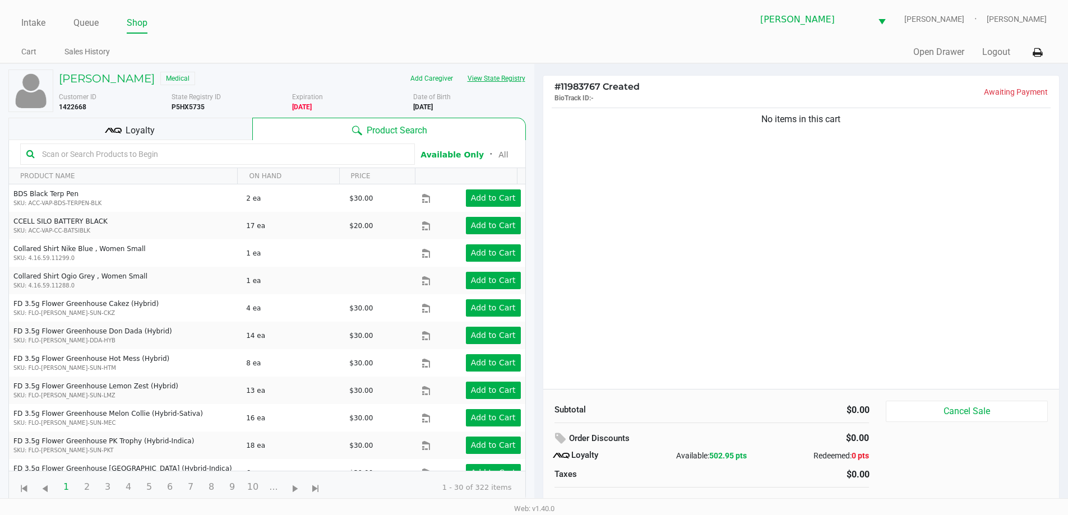
click at [483, 81] on button "View State Registry" at bounding box center [493, 79] width 66 height 18
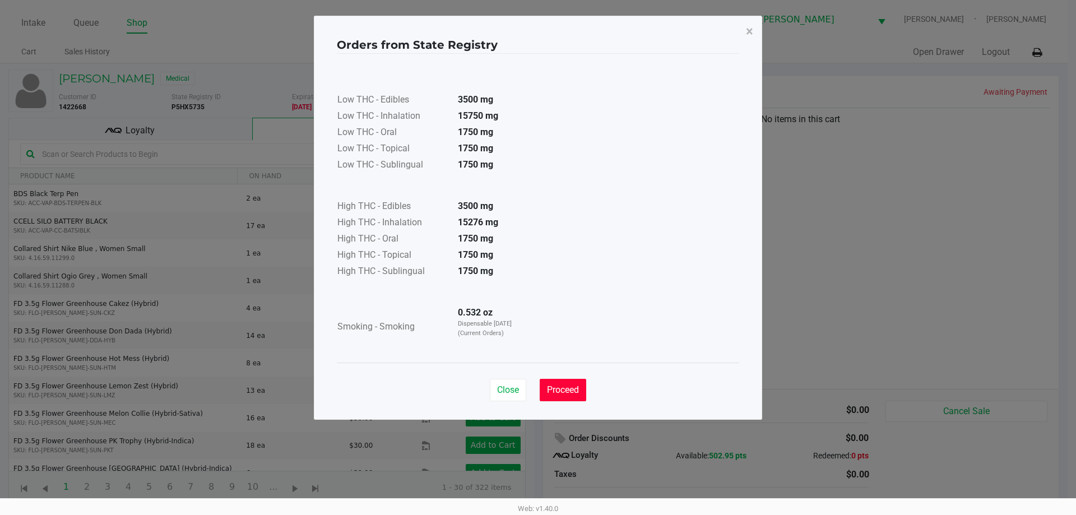
click at [483, 392] on span "Proceed" at bounding box center [563, 390] width 32 height 11
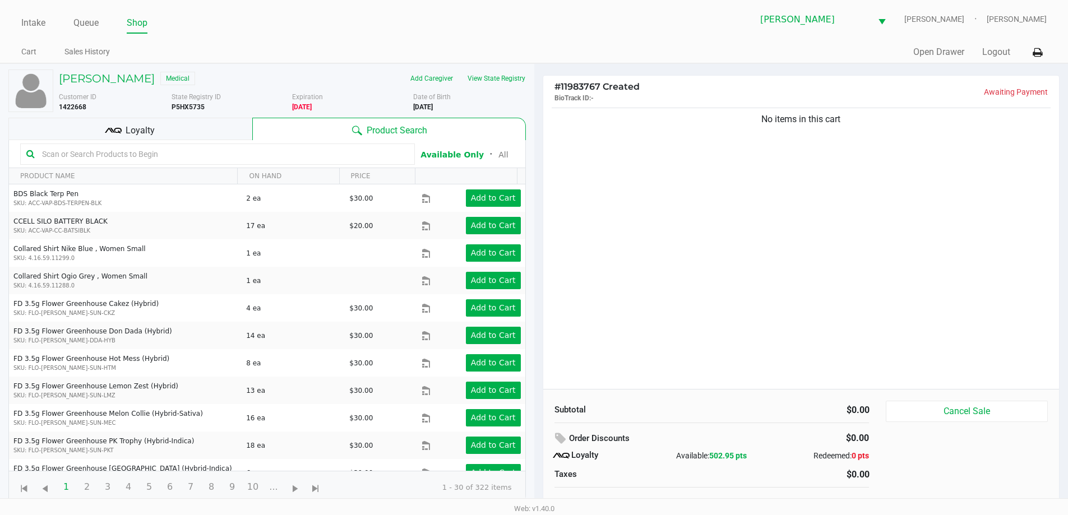
click at [127, 150] on input "text" at bounding box center [223, 154] width 371 height 17
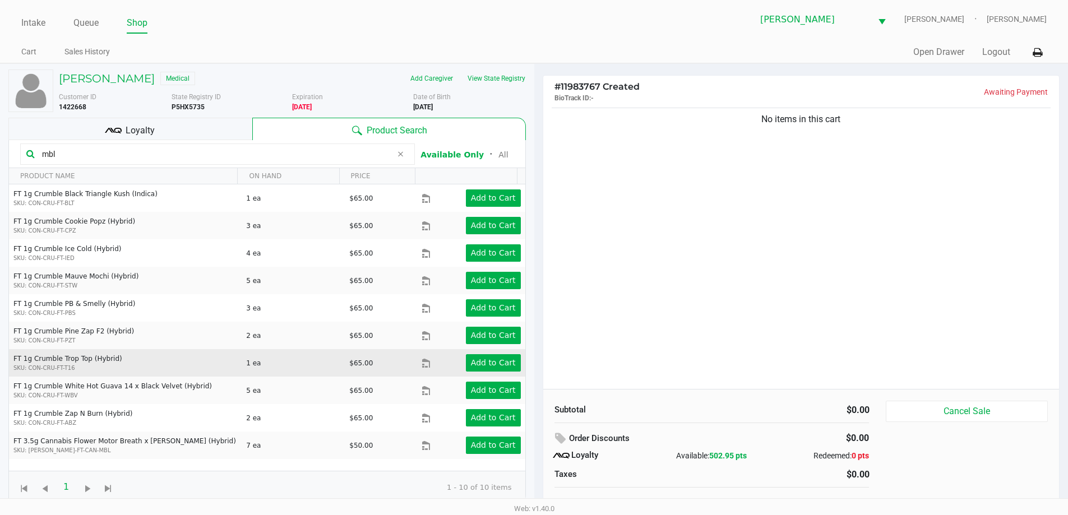
scroll to position [11, 0]
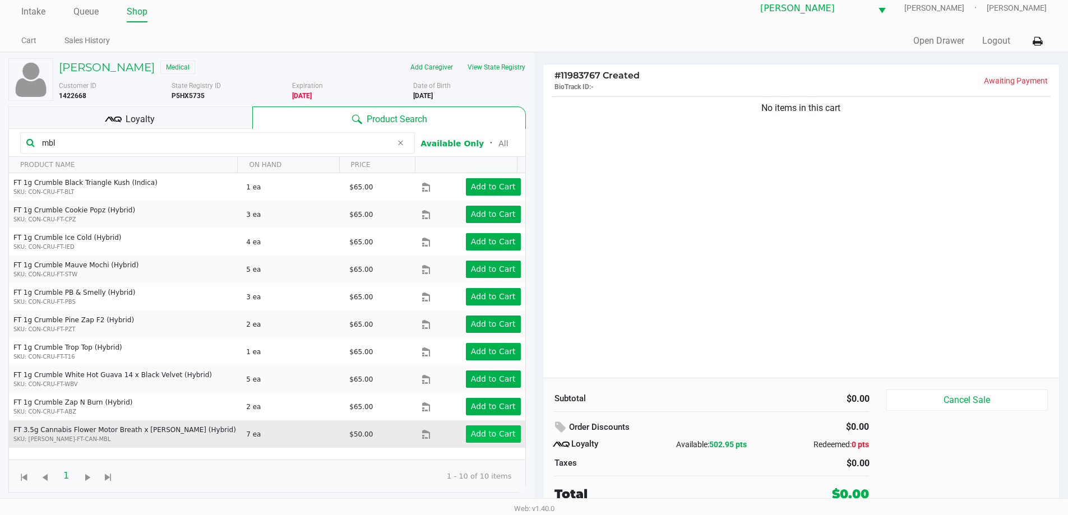
type input "mbl"
click at [478, 433] on app-button-loader "Add to Cart" at bounding box center [493, 433] width 45 height 9
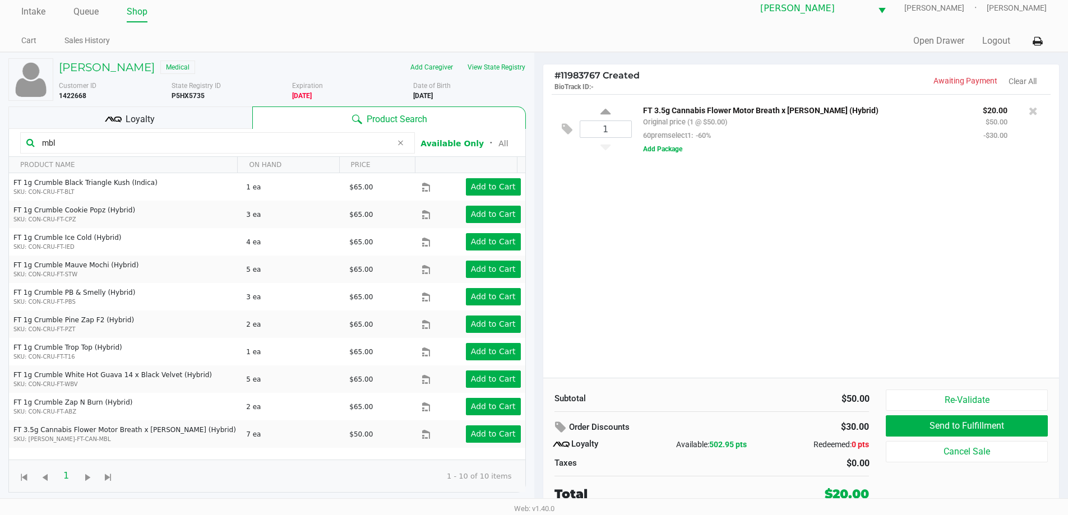
click at [483, 361] on div "1 FT 3.5g Cannabis Flower Motor Breath x Mike Larry (Hybrid) Original price (1 …" at bounding box center [801, 236] width 516 height 284
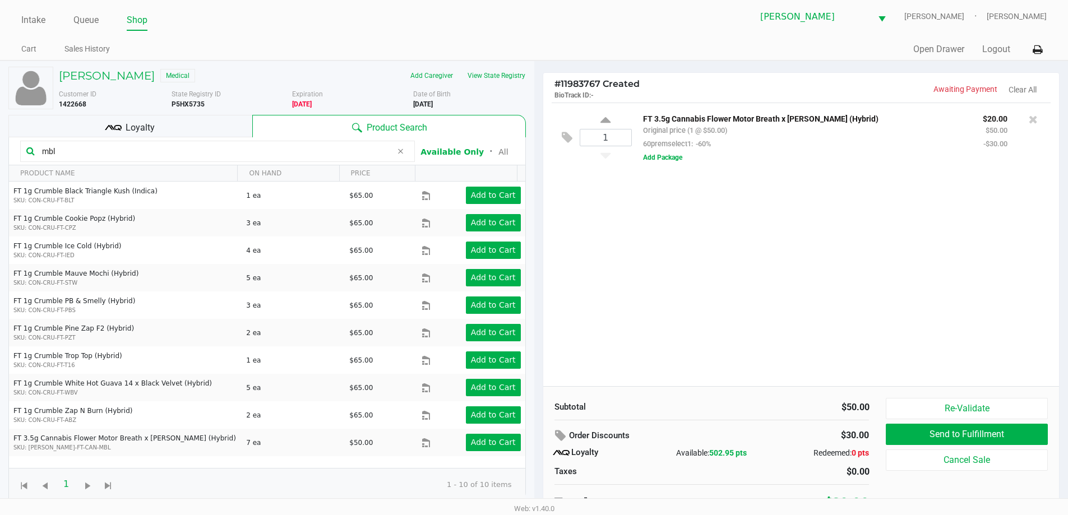
scroll to position [0, 0]
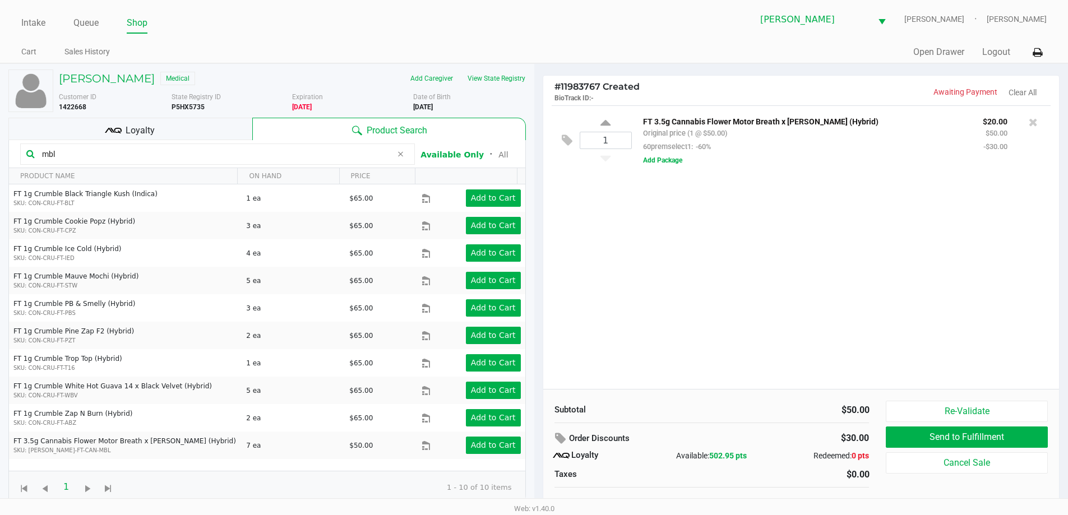
click at [483, 248] on div "1 FT 3.5g Cannabis Flower Motor Breath x Mike Larry (Hybrid) Original price (1 …" at bounding box center [801, 247] width 516 height 284
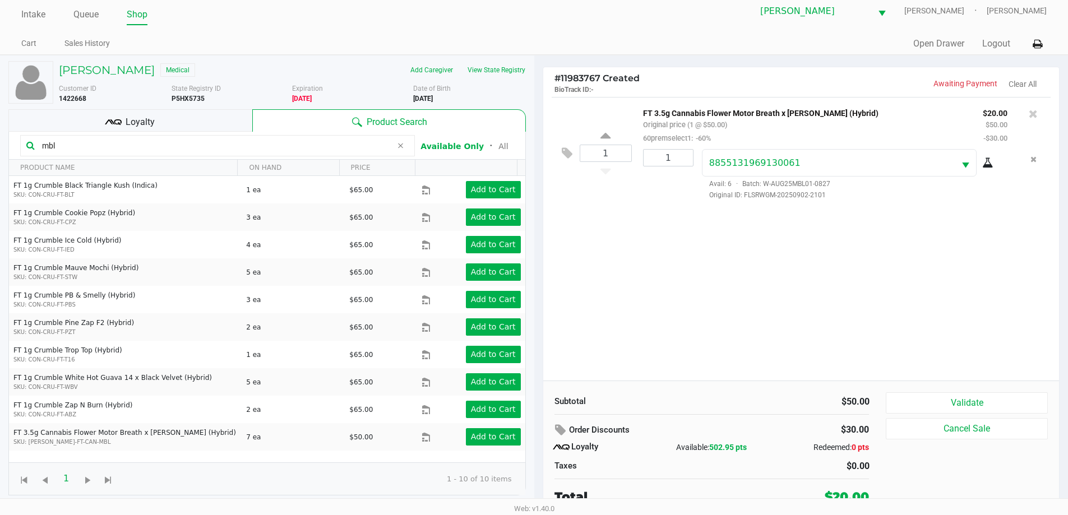
scroll to position [11, 0]
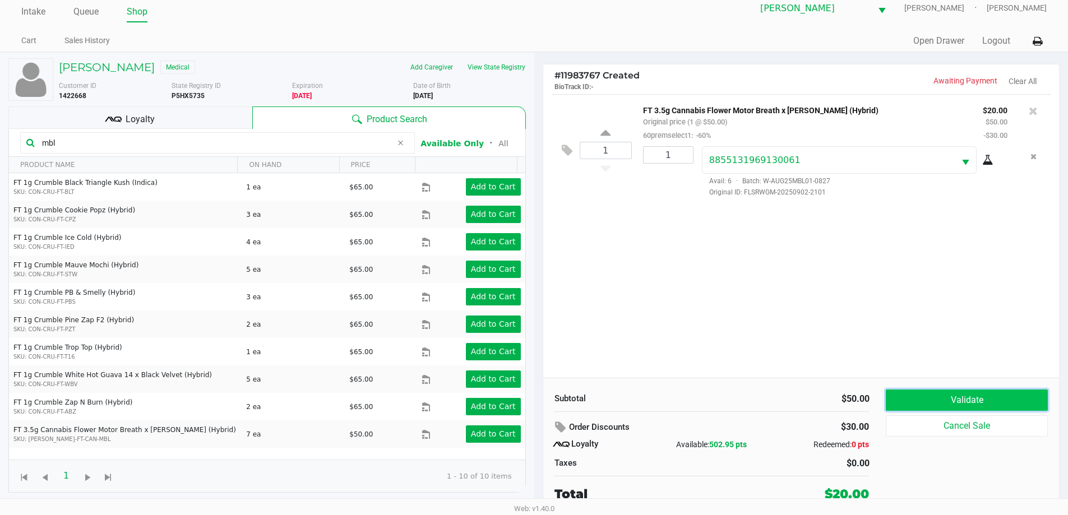
click at [483, 410] on button "Validate" at bounding box center [966, 400] width 161 height 21
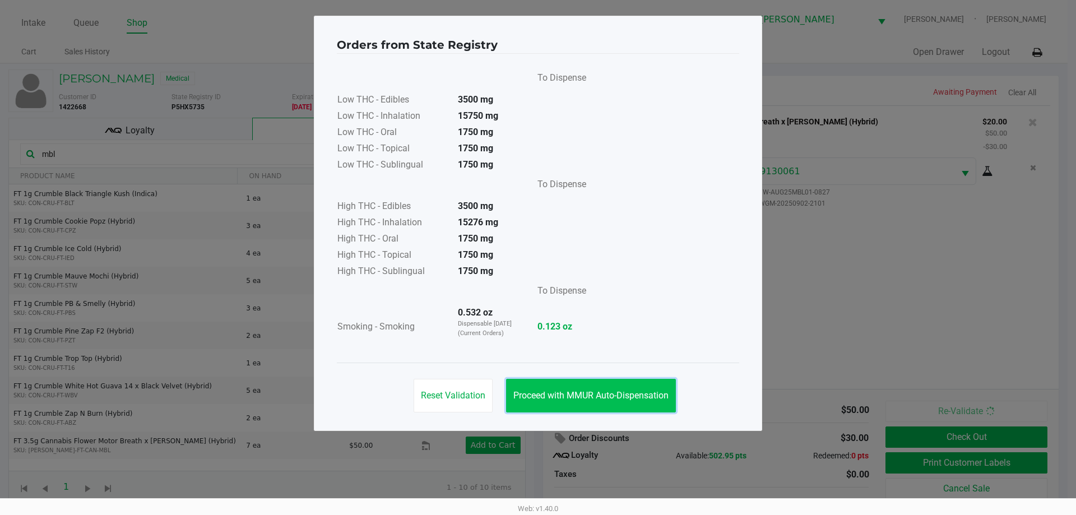
click at [483, 397] on span "Proceed with MMUR Auto-Dispensation" at bounding box center [590, 395] width 155 height 11
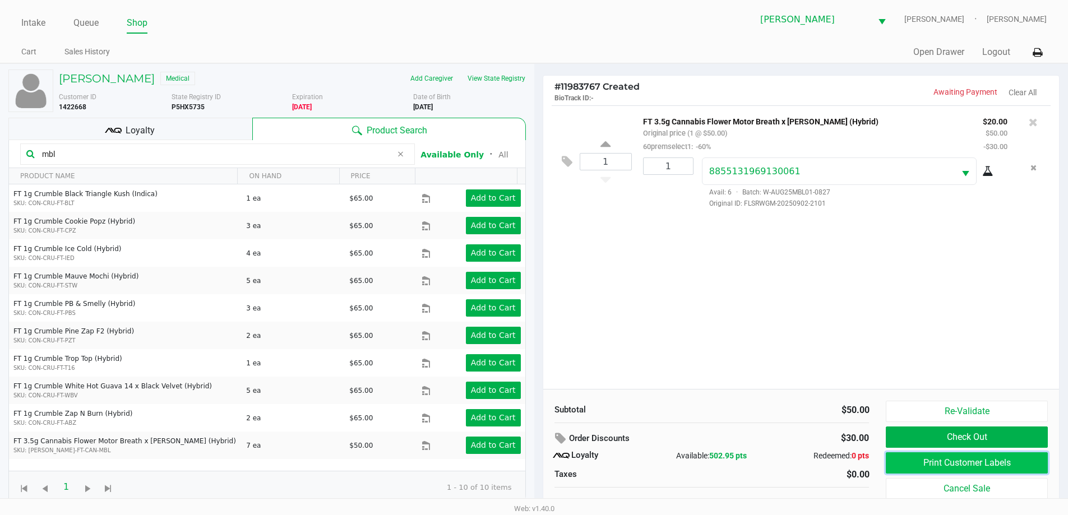
click at [483, 459] on button "Print Customer Labels" at bounding box center [966, 462] width 161 height 21
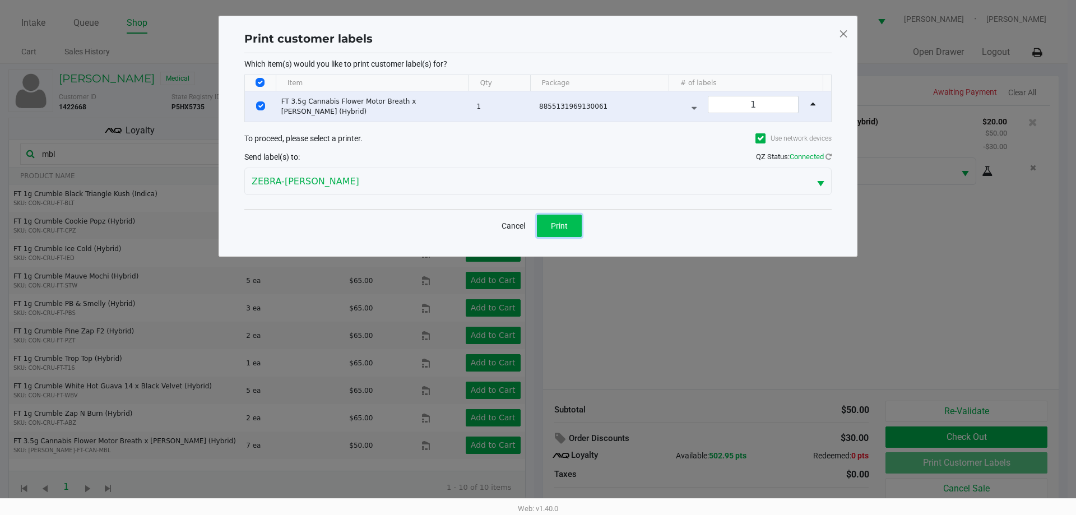
click at [483, 223] on button "Print" at bounding box center [559, 226] width 45 height 22
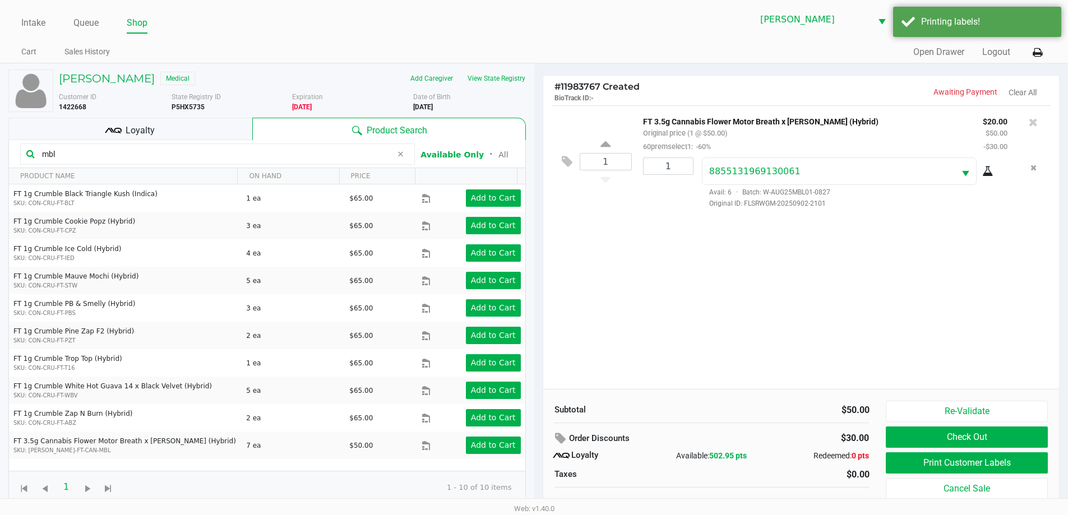
scroll to position [11, 0]
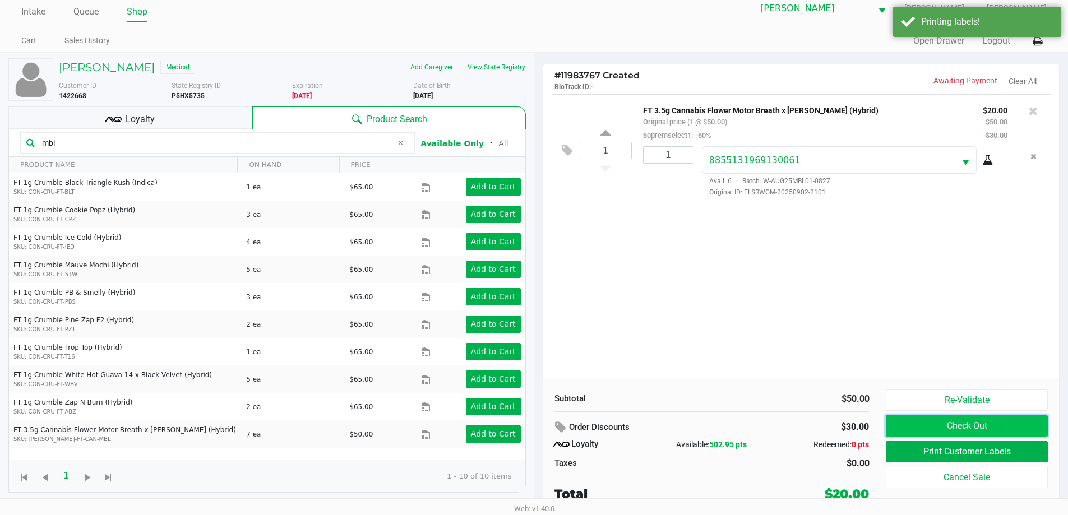
click at [483, 423] on button "Check Out" at bounding box center [966, 425] width 161 height 21
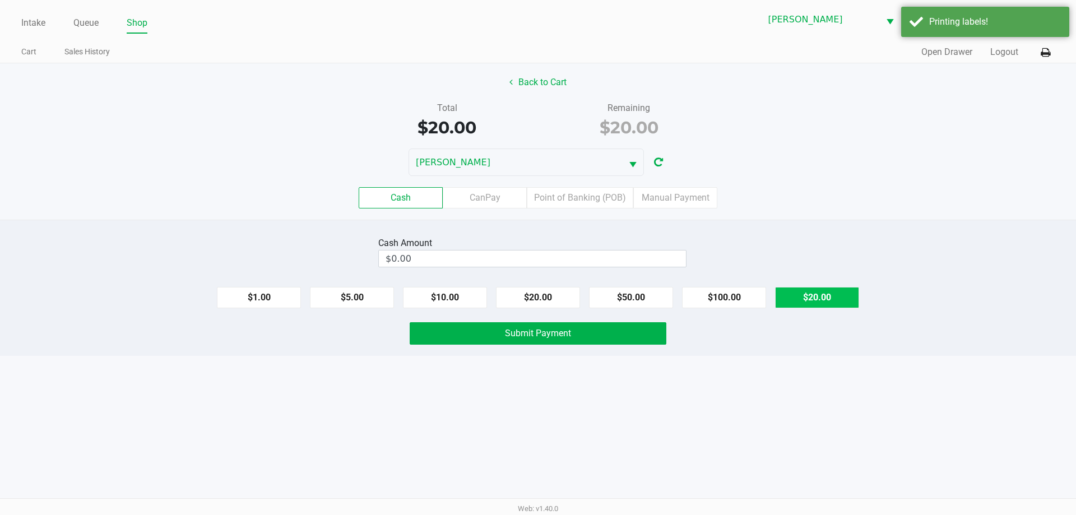
click at [483, 299] on button "$20.00" at bounding box center [817, 297] width 84 height 21
type input "$20.00"
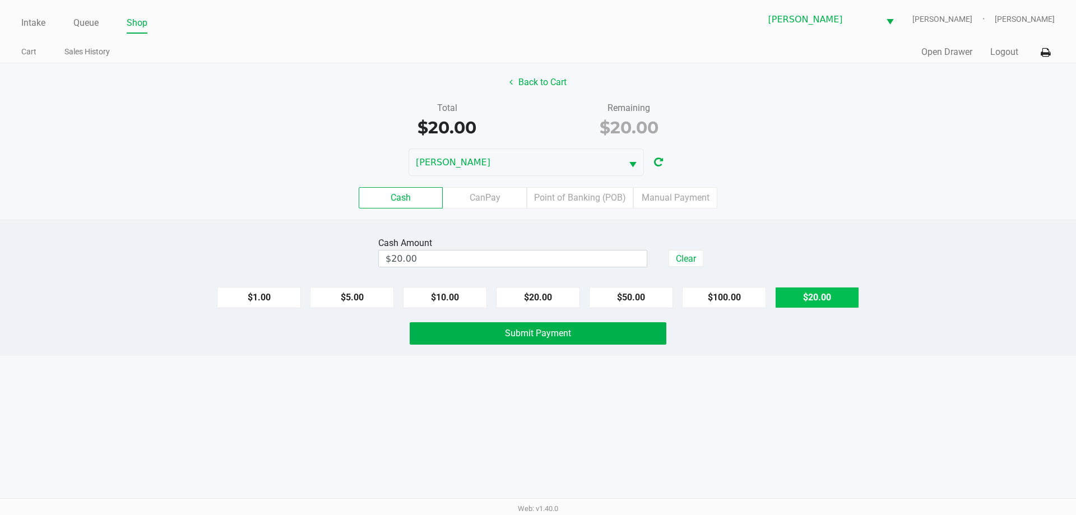
click at [483, 300] on button "$20.00" at bounding box center [817, 297] width 84 height 21
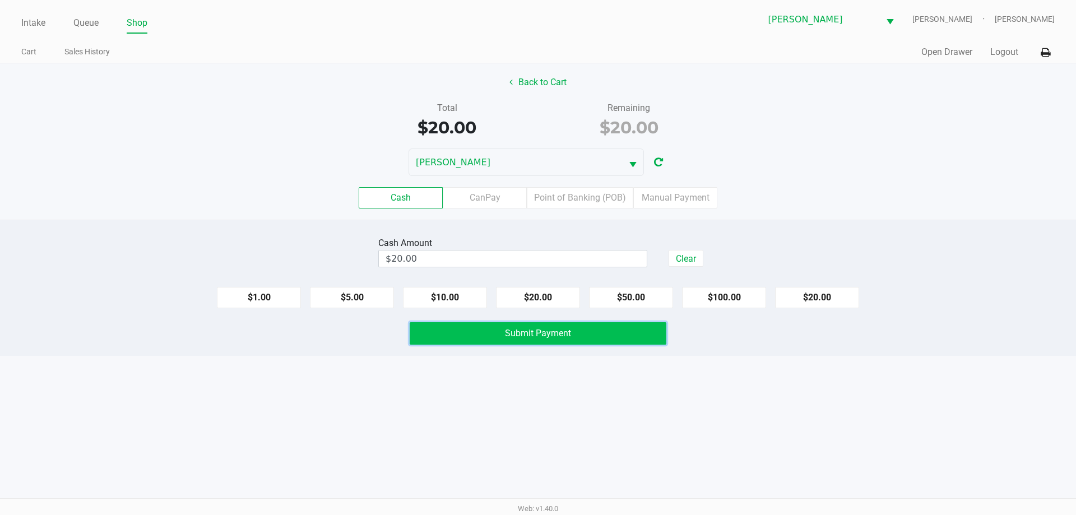
click at [483, 335] on span "Submit Payment" at bounding box center [538, 333] width 66 height 11
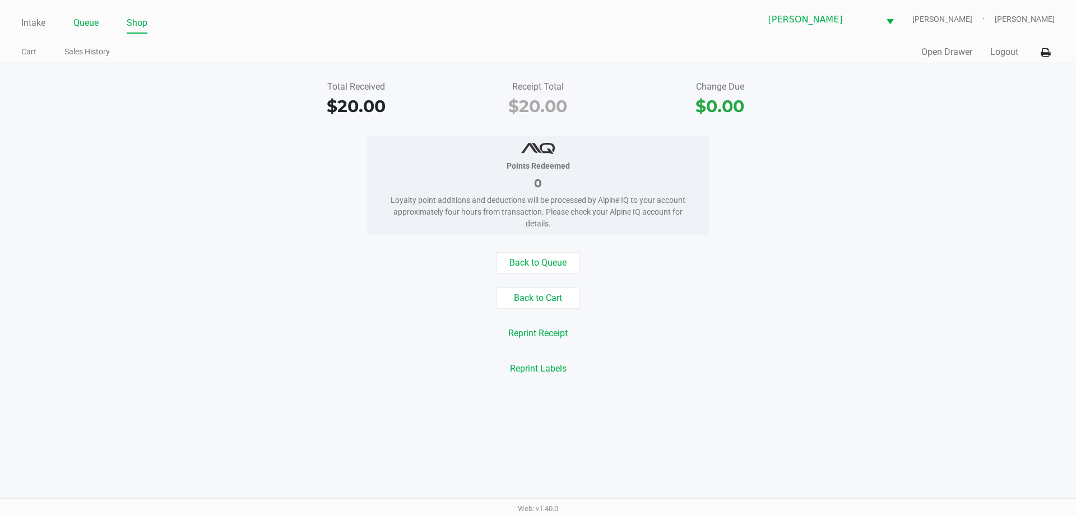
click at [78, 27] on link "Queue" at bounding box center [85, 23] width 25 height 16
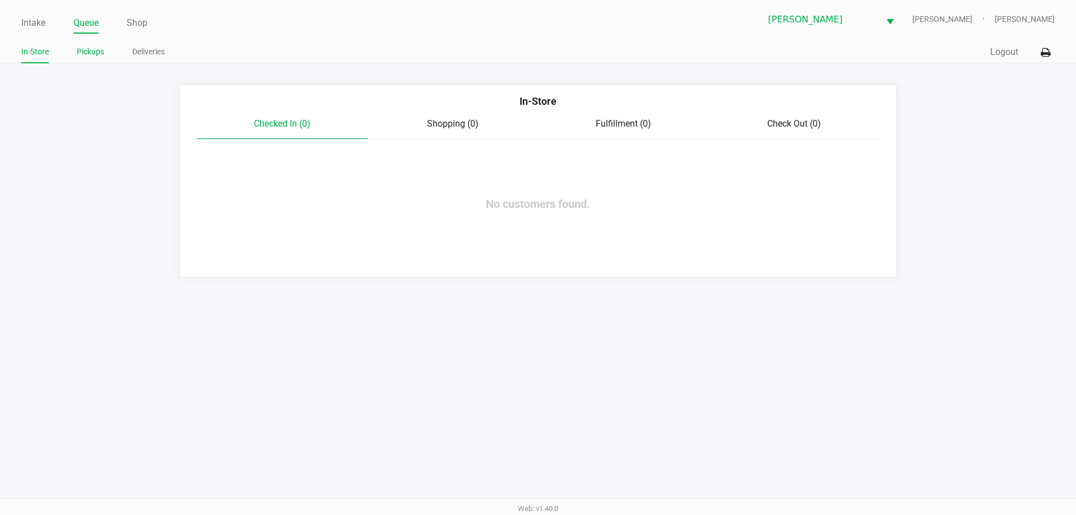
click at [77, 50] on link "Pickups" at bounding box center [90, 52] width 27 height 14
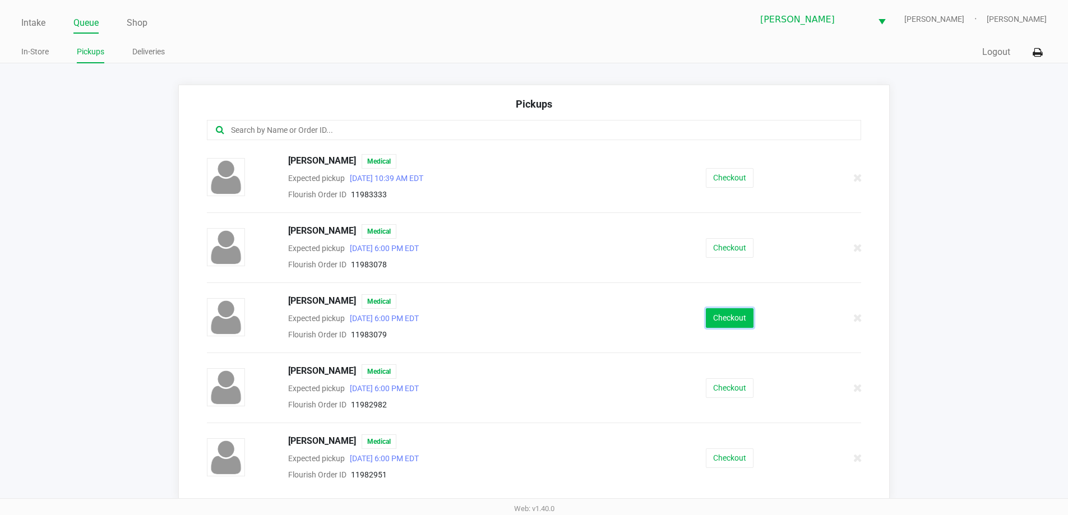
click at [483, 316] on button "Checkout" at bounding box center [730, 318] width 48 height 20
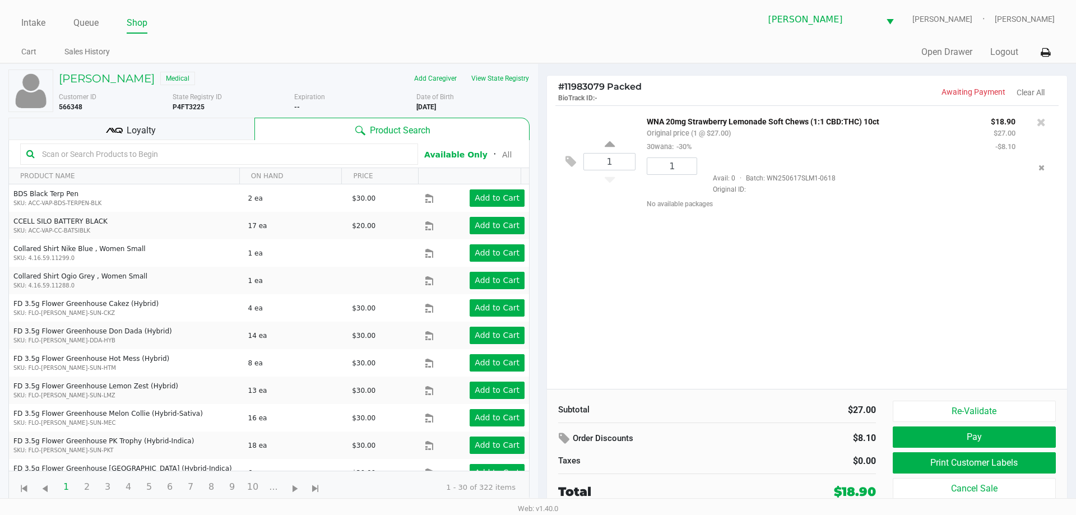
click at [483, 353] on div "1 WNA 20mg Strawberry Lemonade Soft Chews (1:1 CBD:THC) 10ct Original price (1 …" at bounding box center [807, 247] width 520 height 284
click at [483, 432] on button "Pay" at bounding box center [974, 437] width 163 height 21
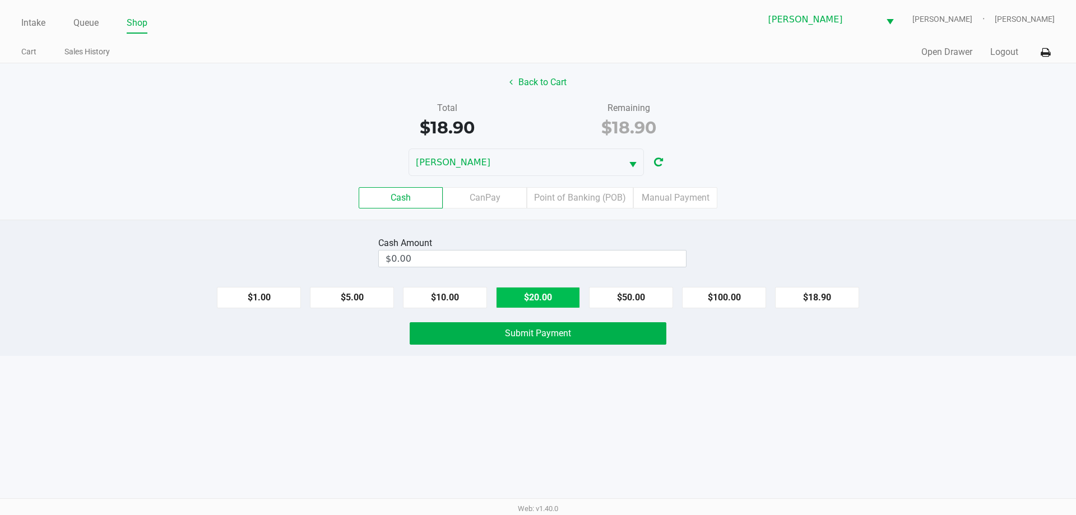
click at [483, 300] on button "$20.00" at bounding box center [538, 297] width 84 height 21
type input "$20.00"
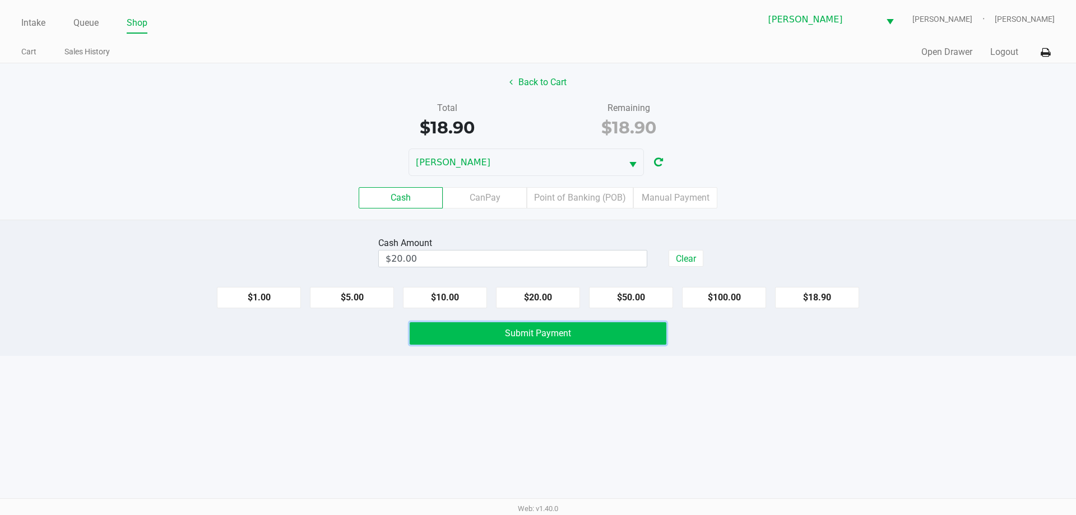
click at [483, 331] on span "Submit Payment" at bounding box center [538, 333] width 66 height 11
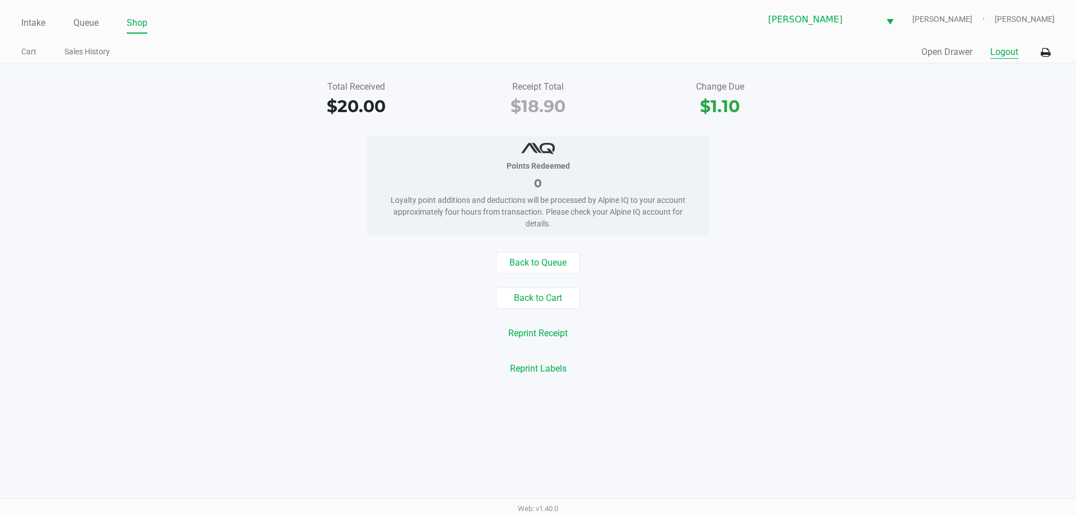
click at [483, 49] on button "Logout" at bounding box center [1005, 51] width 28 height 13
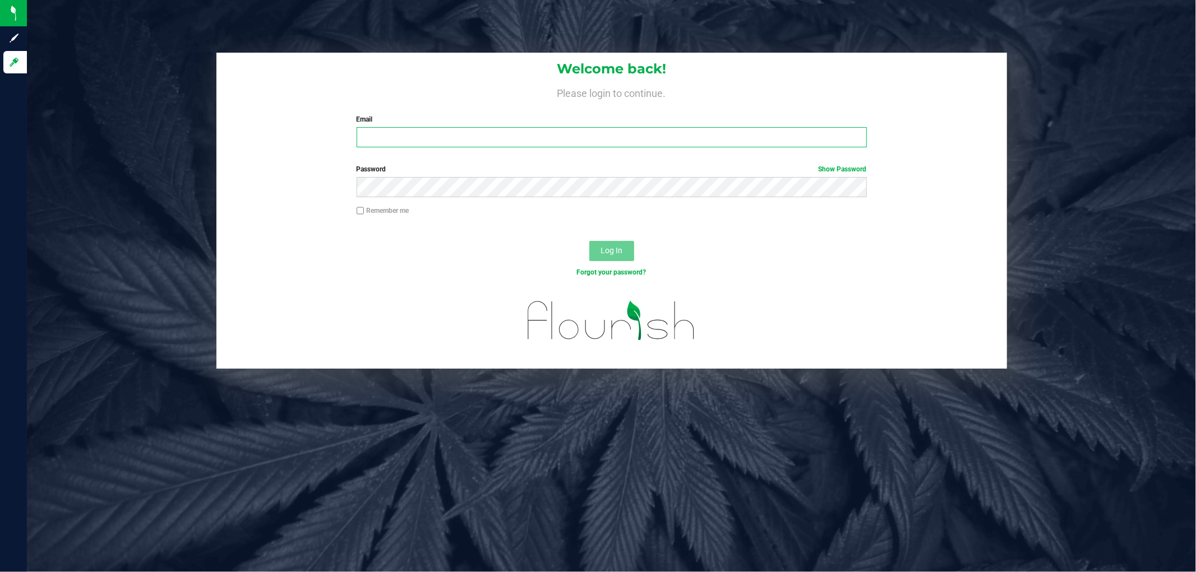
click at [536, 141] on input "Email" at bounding box center [612, 137] width 510 height 20
type input "[EMAIL_ADDRESS][DOMAIN_NAME]"
click at [536, 241] on button "Log In" at bounding box center [611, 251] width 45 height 20
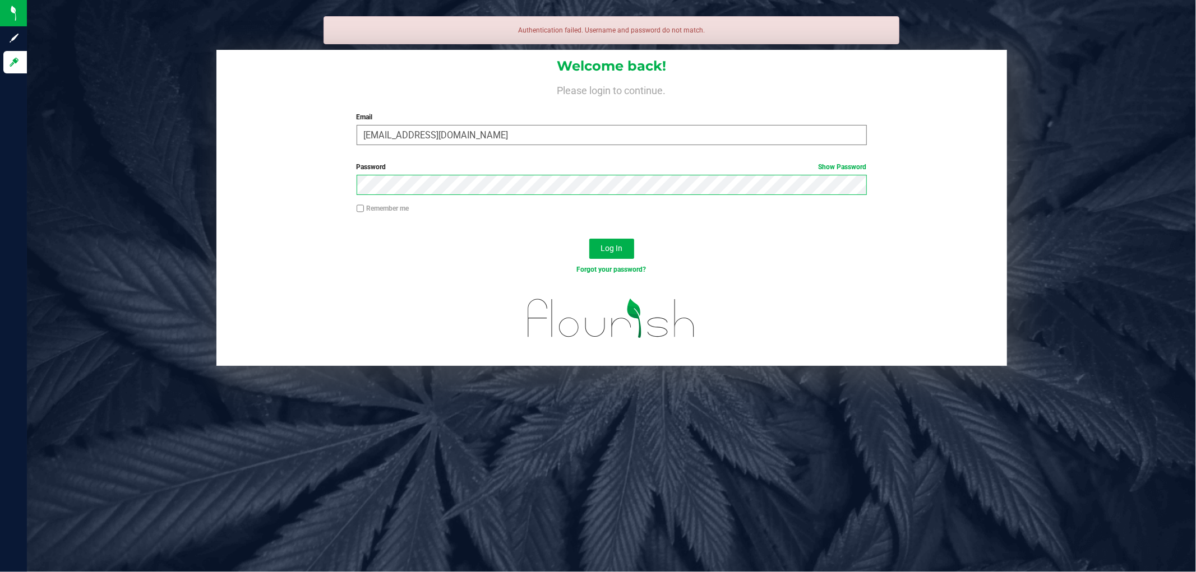
click at [536, 239] on button "Log In" at bounding box center [611, 249] width 45 height 20
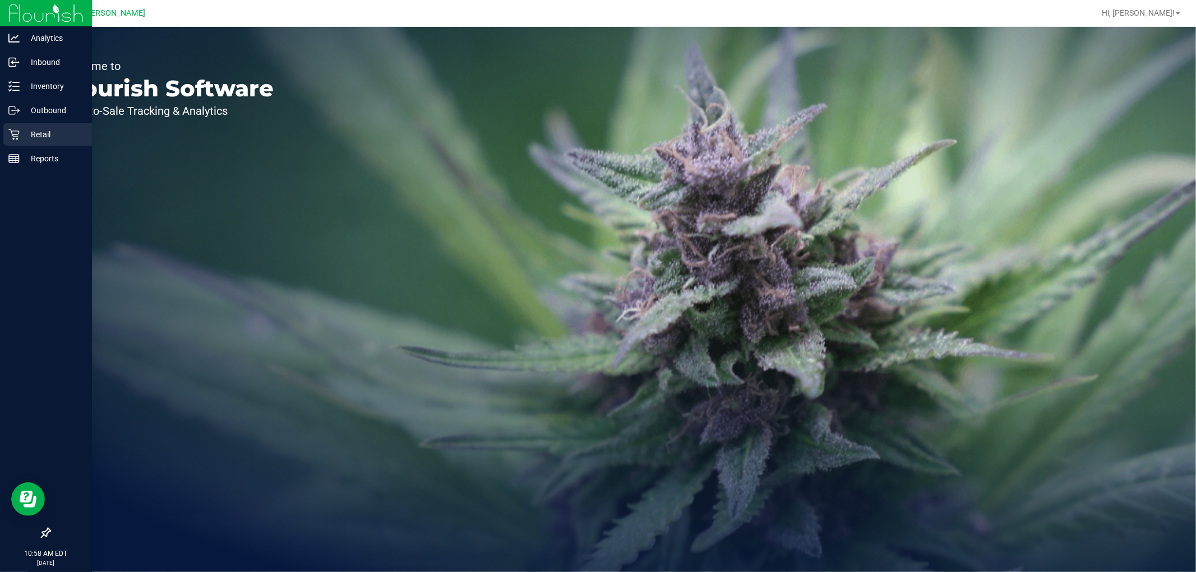
click at [17, 135] on icon at bounding box center [13, 134] width 11 height 11
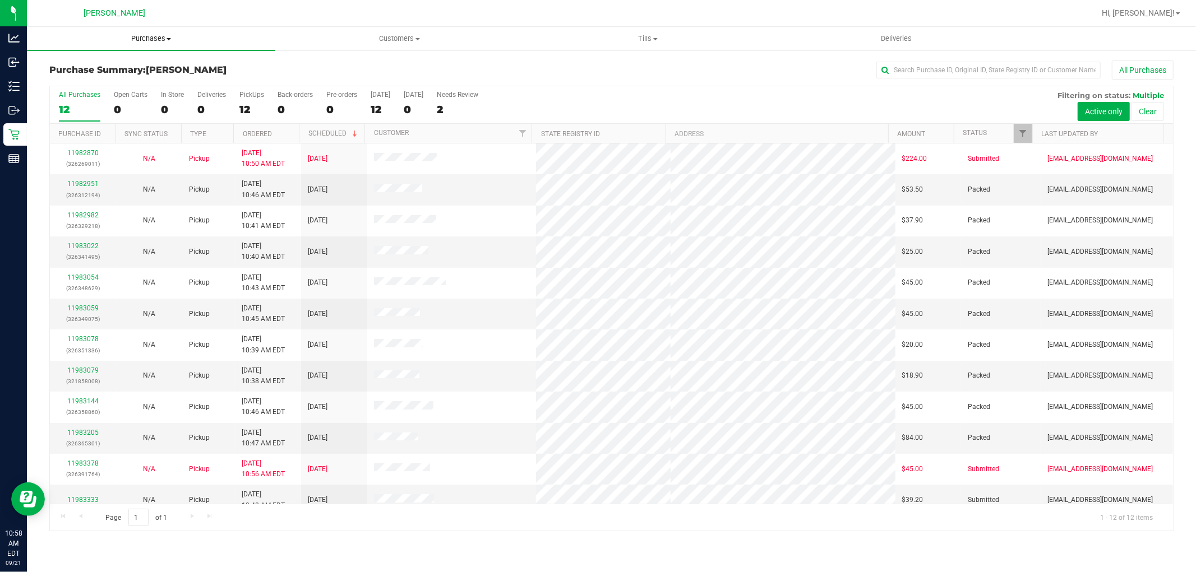
click at [146, 38] on span "Purchases" at bounding box center [151, 39] width 248 height 10
click at [126, 76] on li "Fulfillment" at bounding box center [151, 81] width 248 height 13
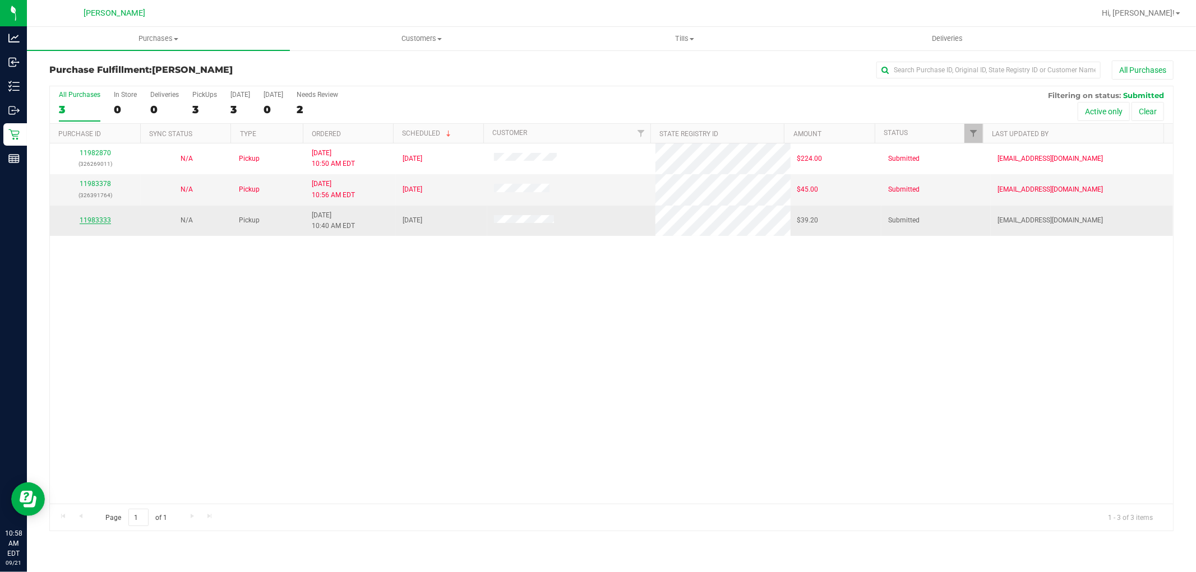
click at [98, 218] on link "11983333" at bounding box center [95, 220] width 31 height 8
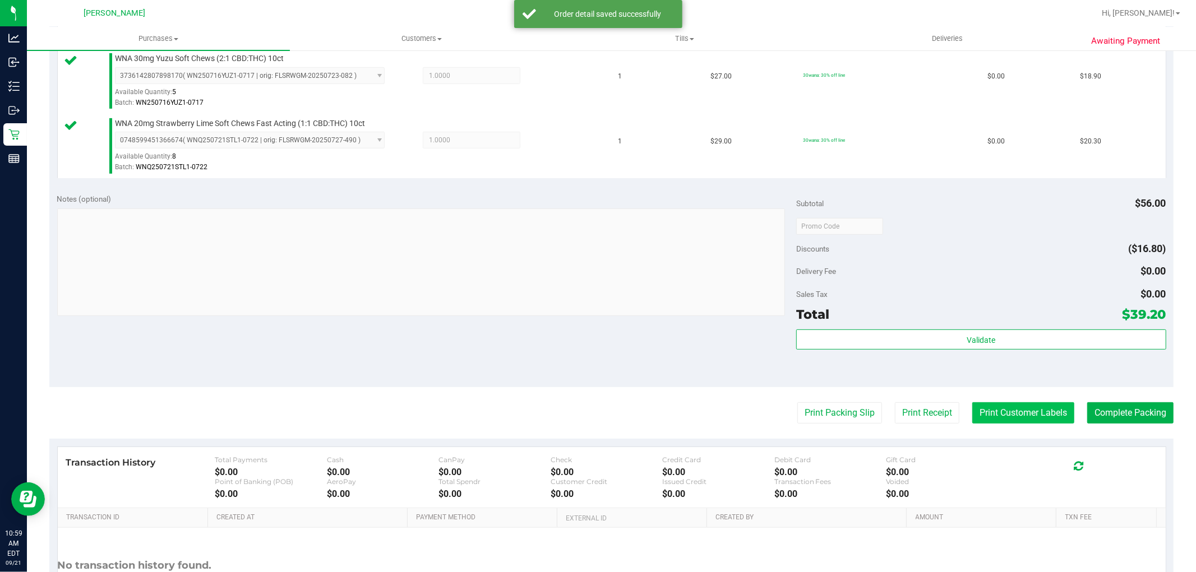
scroll to position [311, 0]
click at [536, 325] on div "Subtotal $56.00 Discounts ($16.80) Delivery Fee $0.00 Sales Tax $0.00 Total $39…" at bounding box center [980, 286] width 369 height 187
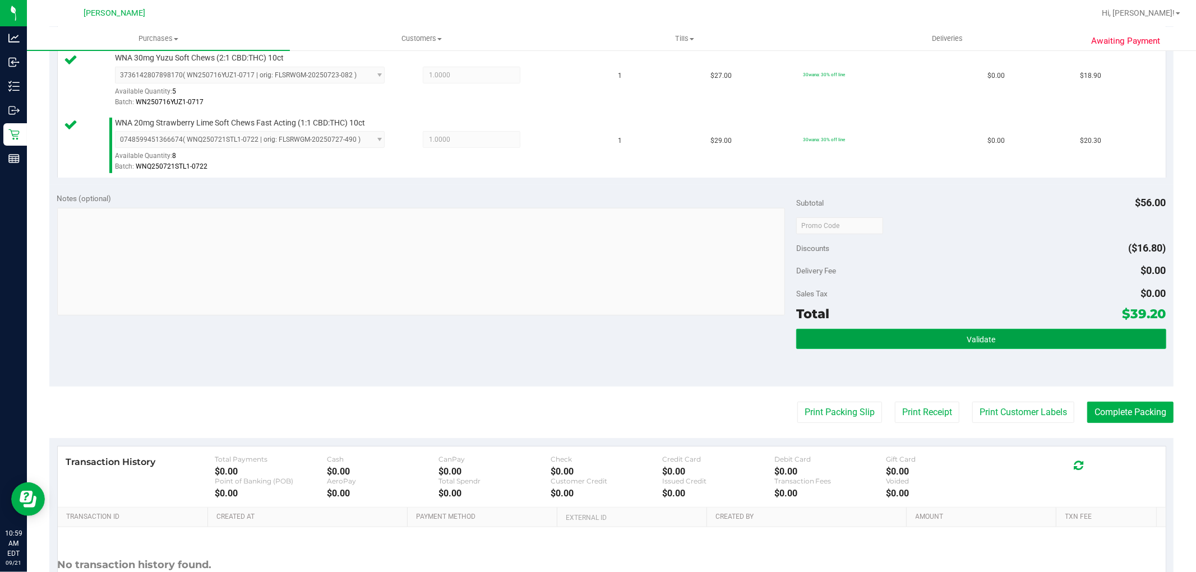
click at [536, 334] on button "Validate" at bounding box center [980, 339] width 369 height 20
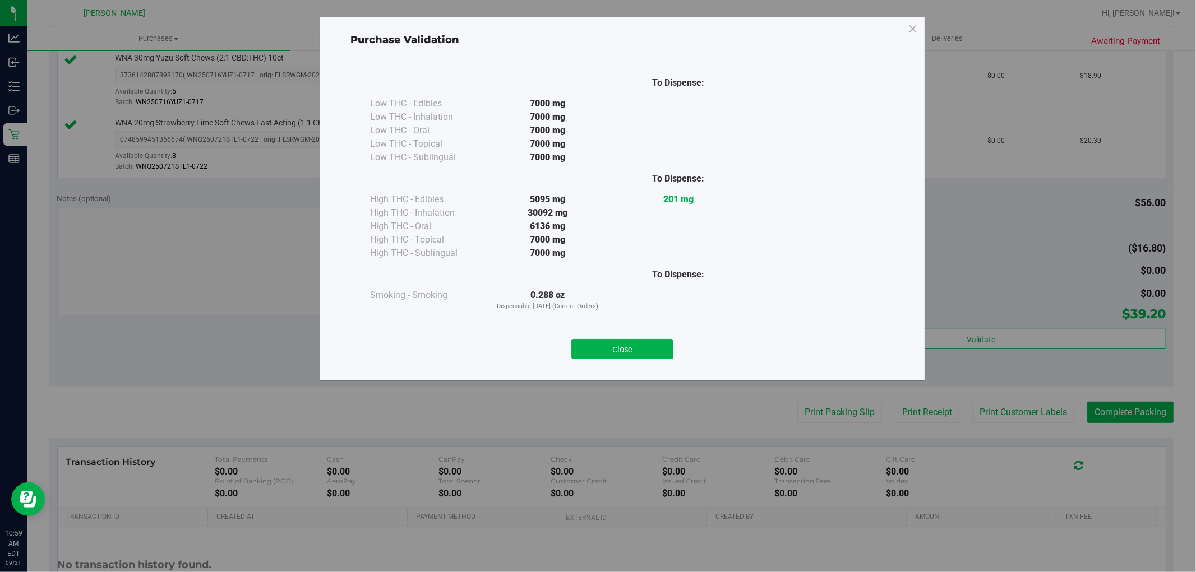
drag, startPoint x: 651, startPoint y: 343, endPoint x: 665, endPoint y: 344, distance: 14.6
click at [536, 344] on button "Close" at bounding box center [622, 349] width 102 height 20
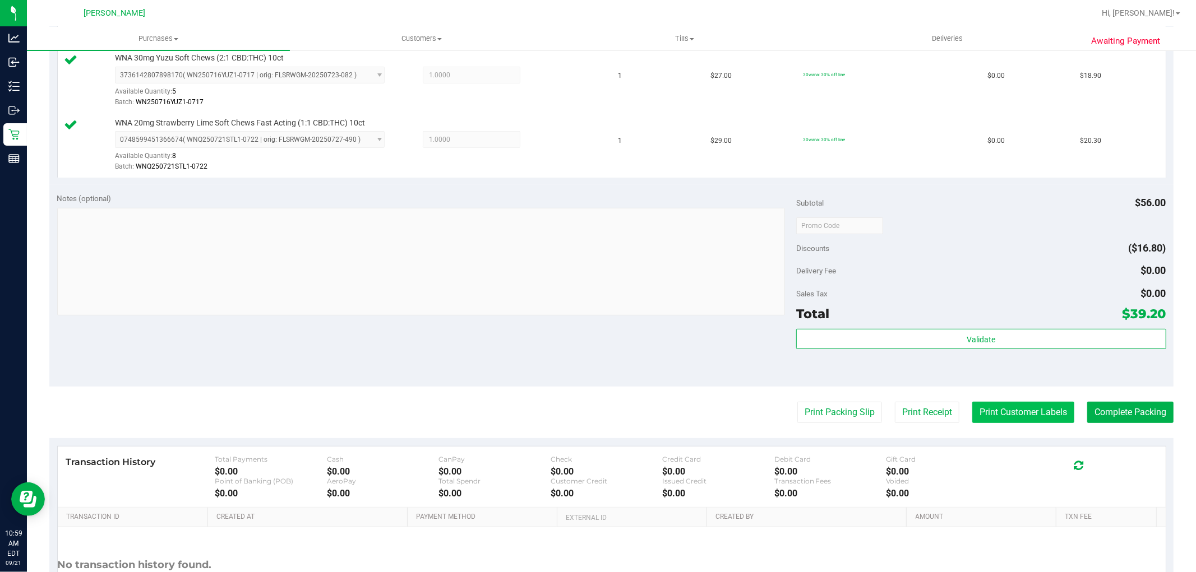
click at [536, 408] on button "Print Customer Labels" at bounding box center [1023, 412] width 102 height 21
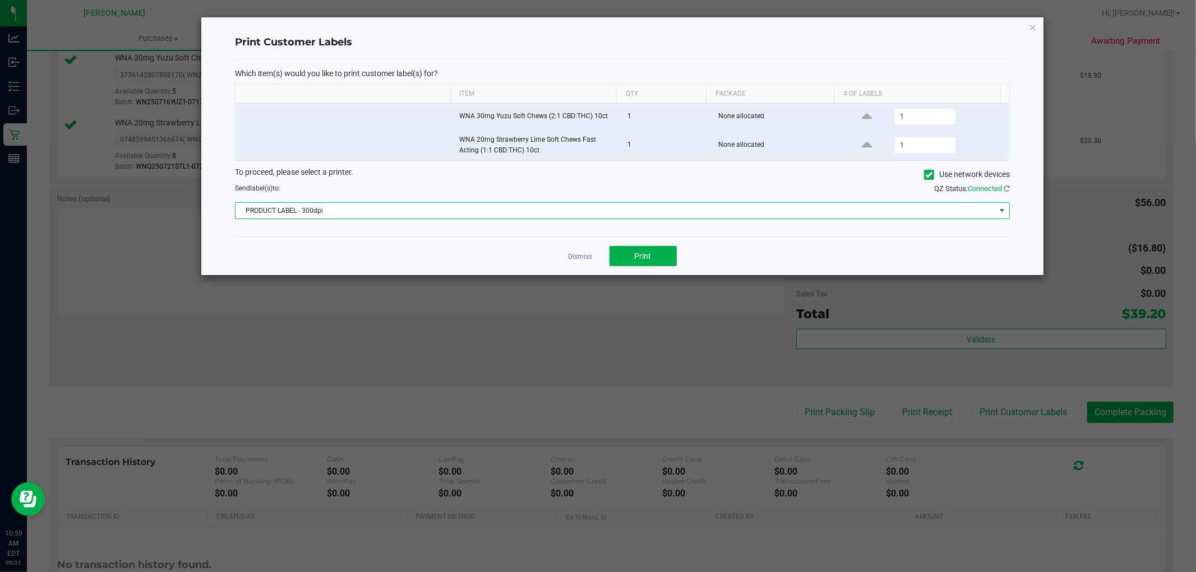
click at [536, 216] on span "PRODUCT LABEL - 300dpi" at bounding box center [615, 211] width 760 height 16
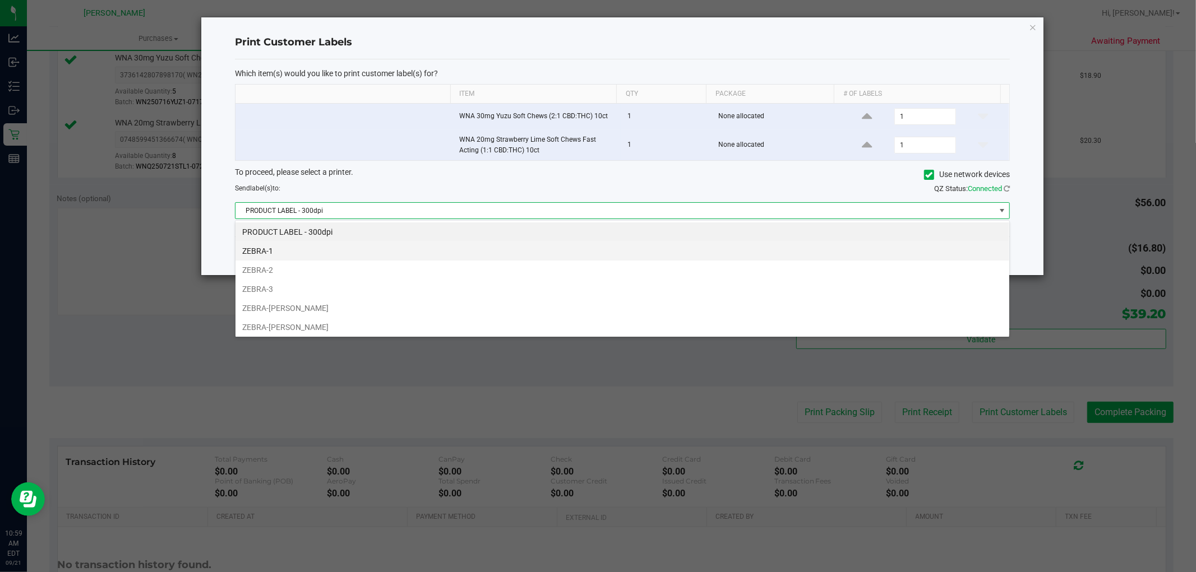
scroll to position [17, 775]
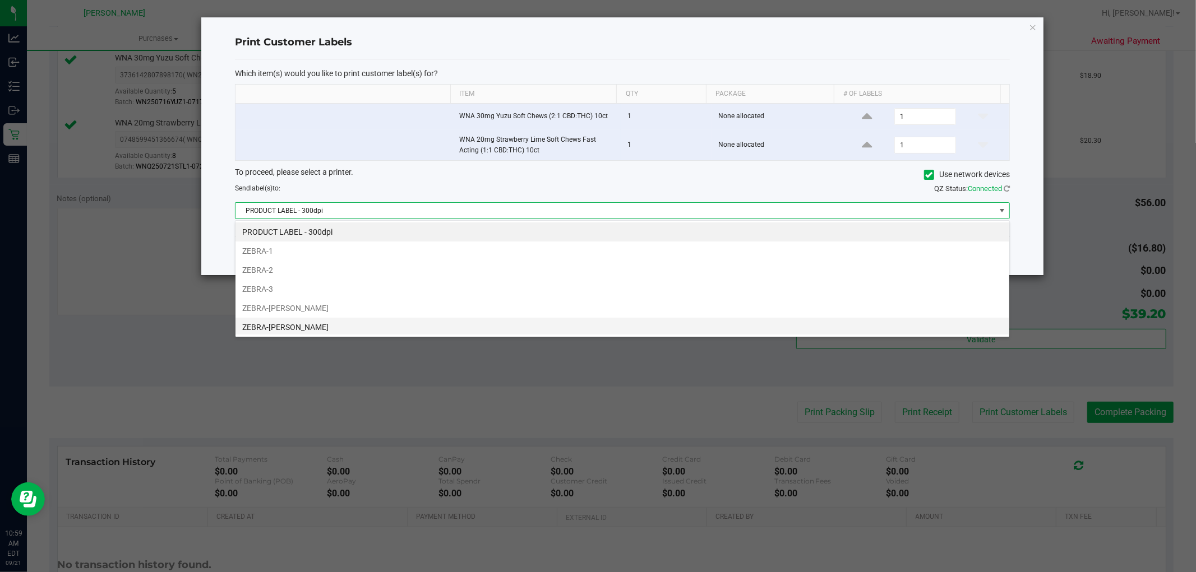
click at [305, 333] on li "ZEBRA-[PERSON_NAME]" at bounding box center [622, 327] width 774 height 19
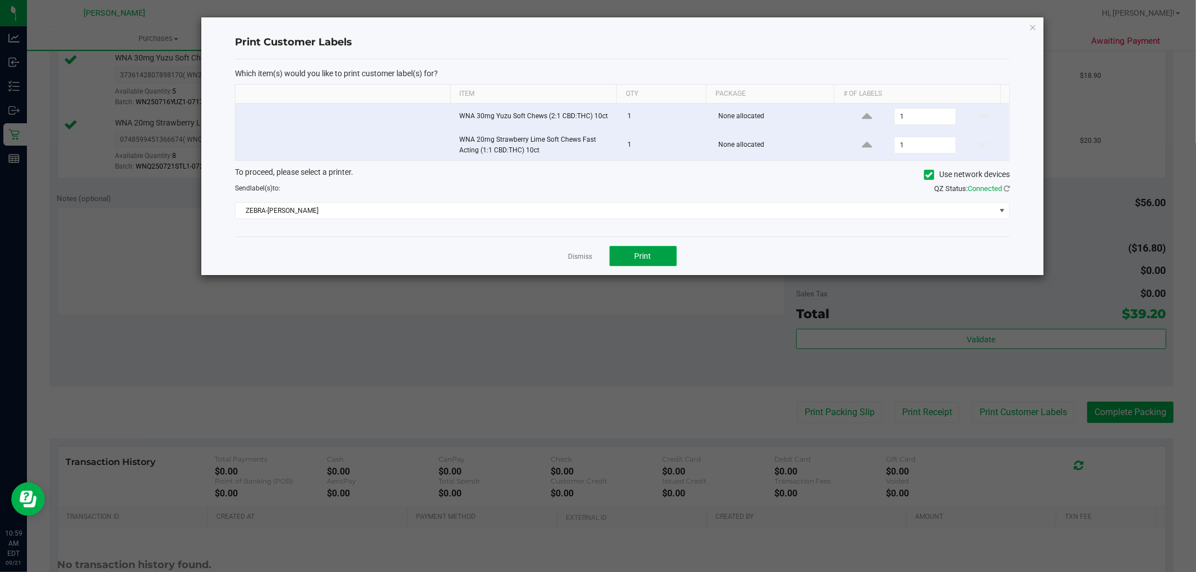
click at [536, 251] on button "Print" at bounding box center [642, 256] width 67 height 20
click at [536, 254] on link "Dismiss" at bounding box center [580, 257] width 24 height 10
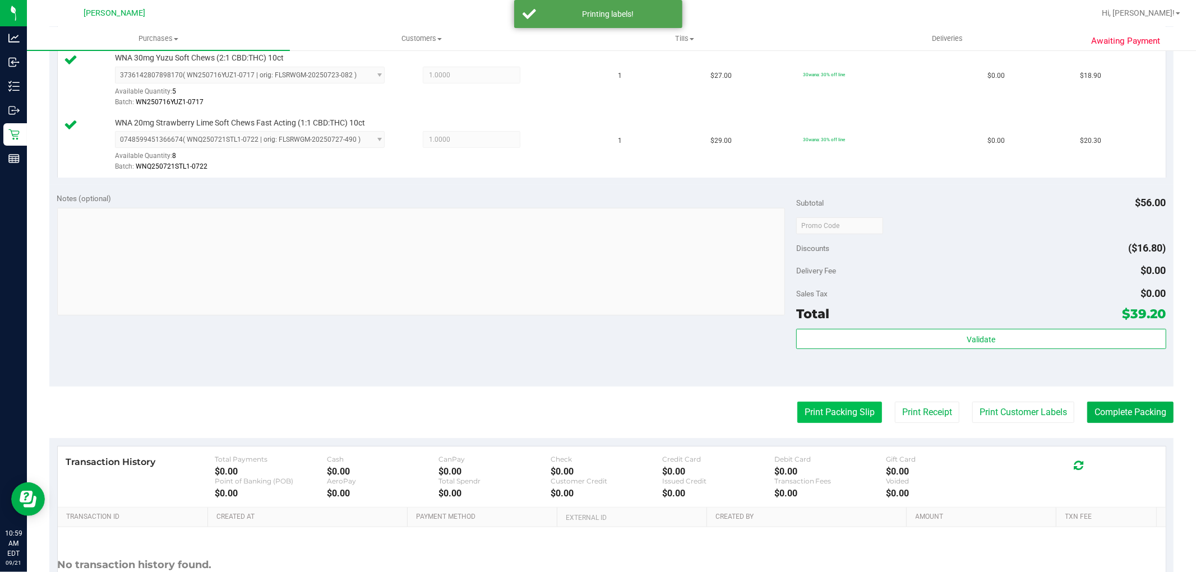
click at [536, 410] on button "Print Packing Slip" at bounding box center [839, 412] width 85 height 21
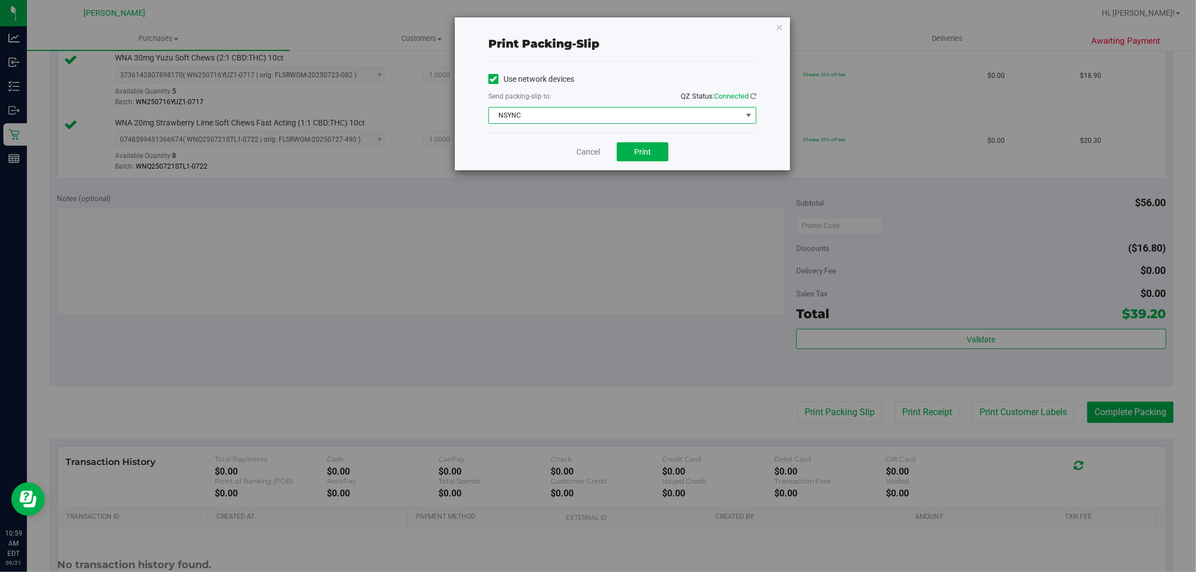
click at [536, 118] on span "NSYNC" at bounding box center [615, 116] width 253 height 16
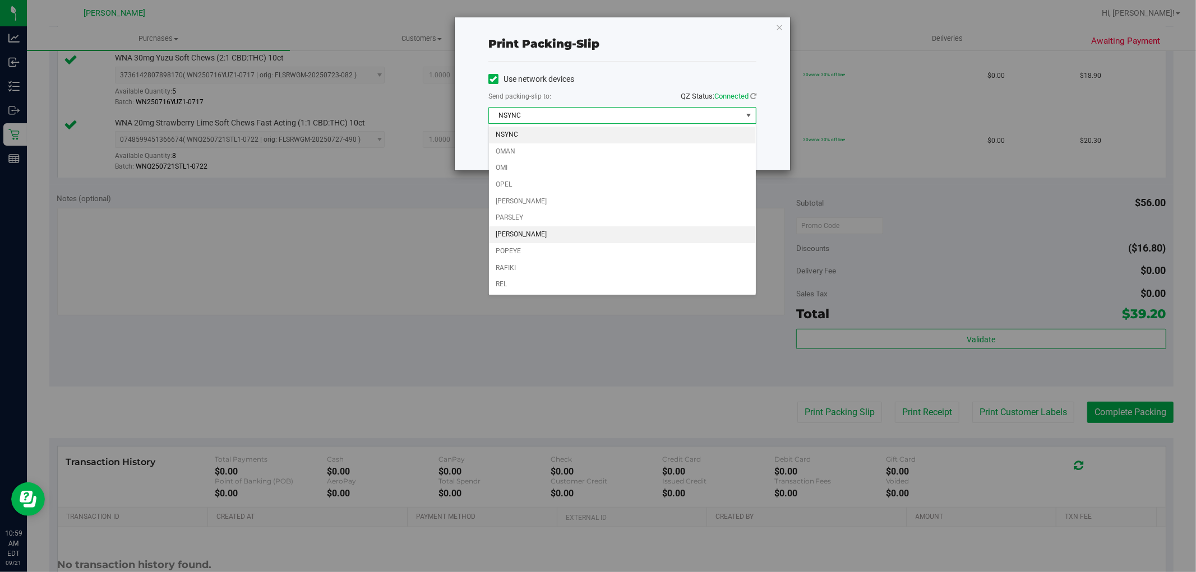
click at [535, 239] on li "[PERSON_NAME]" at bounding box center [622, 234] width 267 height 17
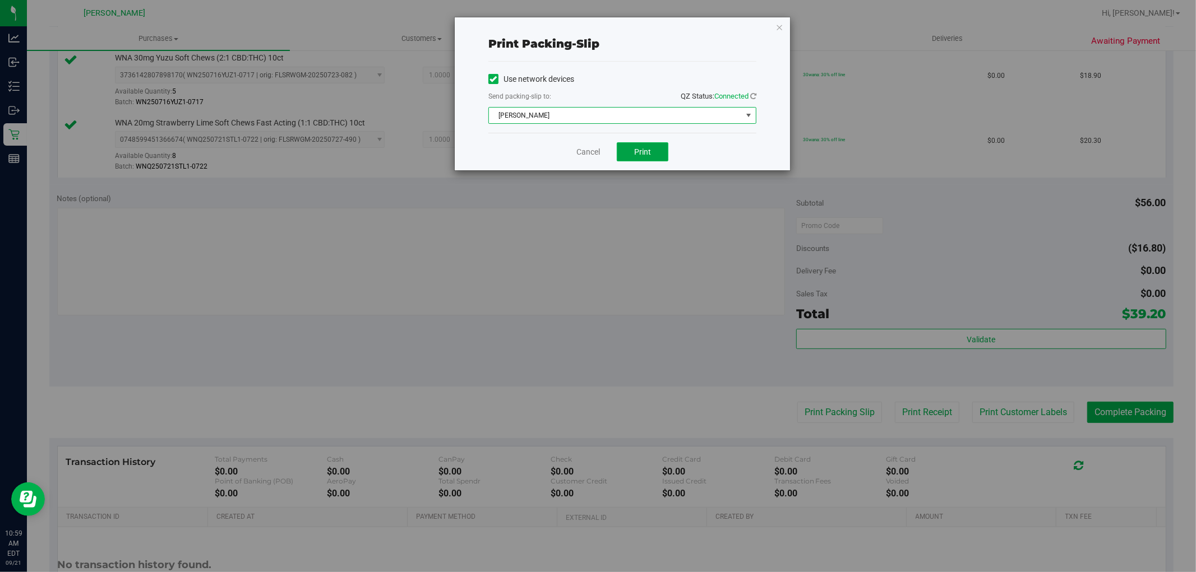
click at [536, 156] on span "Print" at bounding box center [642, 151] width 17 height 9
click at [536, 151] on link "Cancel" at bounding box center [588, 152] width 24 height 12
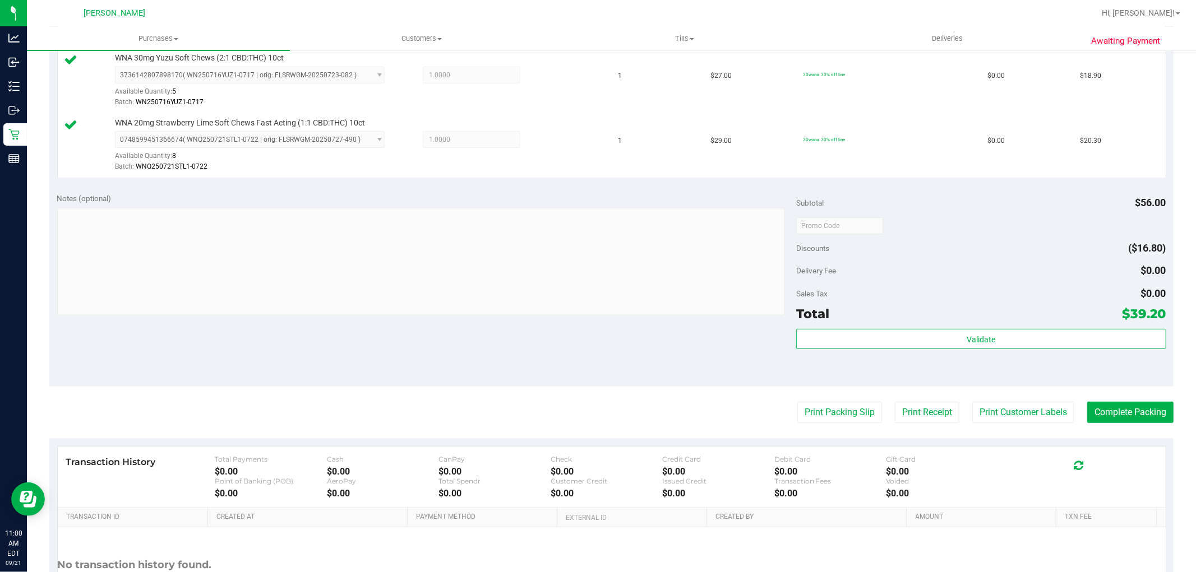
click at [536, 327] on div "Subtotal $56.00 Discounts ($16.80) Delivery Fee $0.00 Sales Tax $0.00 Total $39…" at bounding box center [980, 286] width 369 height 187
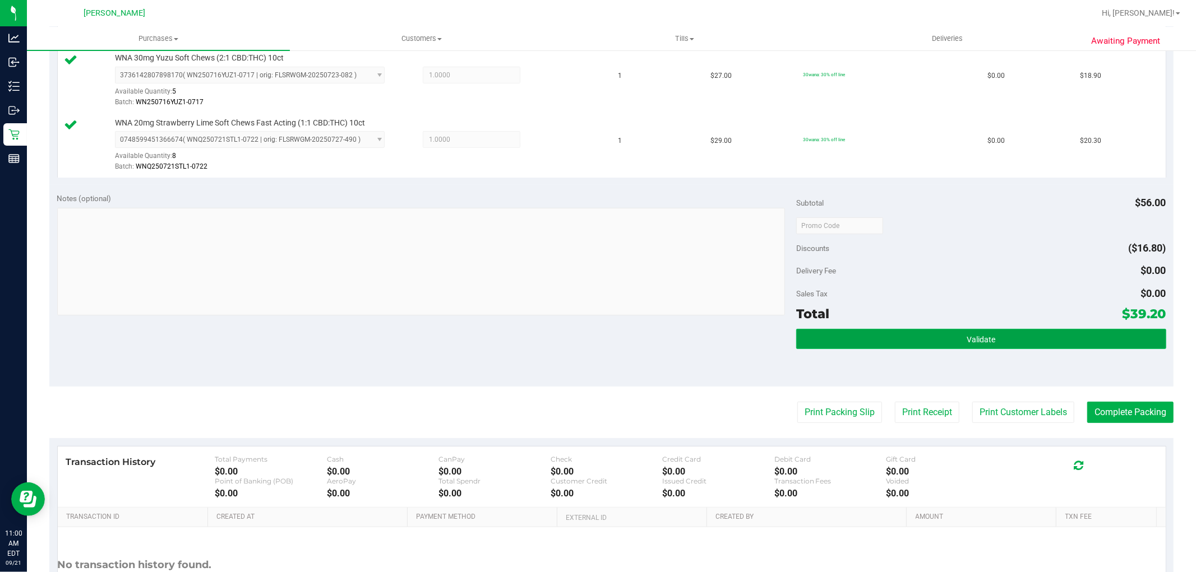
click at [536, 337] on button "Validate" at bounding box center [980, 339] width 369 height 20
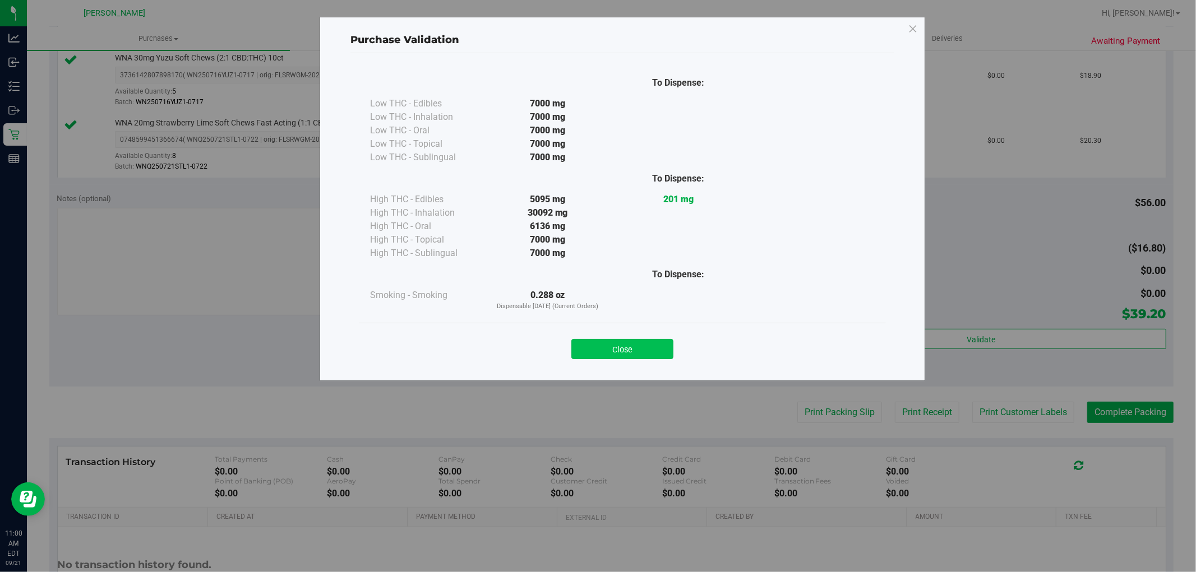
click at [536, 355] on button "Close" at bounding box center [622, 349] width 102 height 20
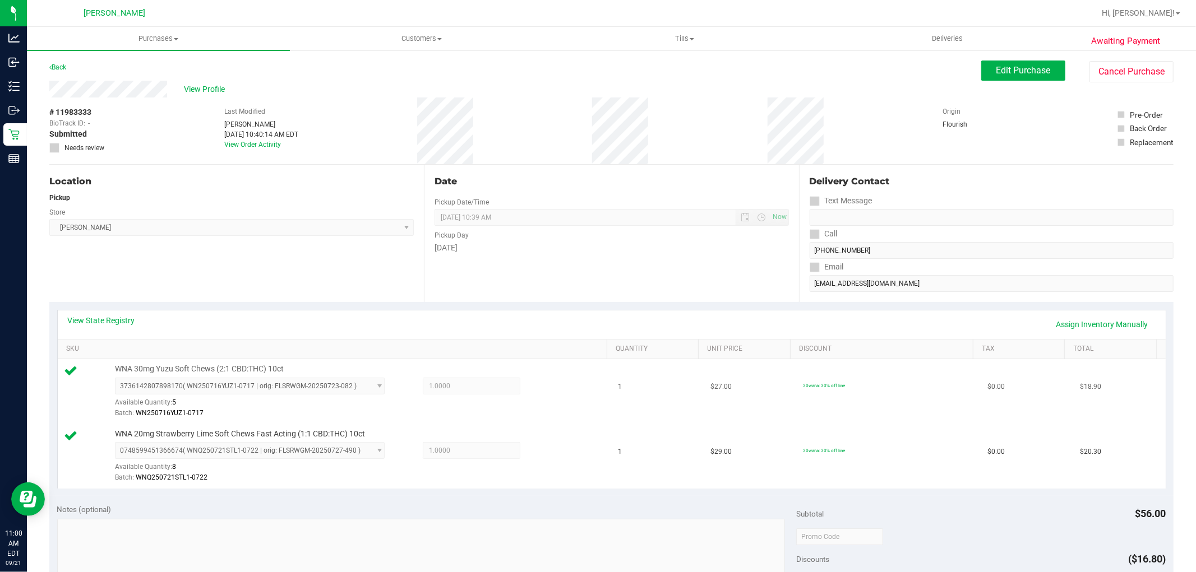
scroll to position [311, 0]
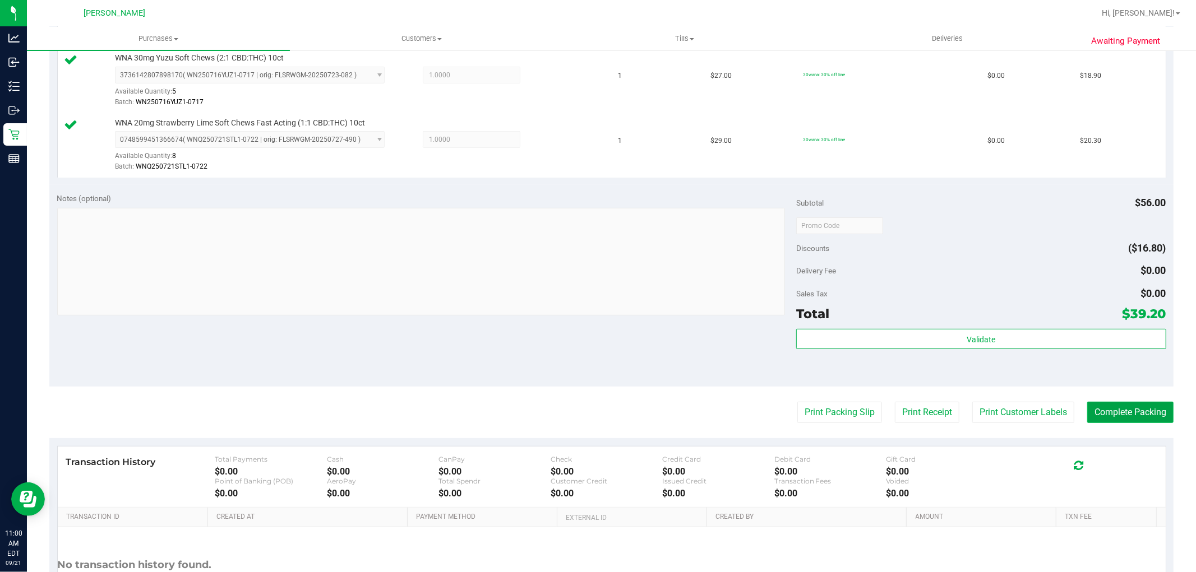
click at [536, 422] on button "Complete Packing" at bounding box center [1130, 412] width 86 height 21
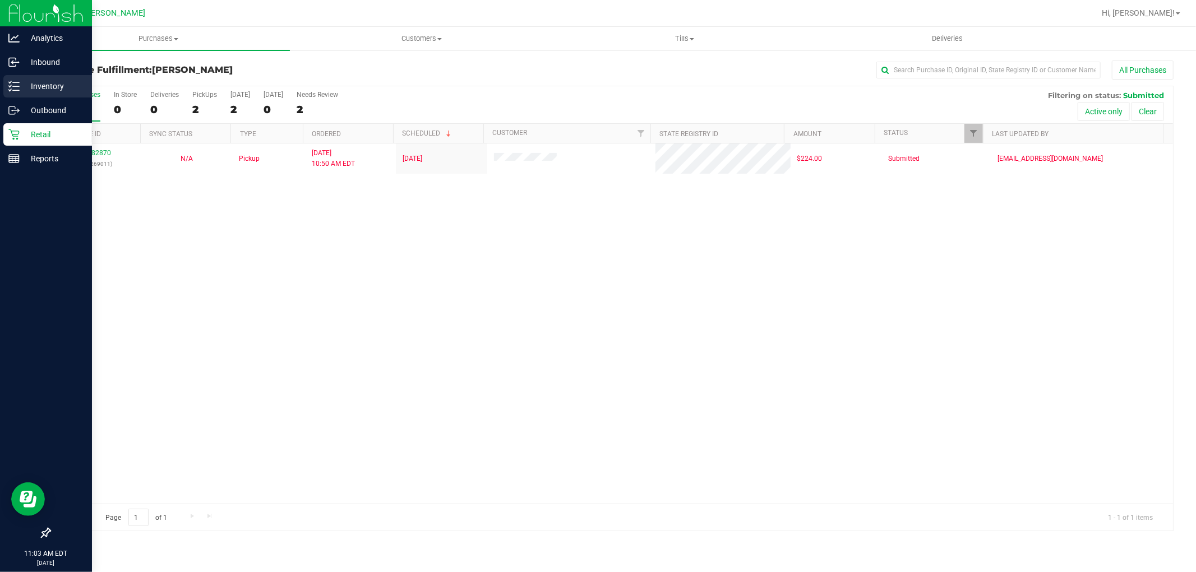
click at [17, 82] on line at bounding box center [16, 82] width 6 height 0
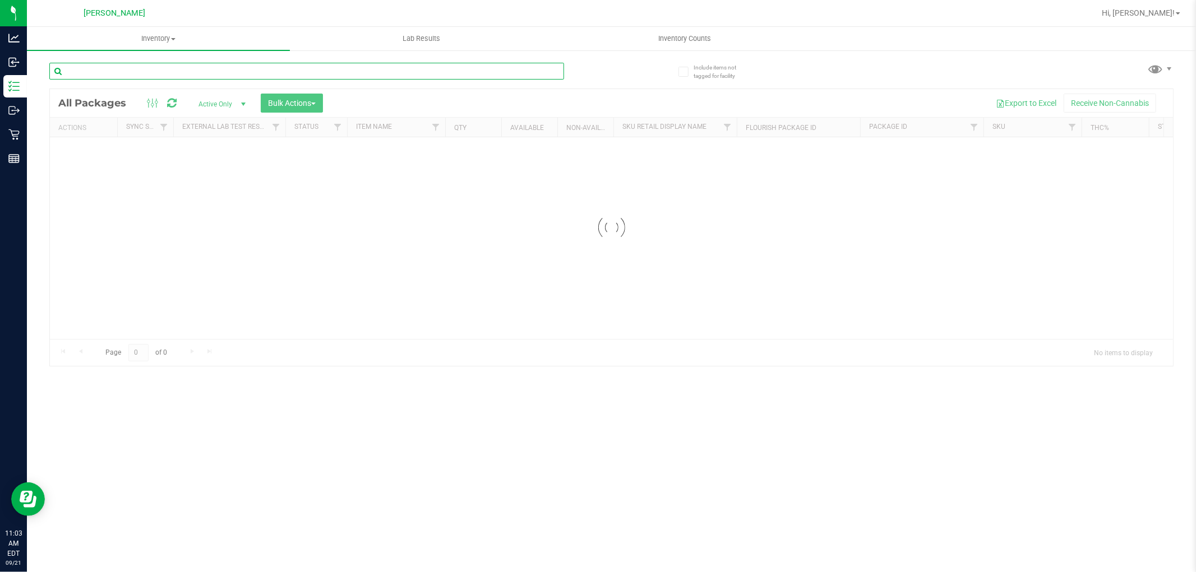
click at [261, 66] on input "text" at bounding box center [306, 71] width 515 height 17
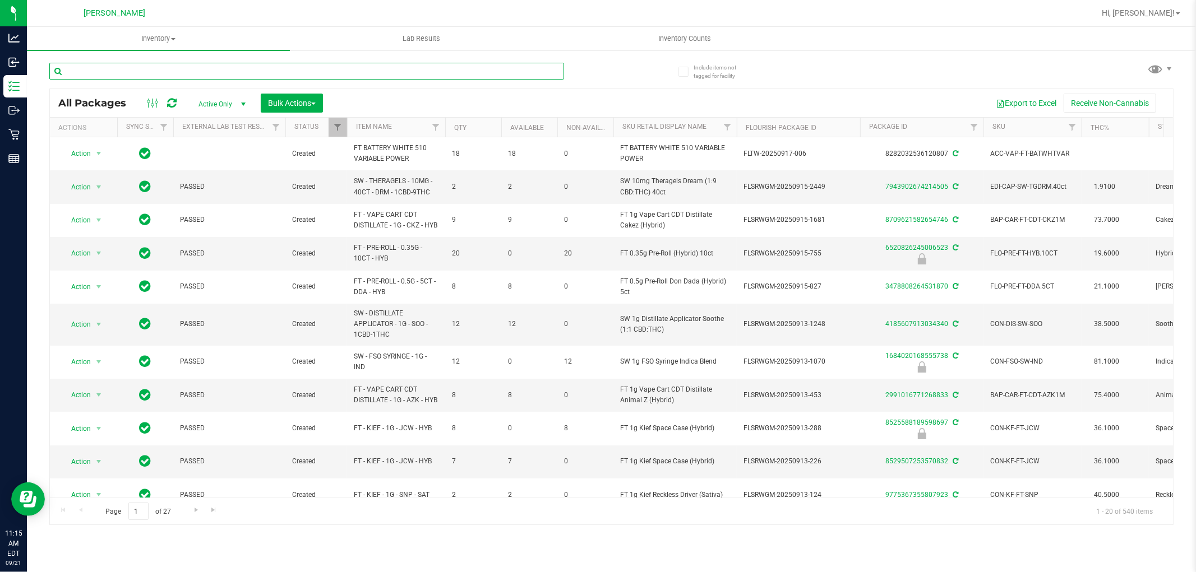
click at [260, 73] on input "text" at bounding box center [306, 71] width 515 height 17
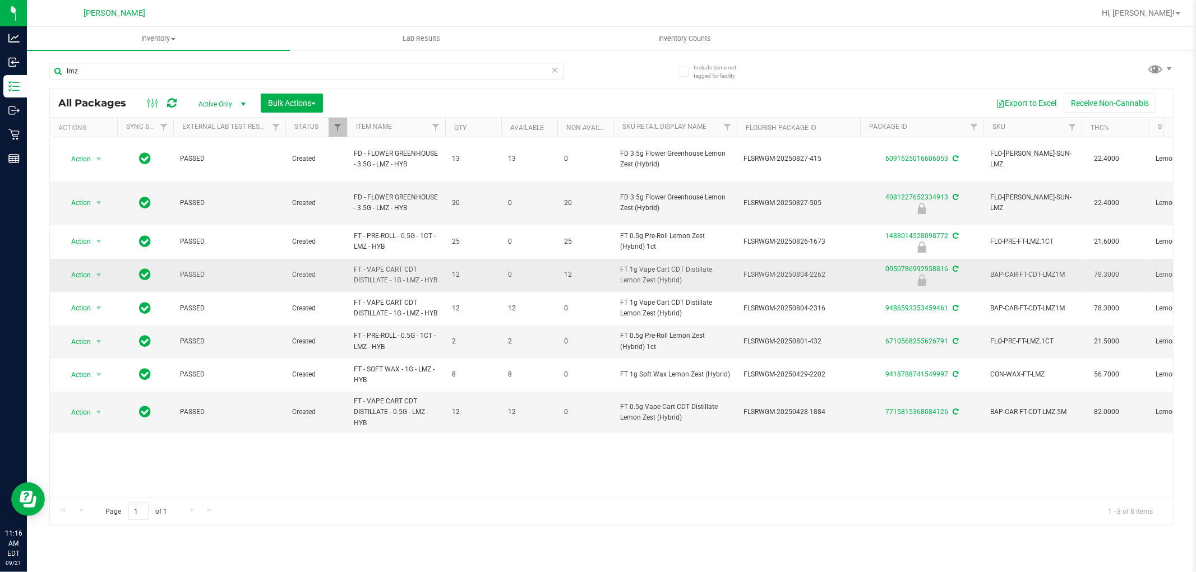
click at [369, 265] on span "FT - VAPE CART CDT DISTILLATE - 1G - LMZ - HYB" at bounding box center [396, 275] width 85 height 21
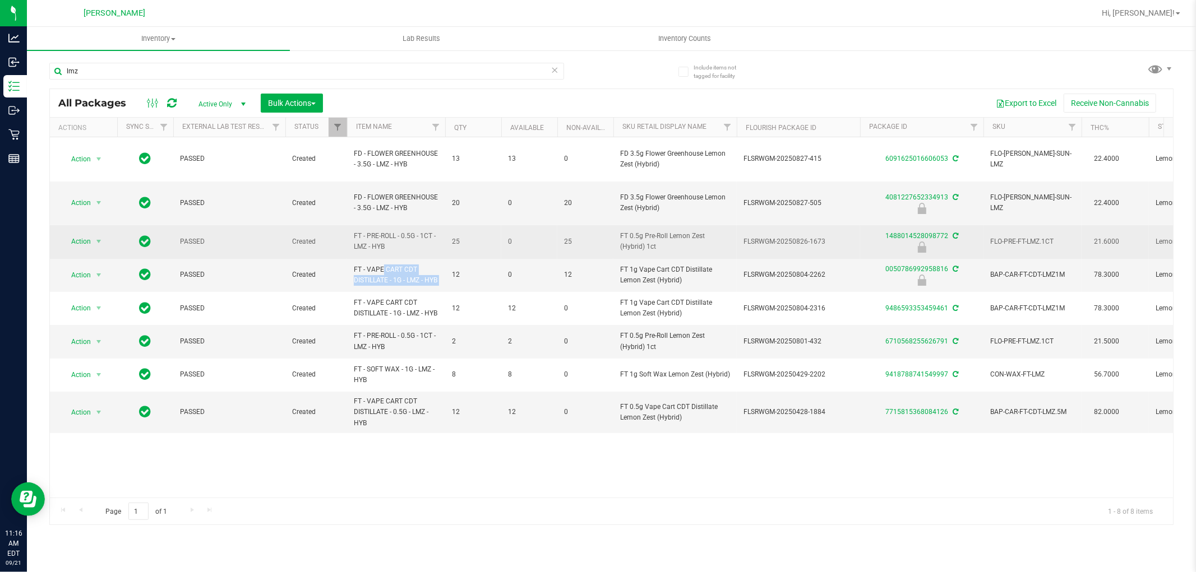
copy tr "FT - VAPE CART CDT DISTILLATE - 1G - LMZ - HYB"
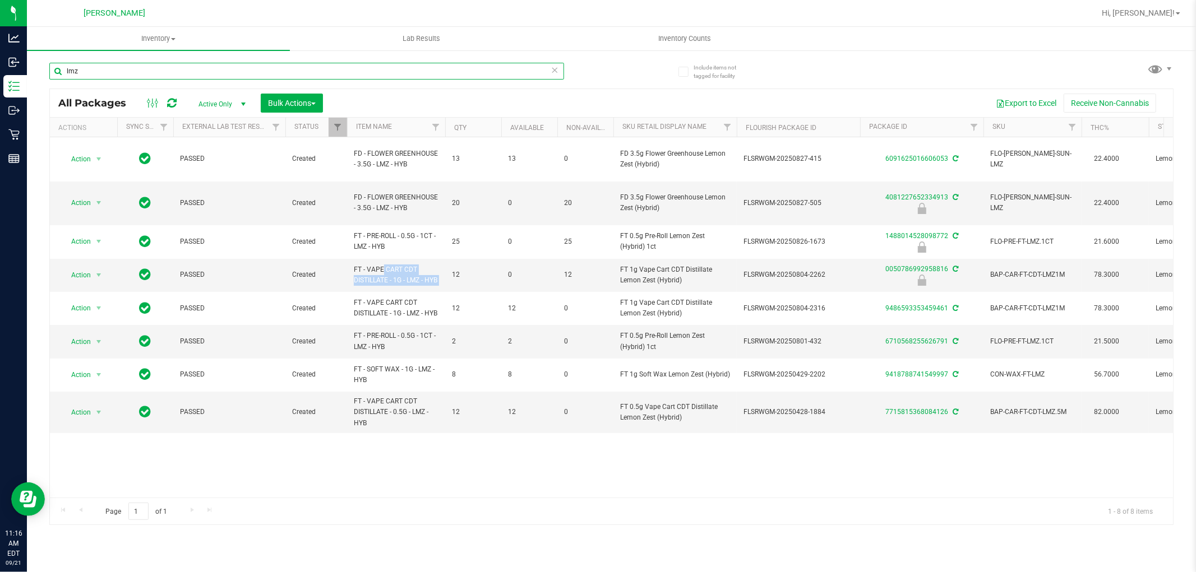
click at [266, 71] on input "lmz" at bounding box center [306, 71] width 515 height 17
paste input "FT - VAPE CART CDT DISTILLATE - 1G - LMZ - HYB"
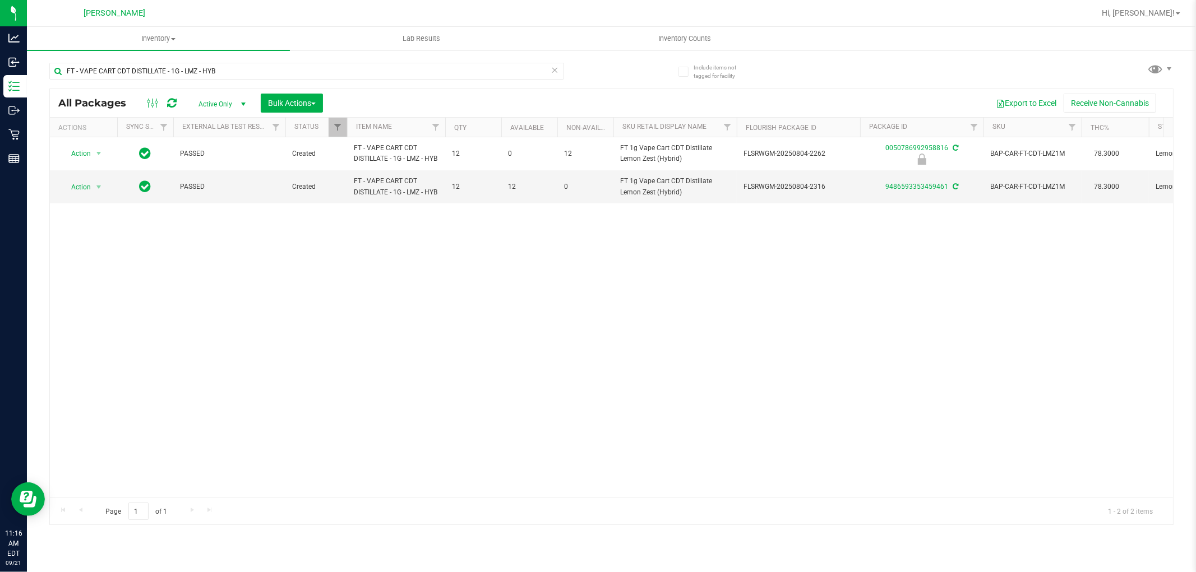
click at [536, 352] on div "Action Action Edit attributes Global inventory Locate package Package audit log…" at bounding box center [611, 317] width 1123 height 360
click at [268, 66] on input "FT - VAPE CART CDT DISTILLATE - 1G - LMZ - HYB" at bounding box center [306, 71] width 515 height 17
click at [265, 66] on input "FT - VAPE CART CDT DISTILLATE - 1G - LMZ - HYB" at bounding box center [306, 71] width 515 height 17
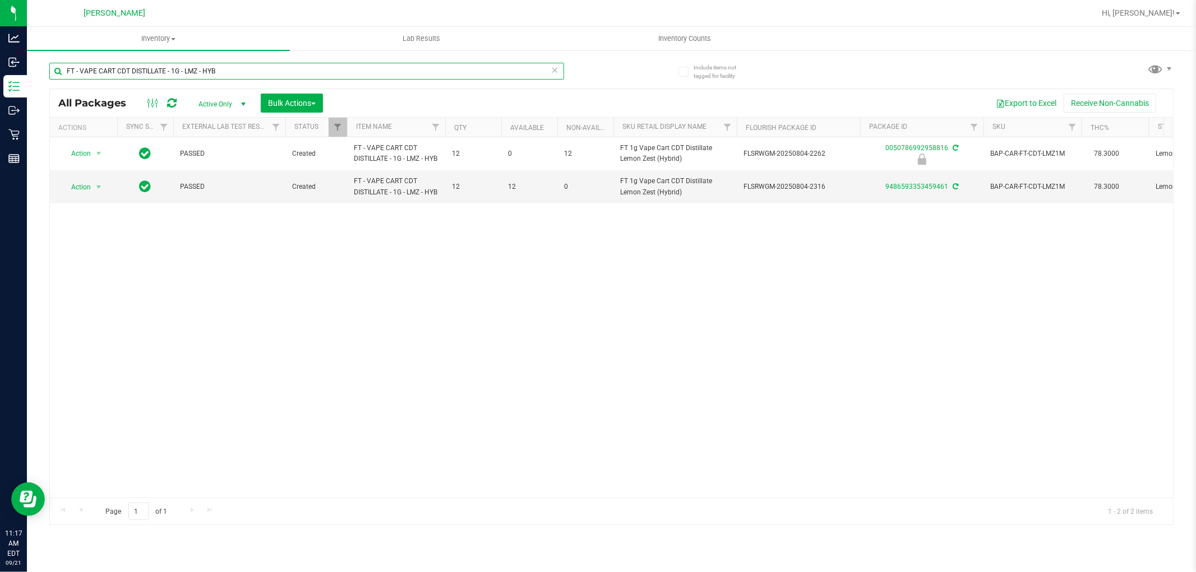
click at [265, 66] on input "FT - VAPE CART CDT DISTILLATE - 1G - LMZ - HYB" at bounding box center [306, 71] width 515 height 17
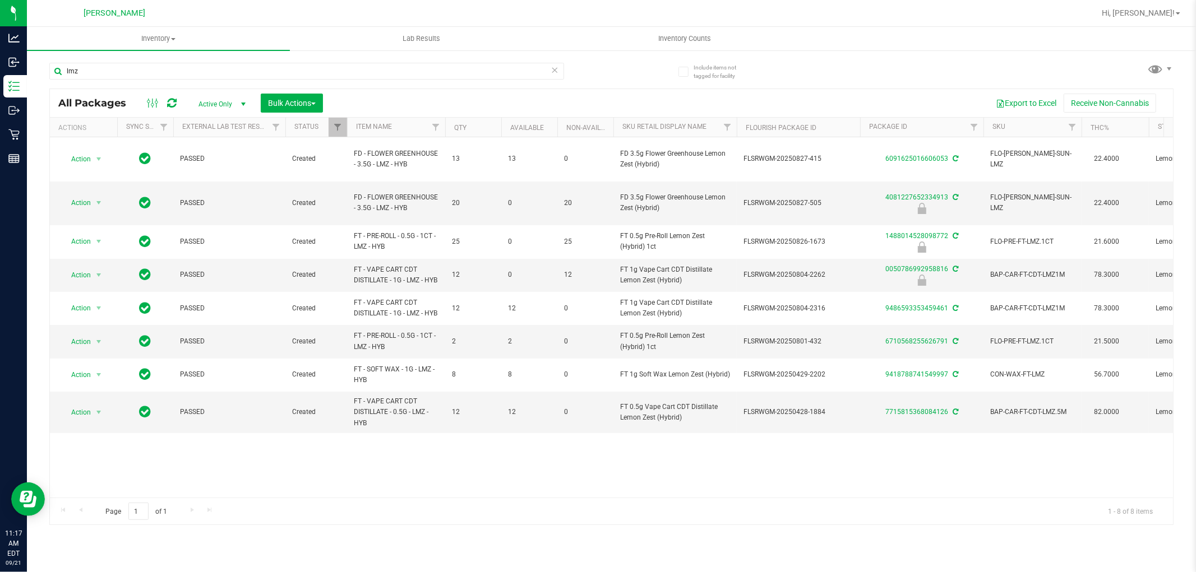
click at [391, 400] on span "FT - VAPE CART CDT DISTILLATE - 0.5G - LMZ - HYB" at bounding box center [396, 412] width 85 height 33
copy tr "FT - VAPE CART CDT DISTILLATE - 0.5G - LMZ - HYB"
click at [296, 71] on input "lmz" at bounding box center [306, 71] width 515 height 17
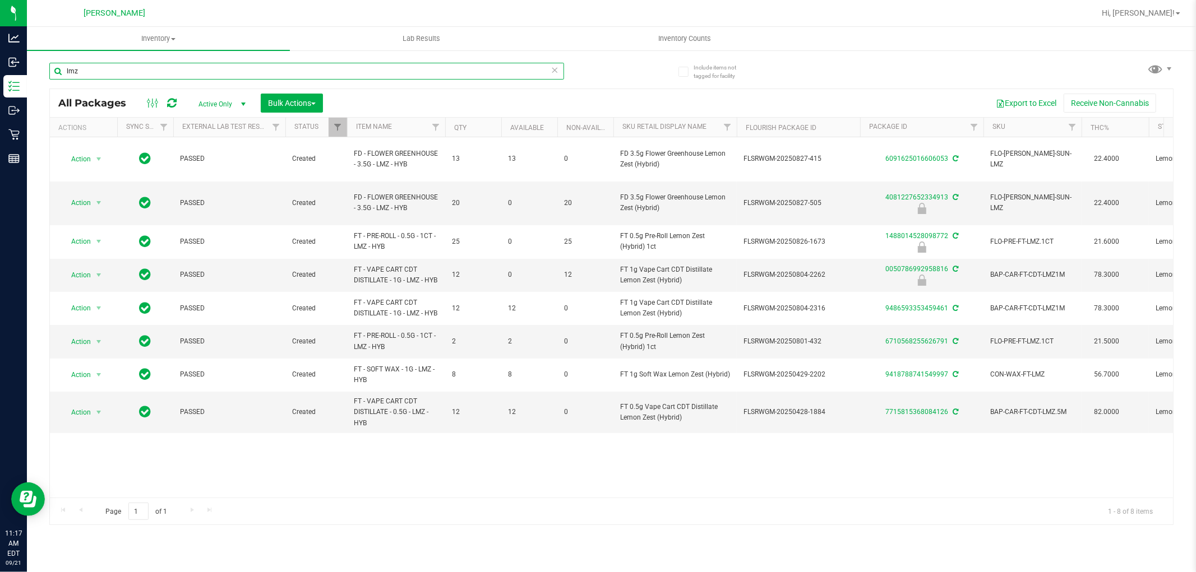
click at [296, 71] on input "lmz" at bounding box center [306, 71] width 515 height 17
paste input "FT - VAPE CART CDT DISTILLATE - 0.5G - LMZ - HYB"
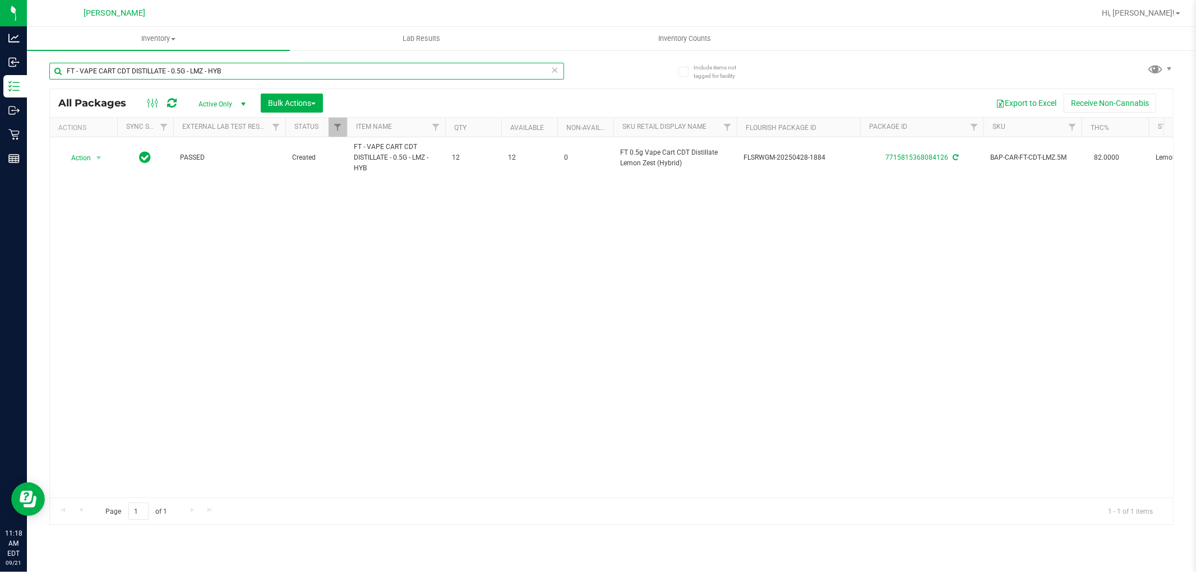
click at [214, 68] on input "FT - VAPE CART CDT DISTILLATE - 0.5G - LMZ - HYB" at bounding box center [306, 71] width 515 height 17
type input "lmz"
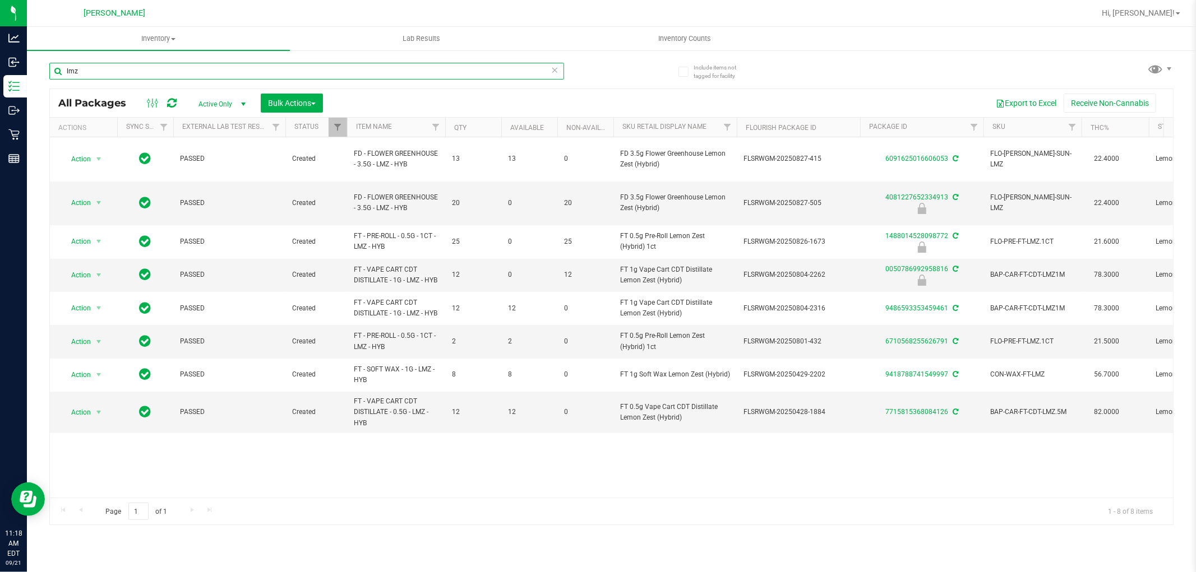
click at [398, 72] on input "lmz" at bounding box center [306, 71] width 515 height 17
click at [397, 72] on input "lmz" at bounding box center [306, 71] width 515 height 17
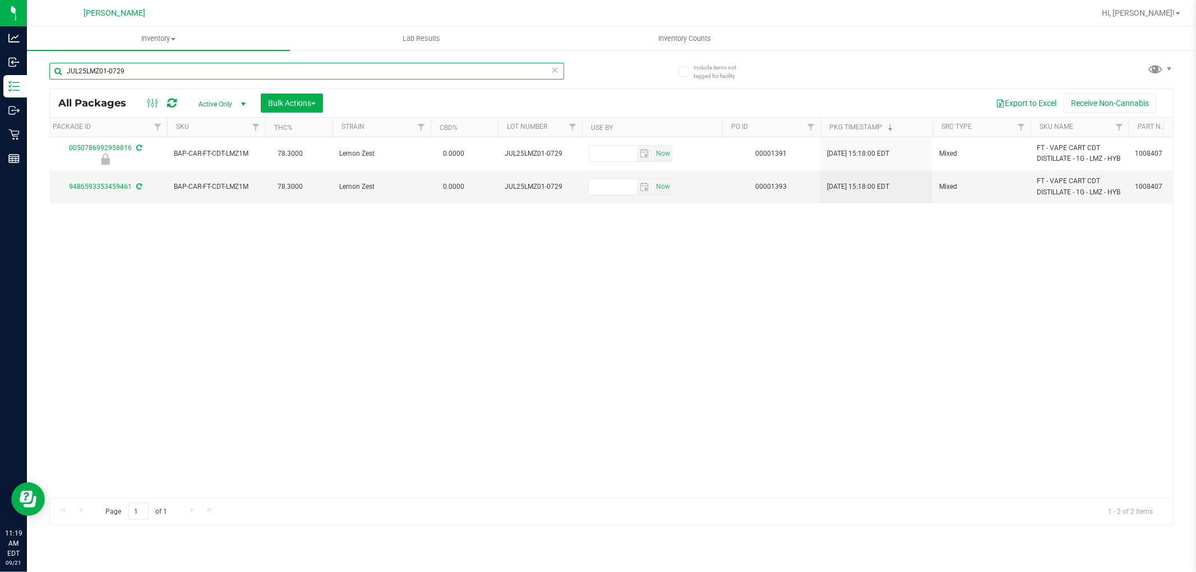
scroll to position [0, 823]
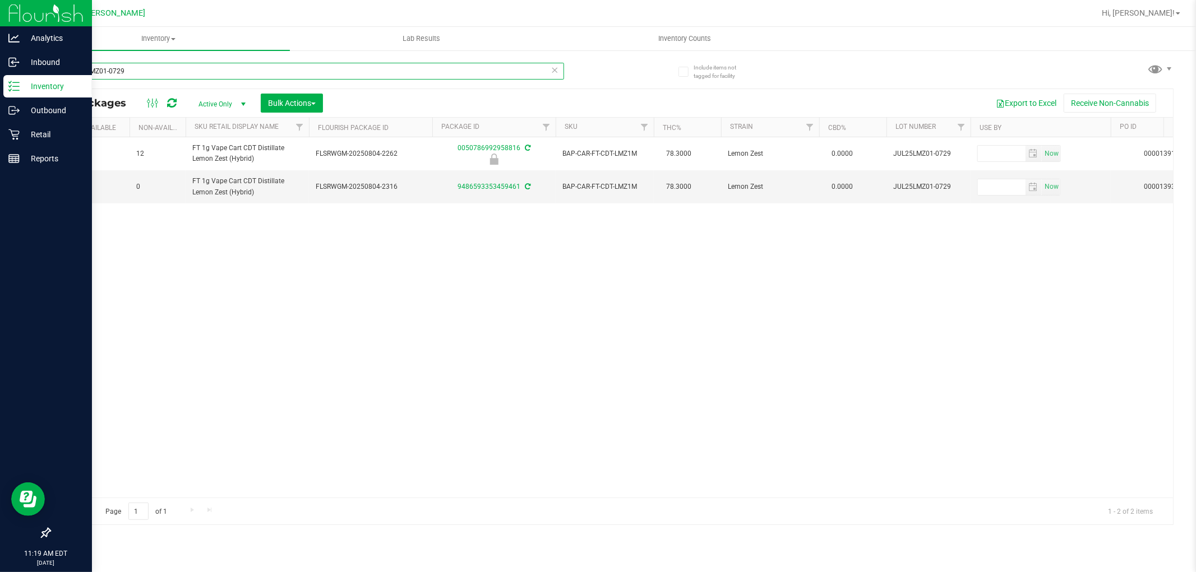
type input "JUL25LMZ01-0729"
click at [36, 137] on p "Retail" at bounding box center [53, 134] width 67 height 13
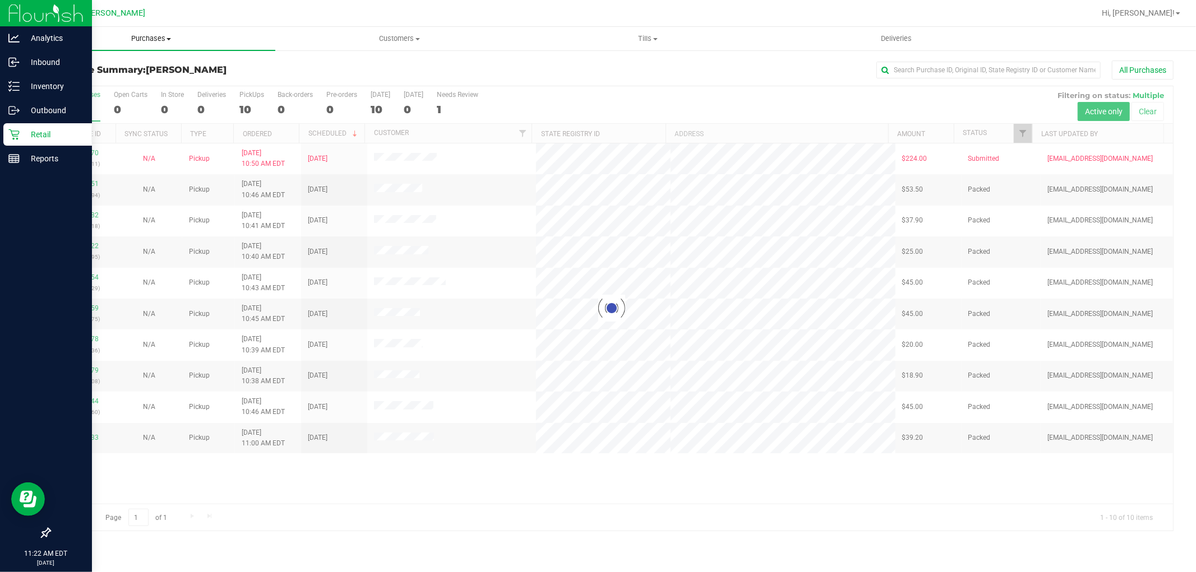
click at [163, 37] on span "Purchases" at bounding box center [151, 39] width 248 height 10
click at [149, 77] on li "Fulfillment" at bounding box center [151, 81] width 248 height 13
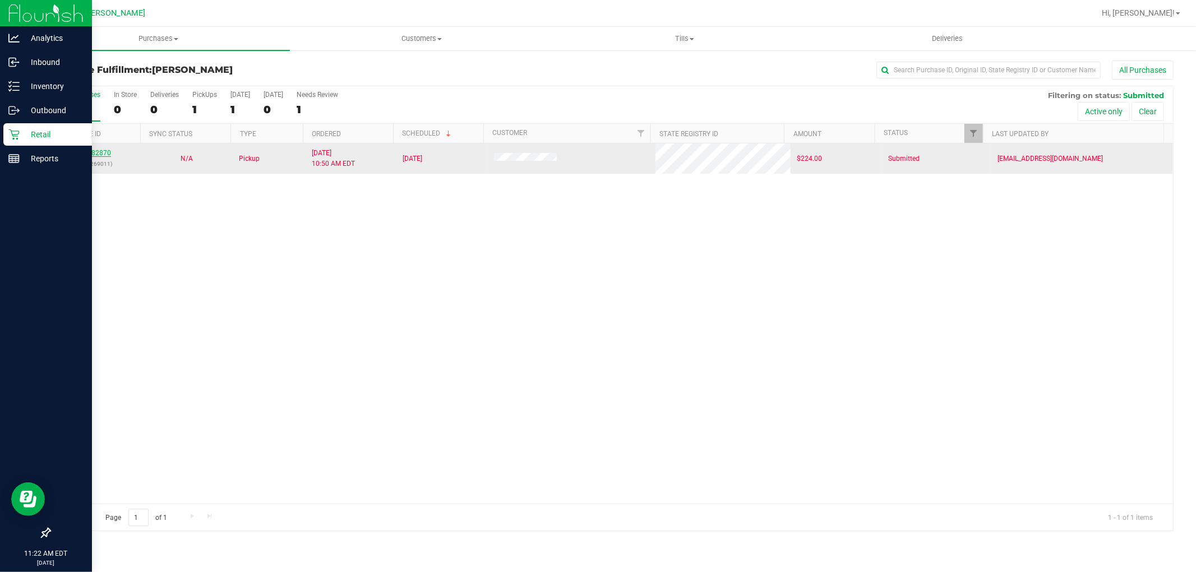
click at [105, 155] on link "11982870" at bounding box center [95, 153] width 31 height 8
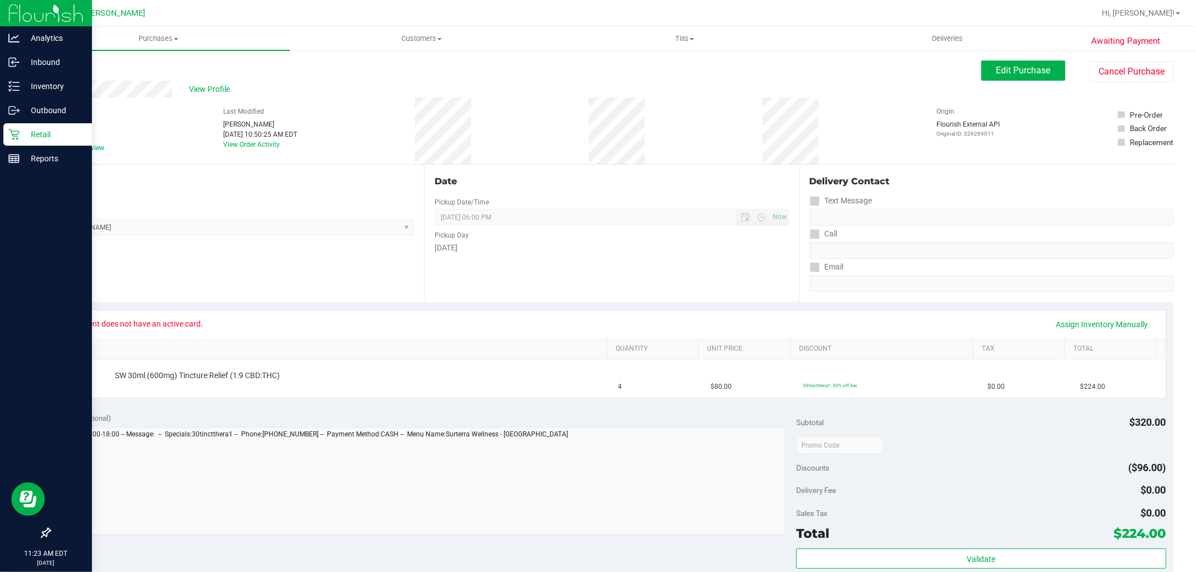
click at [64, 135] on p "Retail" at bounding box center [53, 134] width 67 height 13
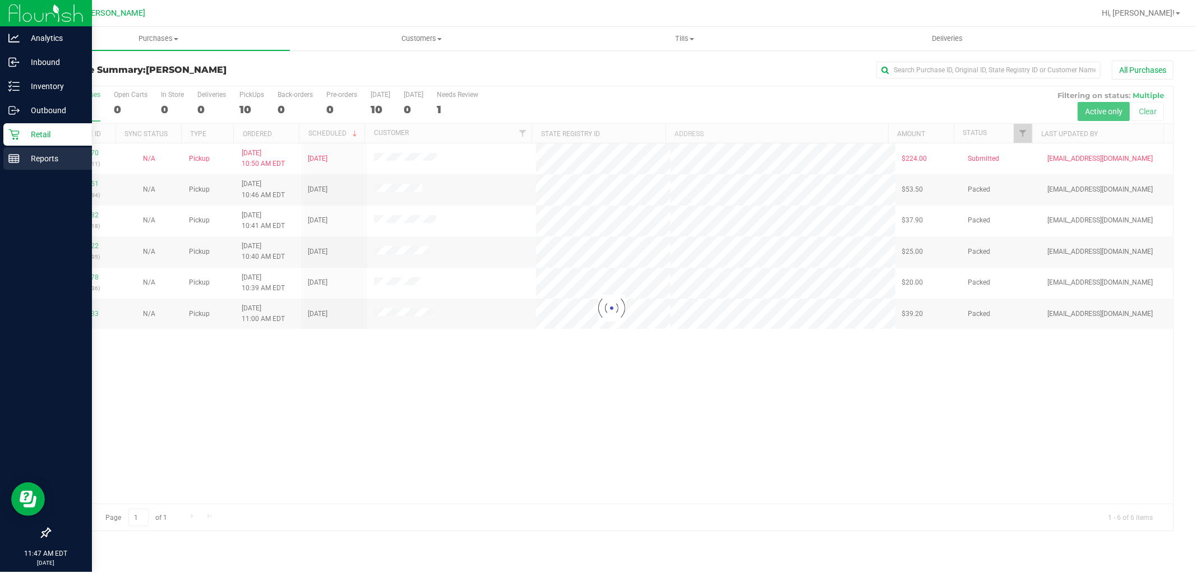
click at [20, 156] on p "Reports" at bounding box center [53, 158] width 67 height 13
click at [12, 163] on rect at bounding box center [14, 159] width 10 height 8
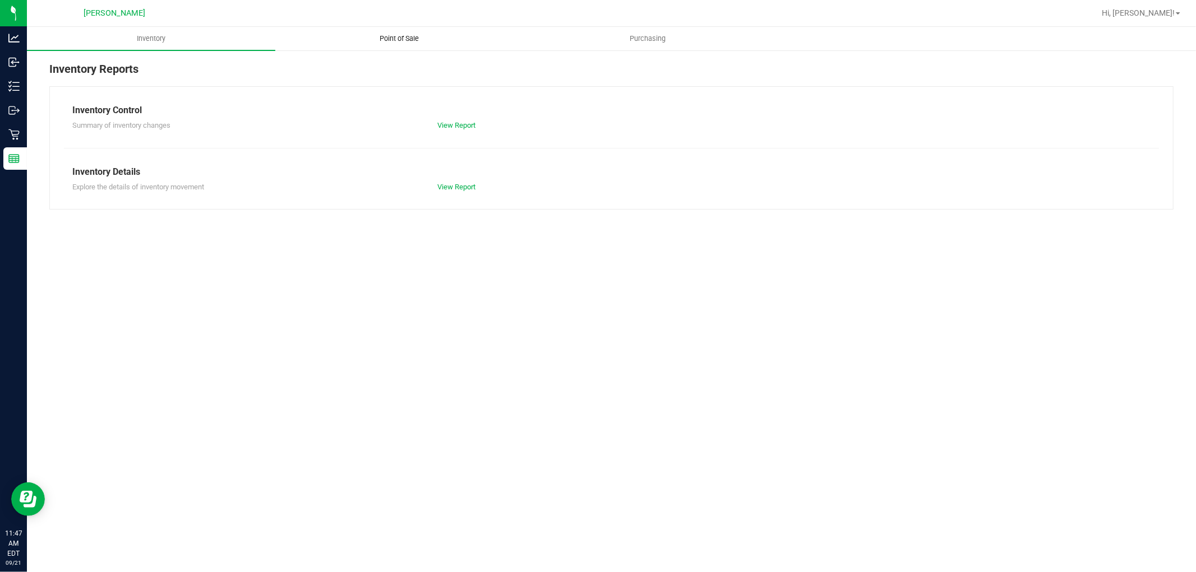
click at [401, 41] on span "Point of Sale" at bounding box center [400, 39] width 70 height 10
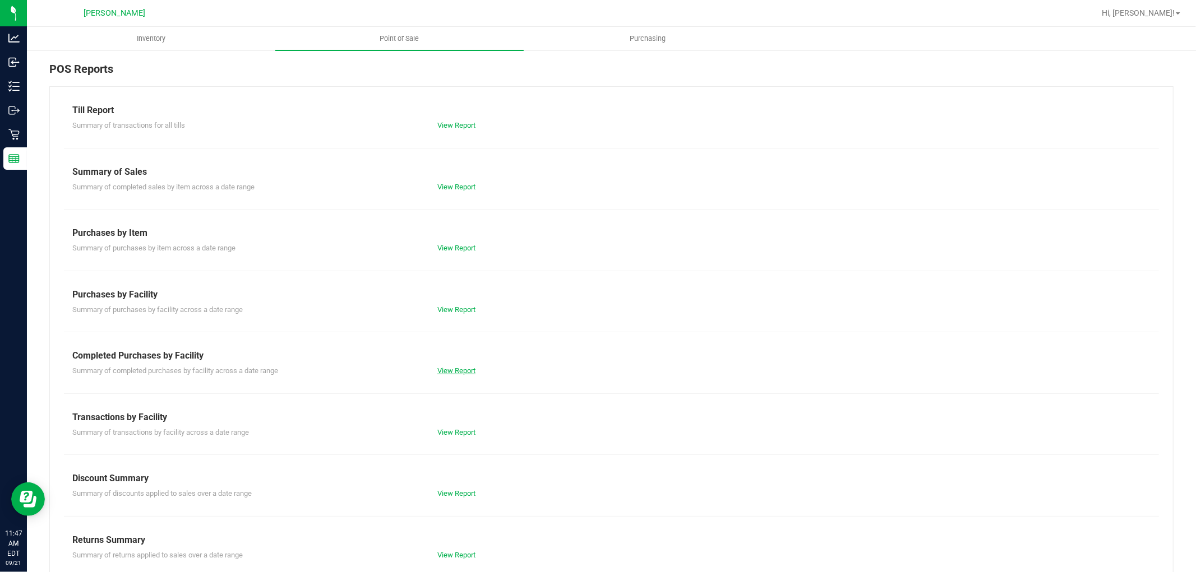
click at [446, 369] on link "View Report" at bounding box center [456, 371] width 38 height 8
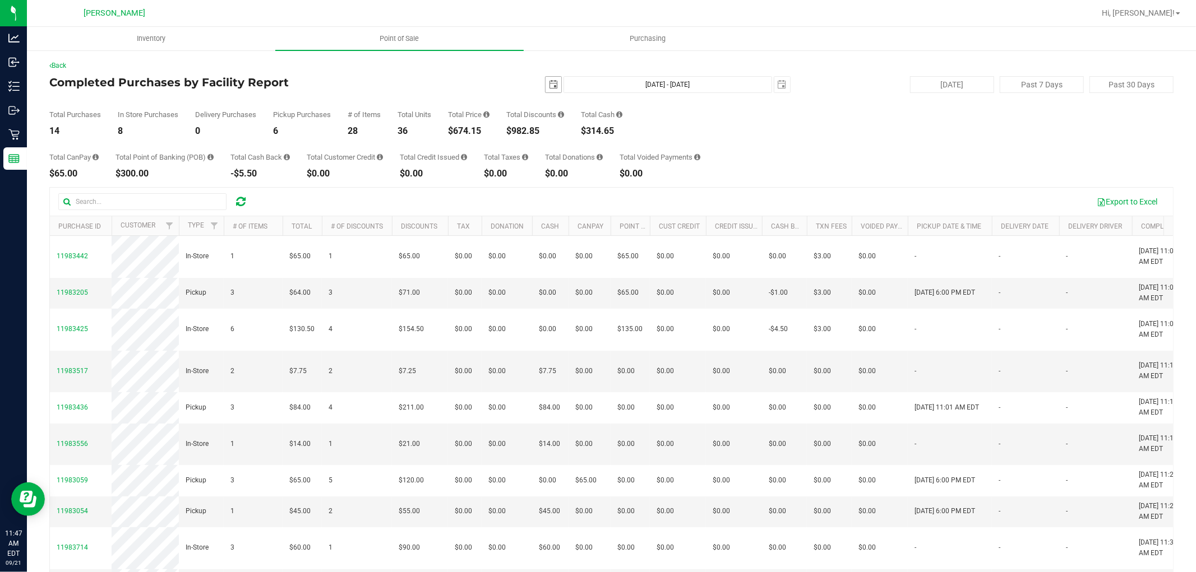
click at [536, 86] on span "select" at bounding box center [553, 84] width 9 height 9
click at [536, 178] on link "20" at bounding box center [647, 181] width 16 height 17
type input "[DATE]"
type input "[DATE] - [DATE]"
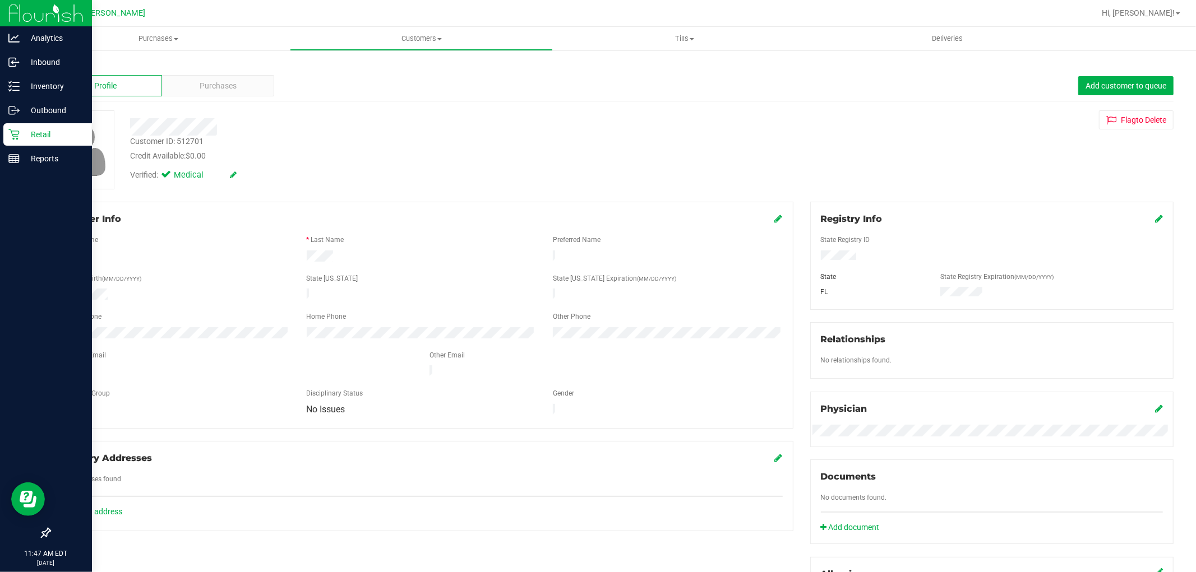
click at [22, 131] on p "Retail" at bounding box center [53, 134] width 67 height 13
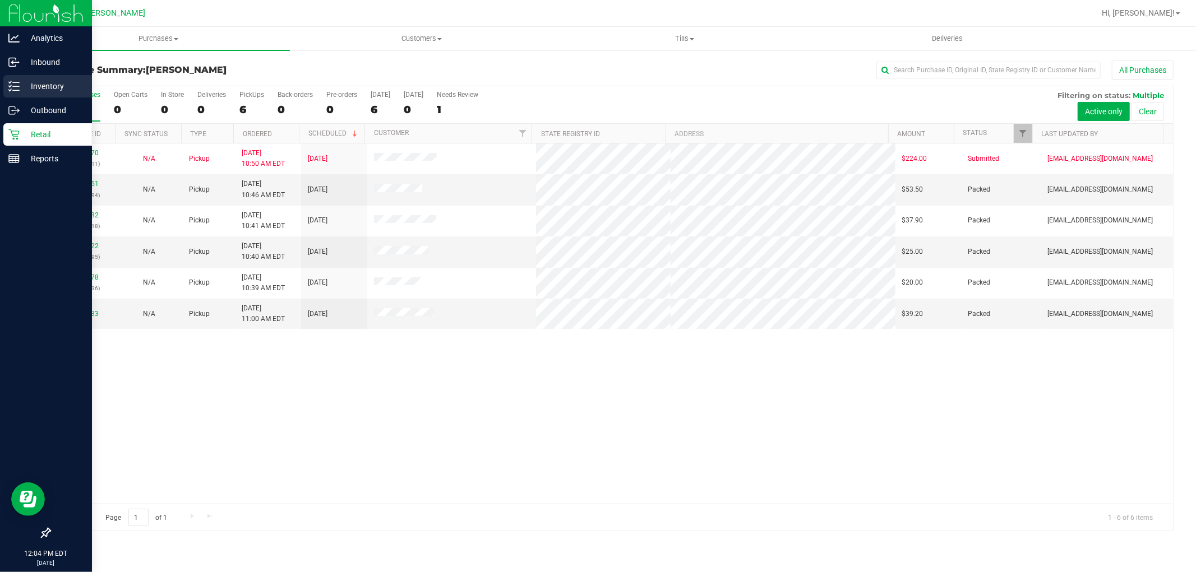
click at [30, 81] on p "Inventory" at bounding box center [53, 86] width 67 height 13
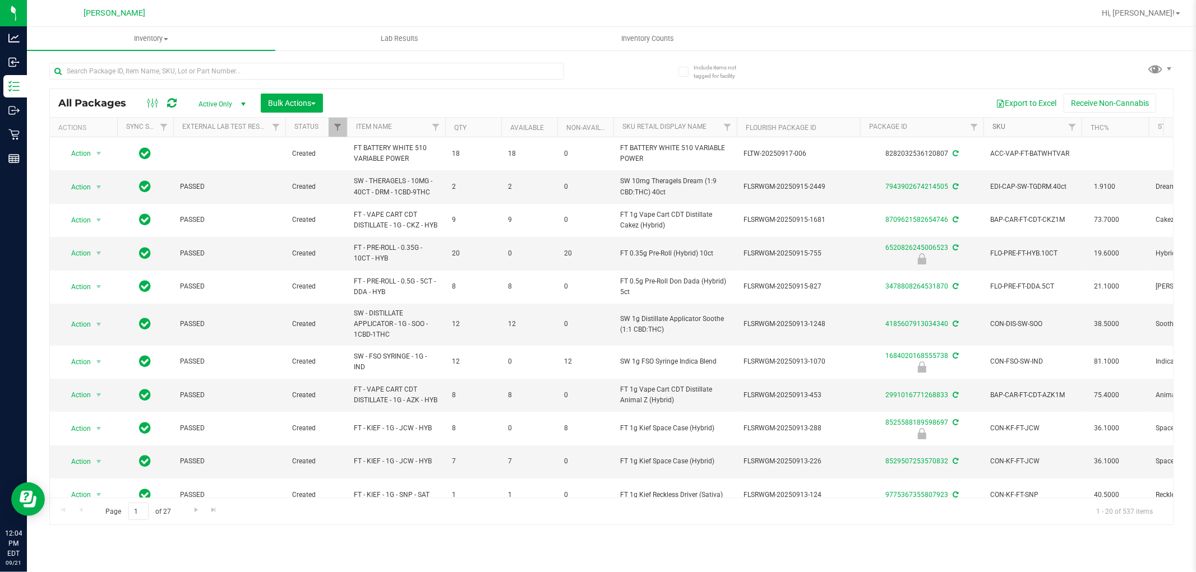
click at [536, 126] on link "SKU" at bounding box center [998, 127] width 13 height 8
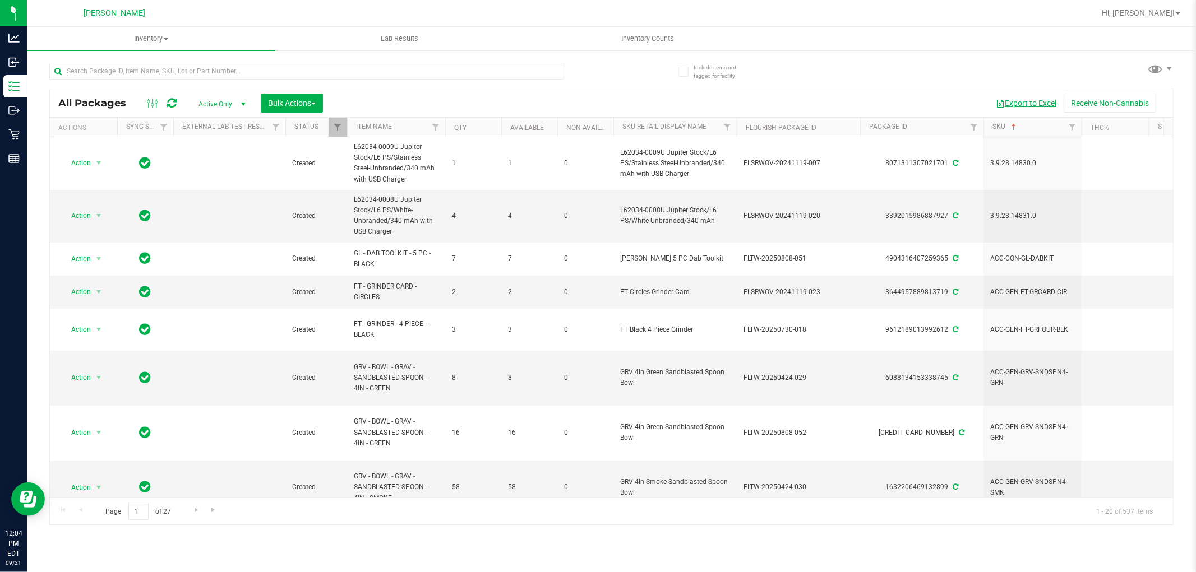
click at [536, 103] on button "Export to Excel" at bounding box center [1025, 103] width 75 height 19
click at [239, 104] on span "select" at bounding box center [243, 104] width 9 height 9
click at [216, 159] on li "Locked" at bounding box center [219, 155] width 61 height 17
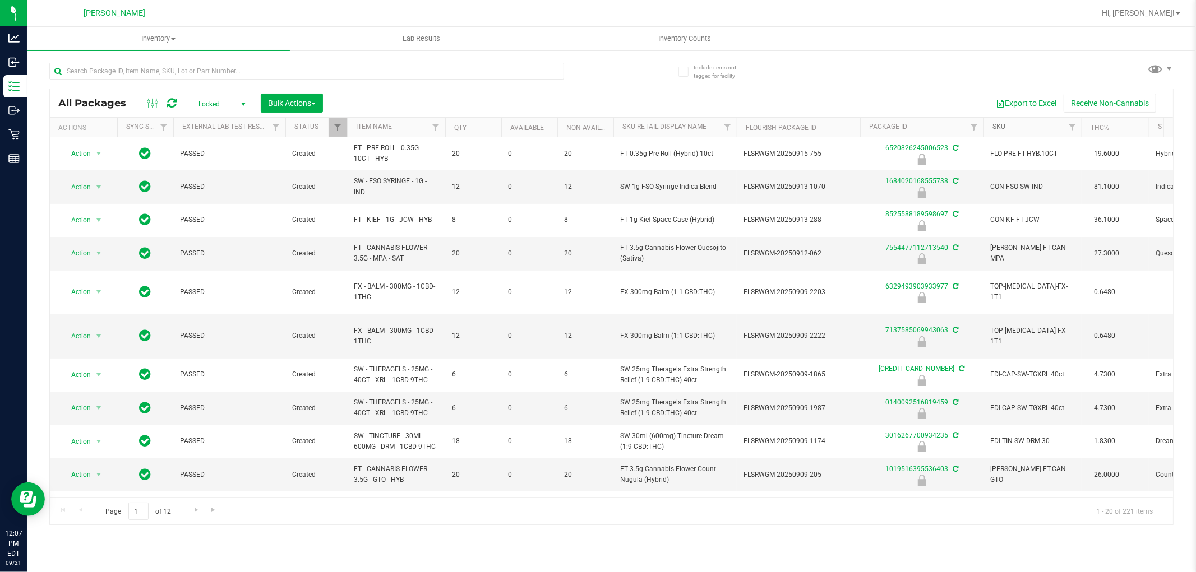
click at [536, 127] on link "SKU" at bounding box center [998, 127] width 13 height 8
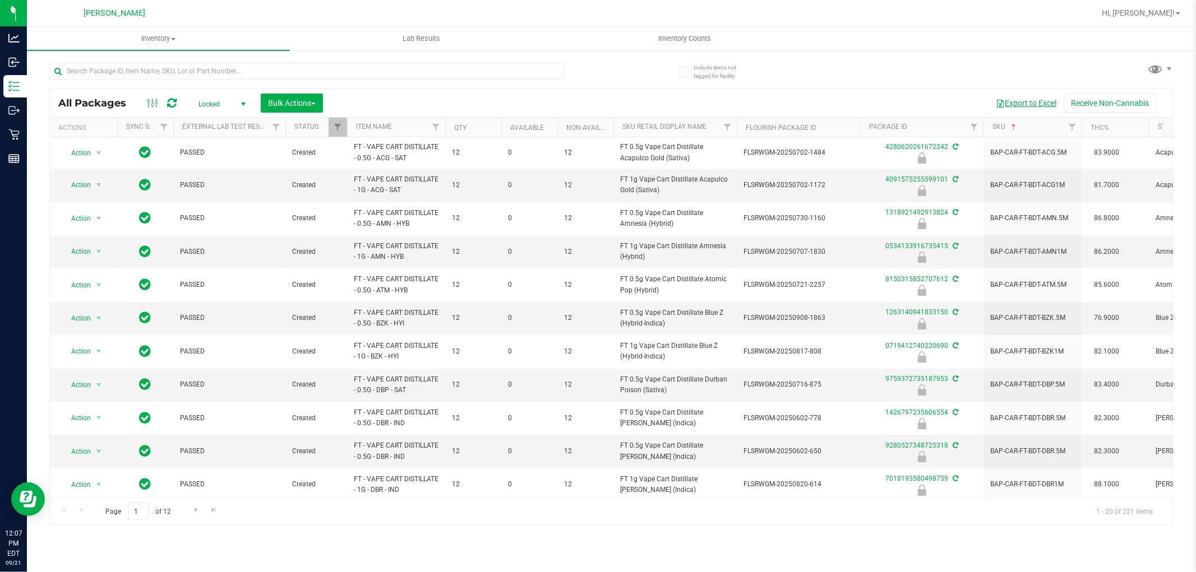
click at [536, 101] on button "Export to Excel" at bounding box center [1025, 103] width 75 height 19
click at [222, 77] on input "text" at bounding box center [306, 71] width 515 height 17
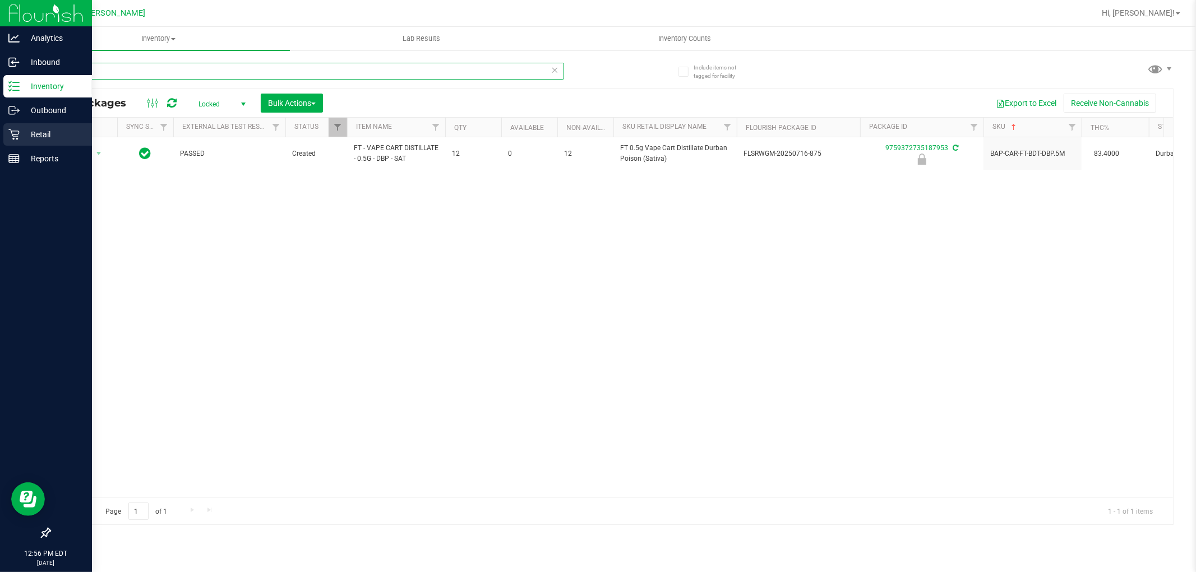
type input "dbp"
click at [23, 128] on p "Retail" at bounding box center [53, 134] width 67 height 13
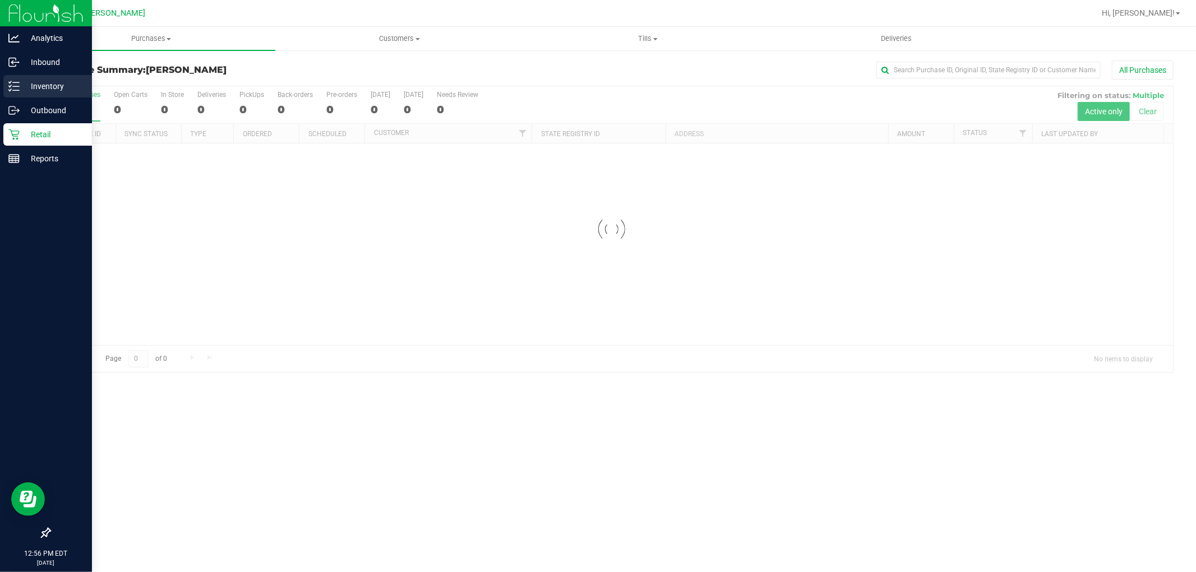
click at [40, 80] on p "Inventory" at bounding box center [53, 86] width 67 height 13
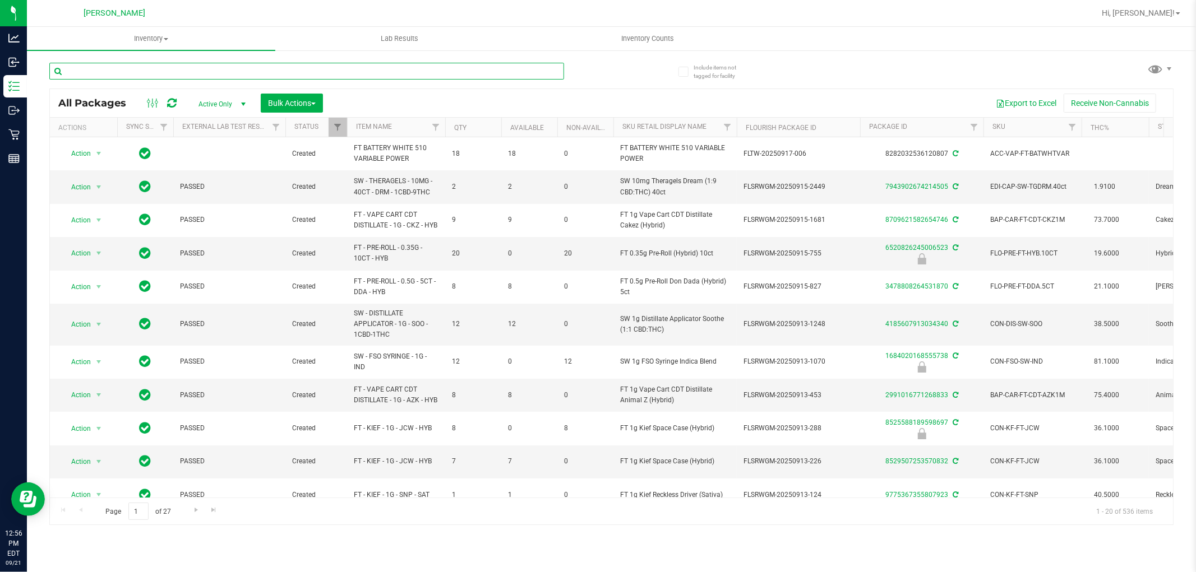
click at [131, 68] on input "text" at bounding box center [306, 71] width 515 height 17
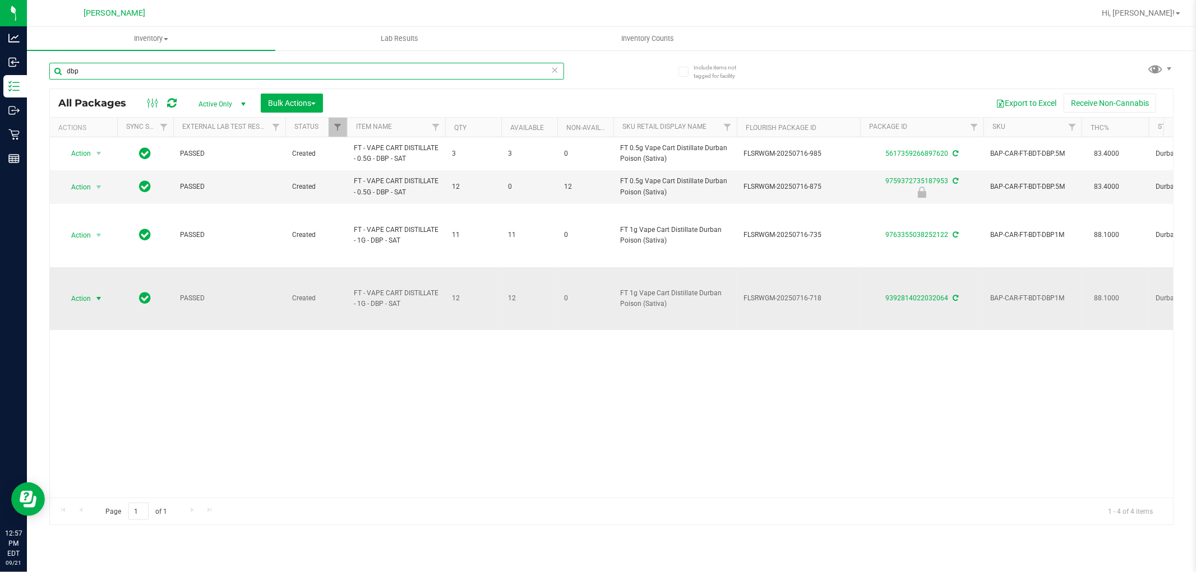
type input "dbp"
click at [95, 299] on span "select" at bounding box center [98, 298] width 9 height 9
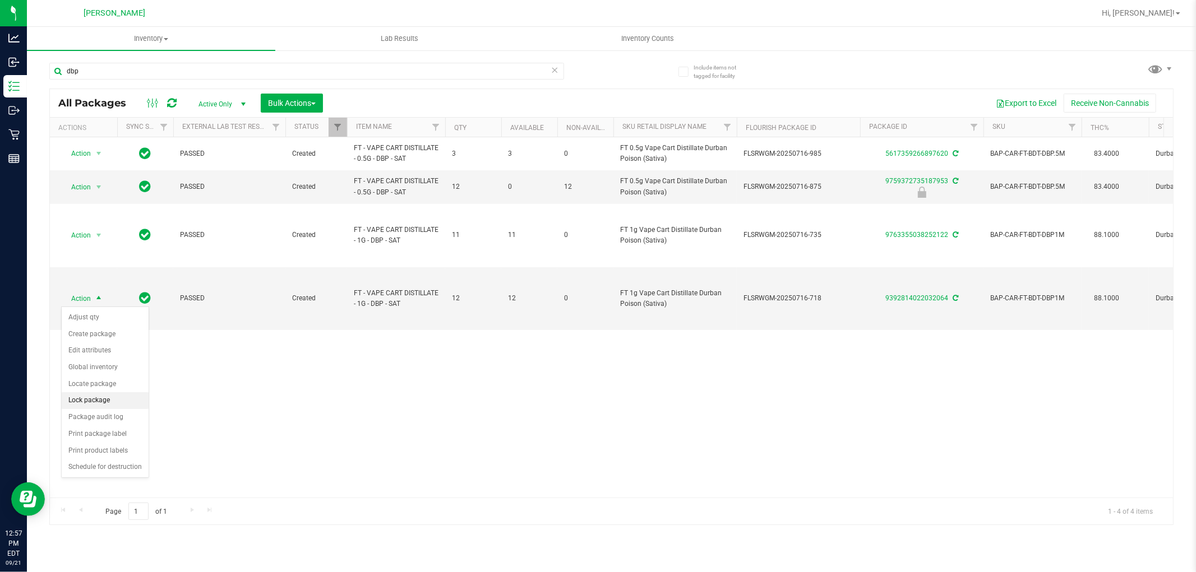
click at [104, 394] on li "Lock package" at bounding box center [105, 400] width 87 height 17
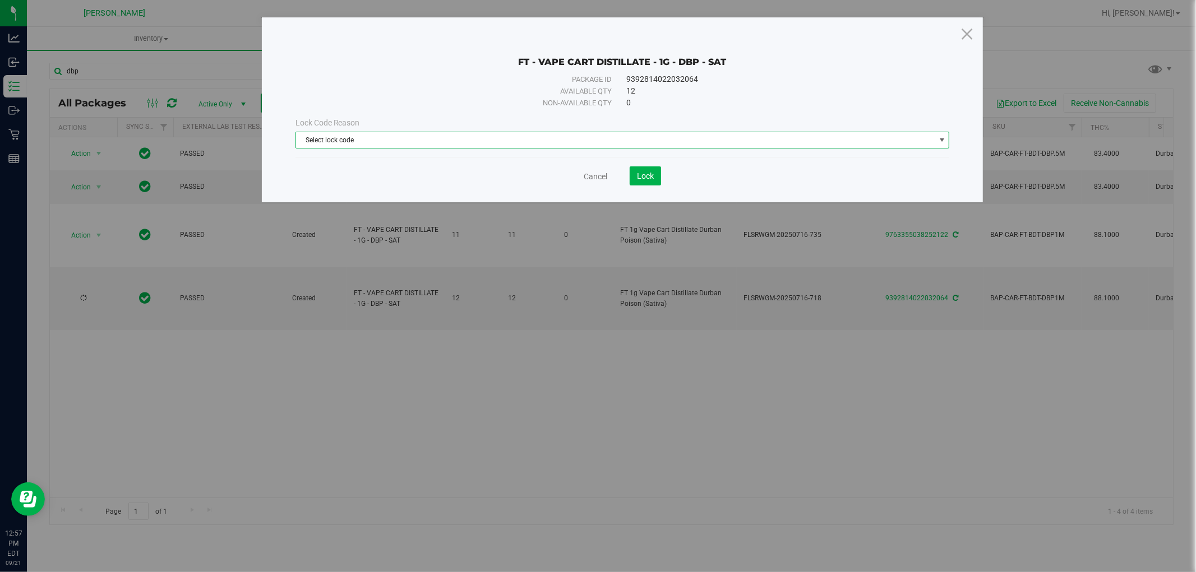
click at [536, 147] on span "Select lock code" at bounding box center [615, 140] width 639 height 16
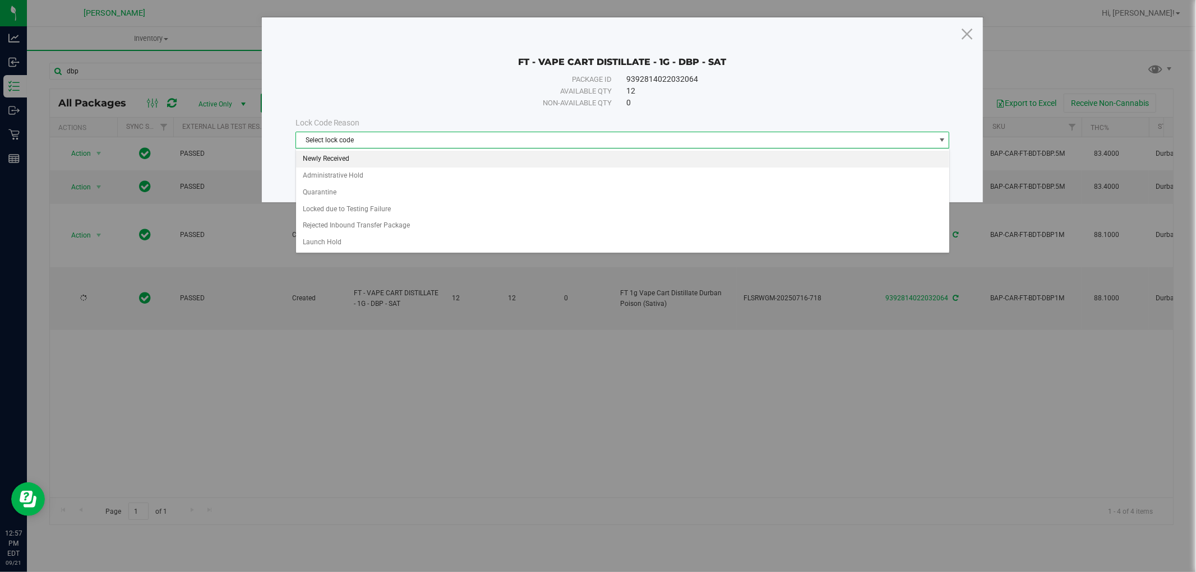
click at [385, 155] on li "Newly Received" at bounding box center [622, 159] width 653 height 17
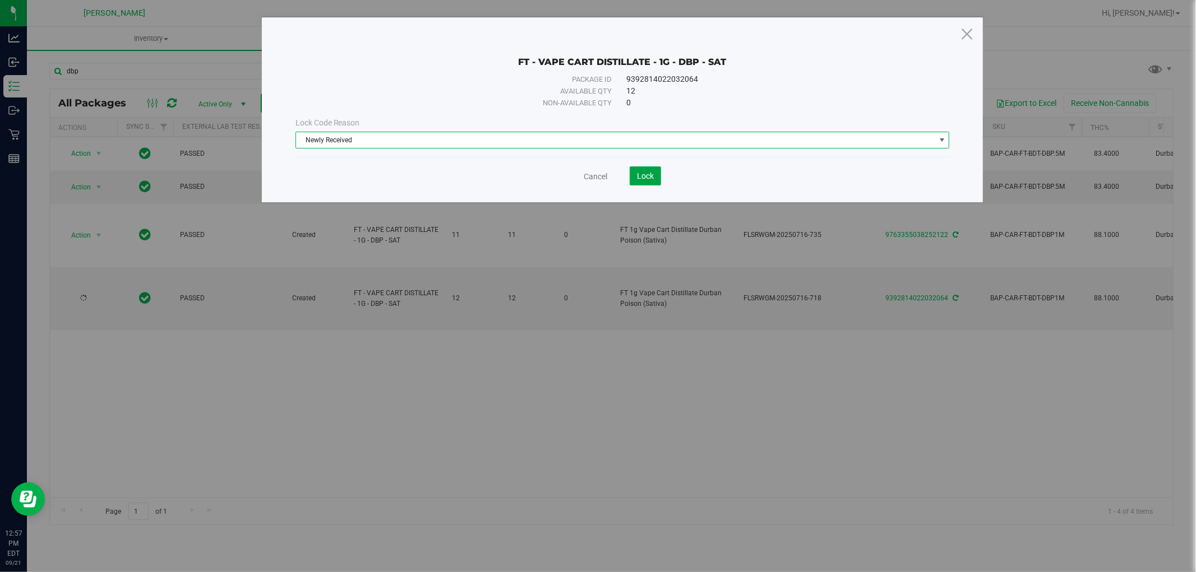
click at [536, 184] on button "Lock" at bounding box center [645, 175] width 31 height 19
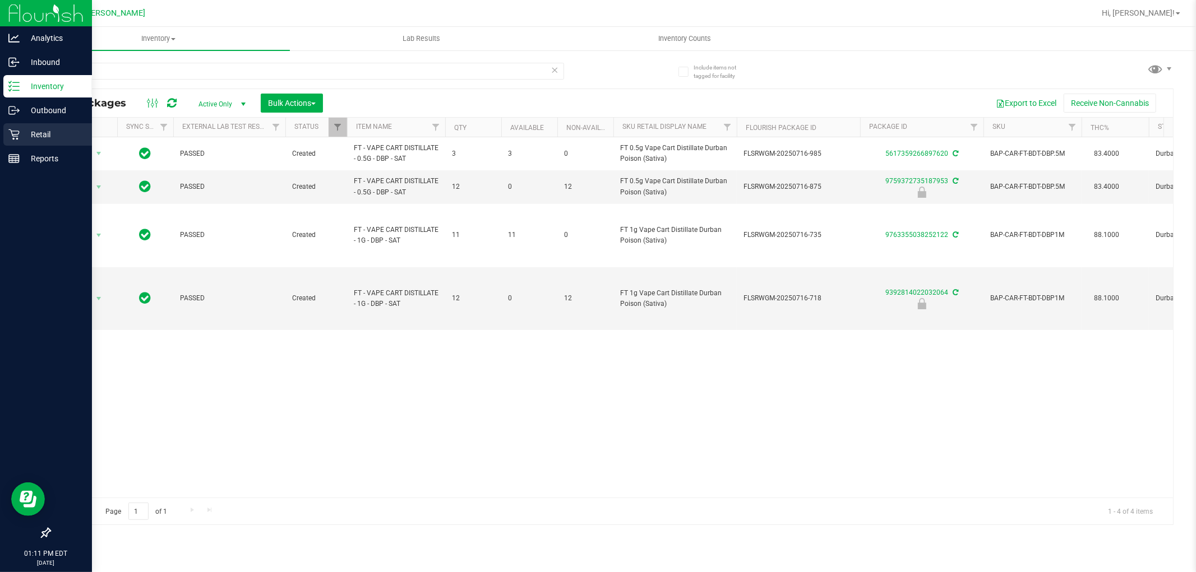
click at [20, 133] on p "Retail" at bounding box center [53, 134] width 67 height 13
